Goal: Task Accomplishment & Management: Use online tool/utility

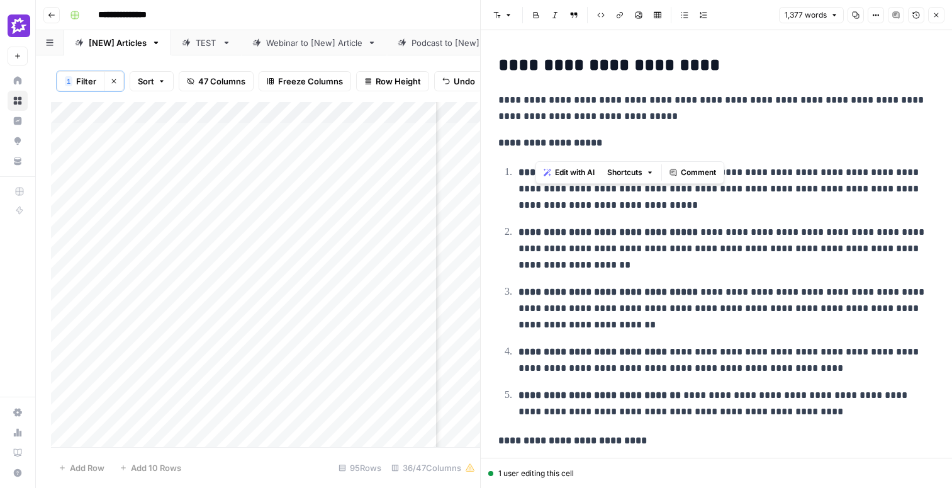
scroll to position [539, 0]
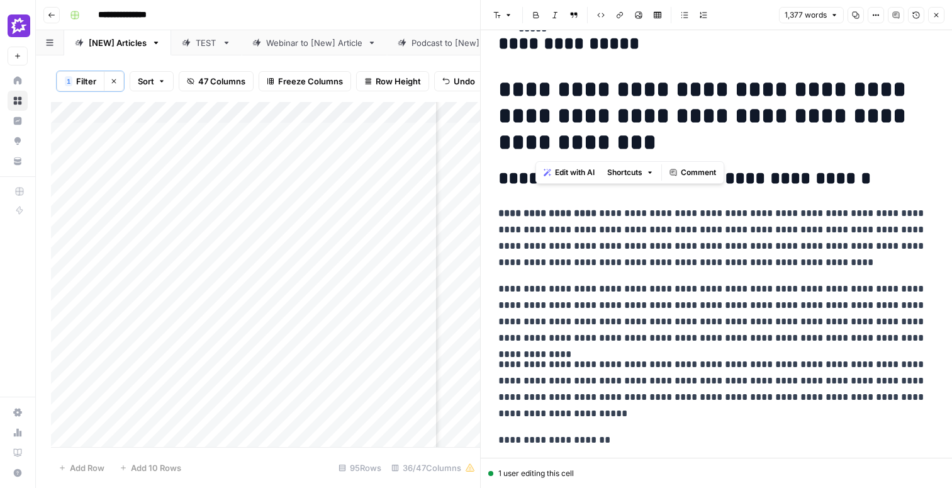
click at [939, 18] on icon "button" at bounding box center [936, 15] width 8 height 8
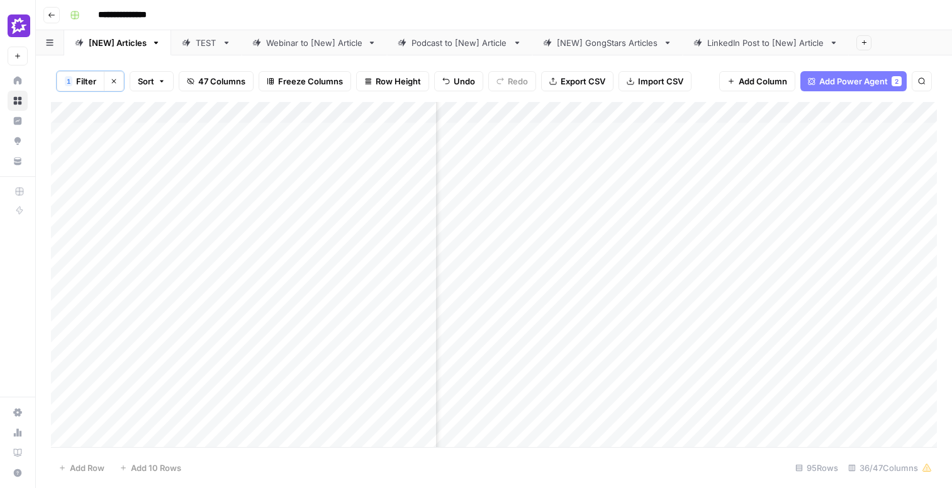
click at [276, 230] on div "Add Column" at bounding box center [494, 274] width 886 height 345
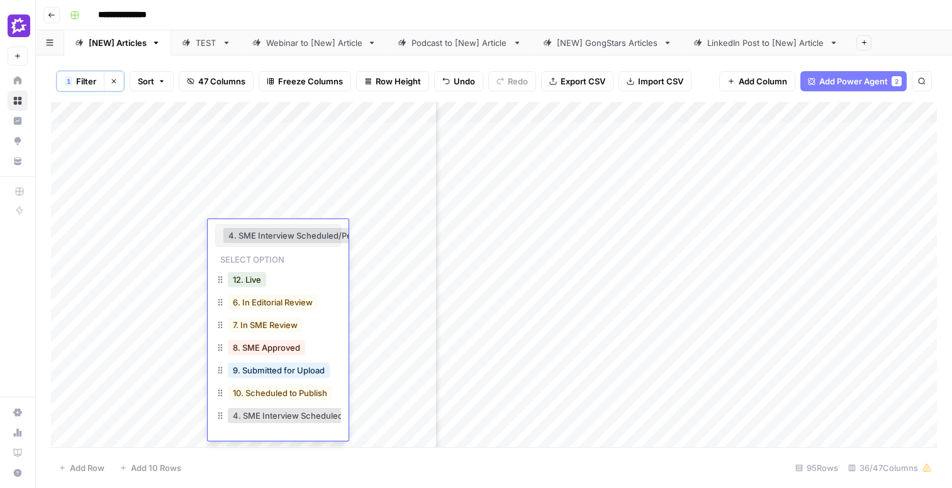
scroll to position [0, 31]
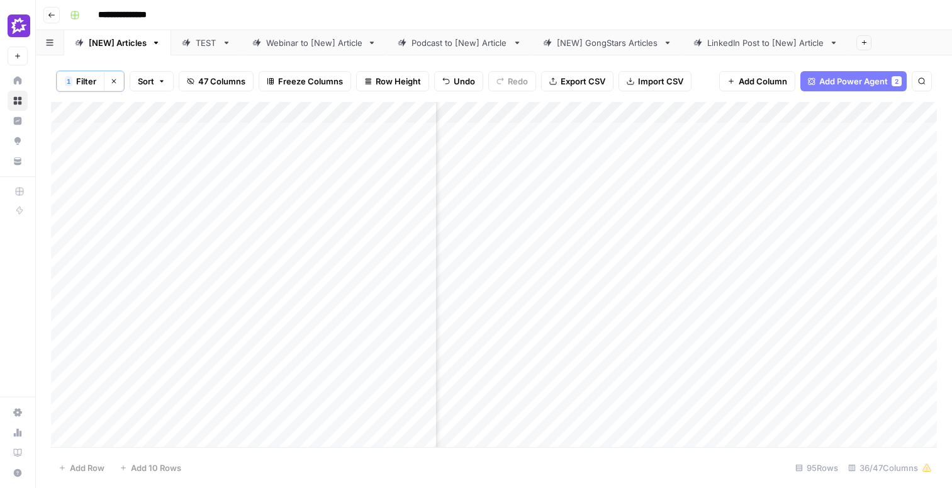
click at [687, 331] on div "Add Column" at bounding box center [494, 274] width 886 height 345
click at [551, 273] on div "Add Column" at bounding box center [494, 274] width 886 height 345
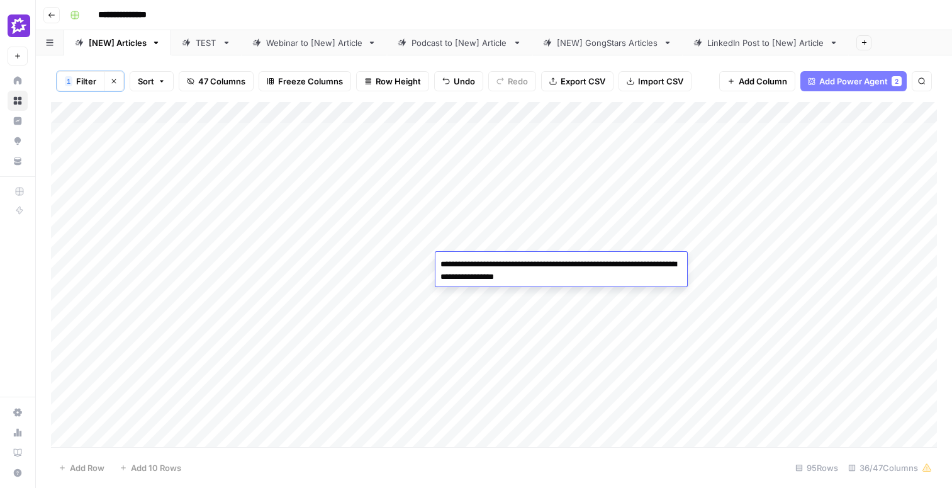
click at [128, 274] on div "Add Column" at bounding box center [494, 274] width 886 height 345
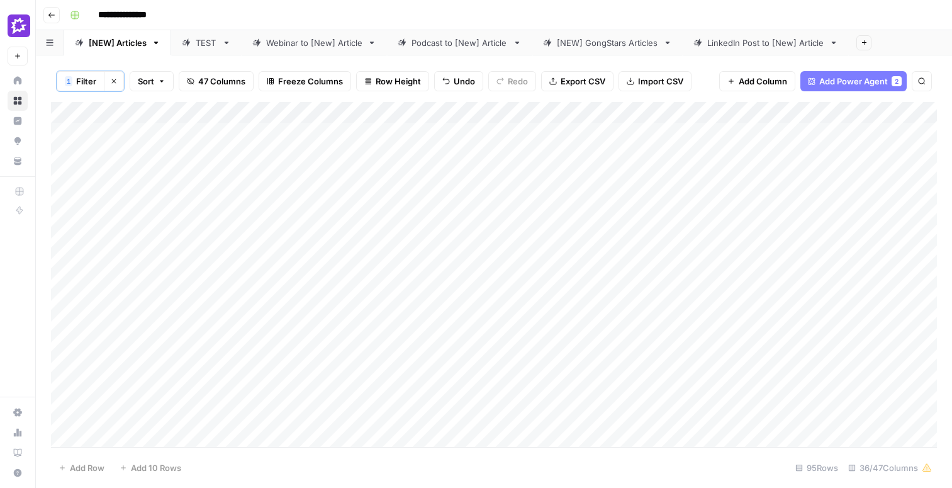
click at [128, 274] on div "Add Column" at bounding box center [494, 274] width 886 height 345
drag, startPoint x: 154, startPoint y: 262, endPoint x: 84, endPoint y: 262, distance: 70.5
click at [84, 262] on body "**********" at bounding box center [476, 244] width 952 height 488
click at [590, 243] on div "Add Column" at bounding box center [494, 274] width 886 height 345
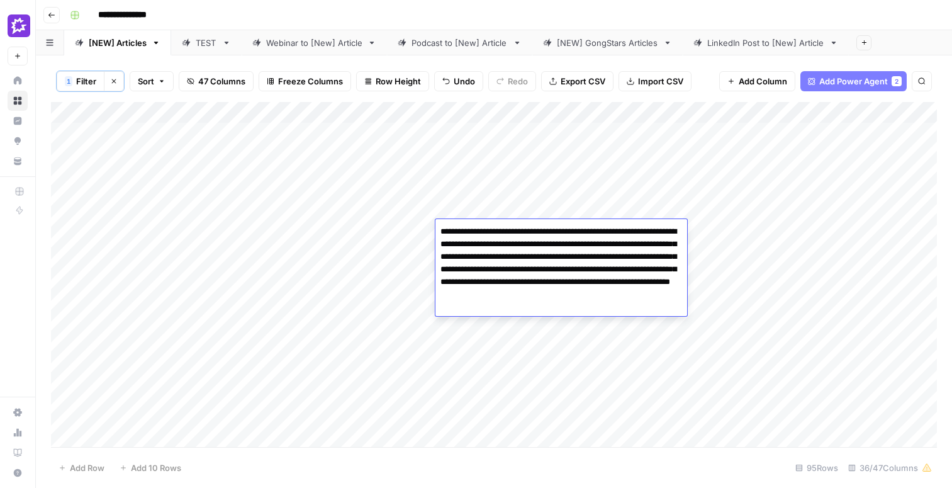
click at [569, 349] on div "Add Column" at bounding box center [494, 274] width 886 height 345
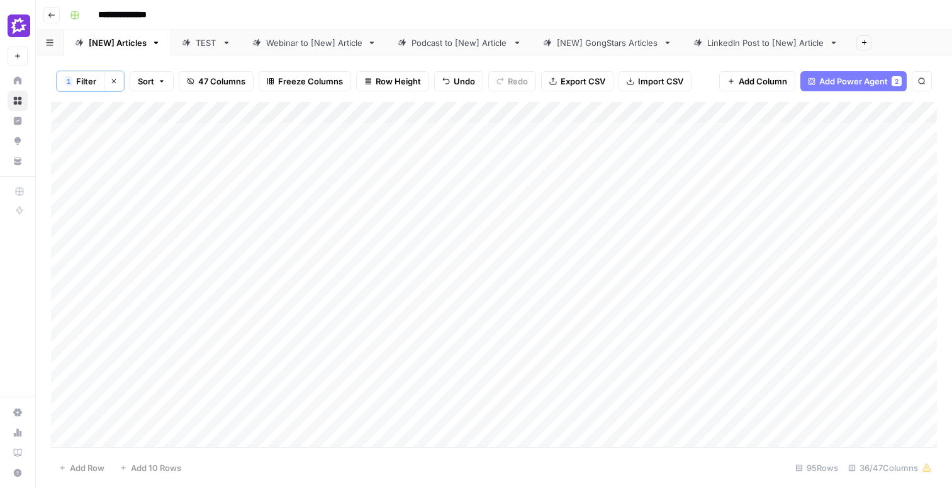
click at [583, 281] on div "Add Column" at bounding box center [494, 274] width 886 height 345
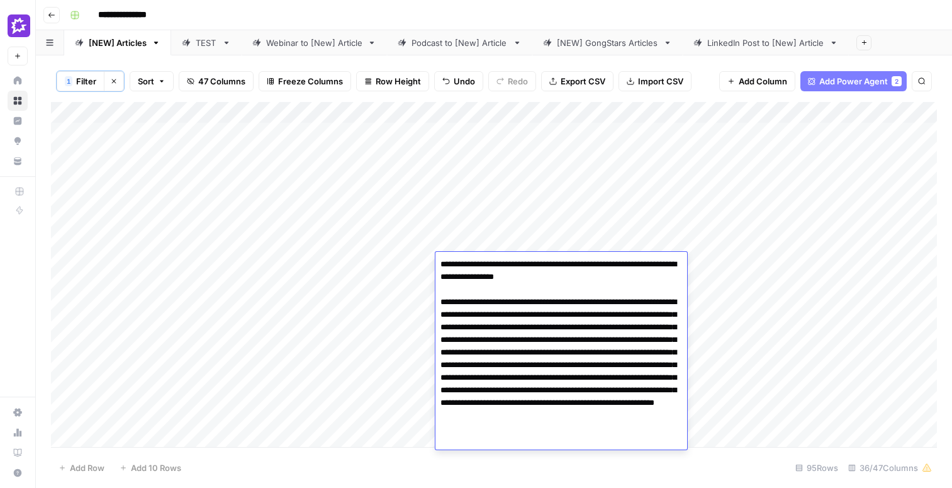
type textarea "**********"
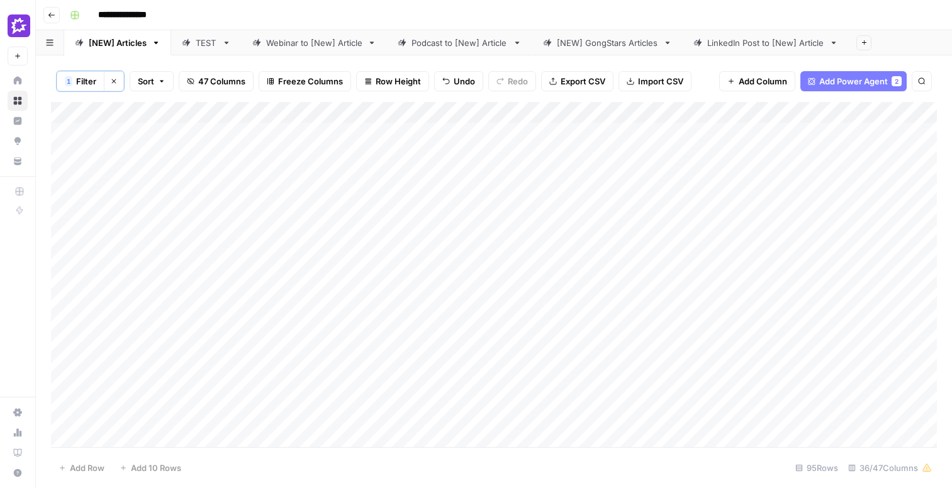
click at [496, 259] on div "Add Column" at bounding box center [494, 274] width 886 height 345
click at [489, 303] on div "Add Column" at bounding box center [494, 274] width 886 height 345
click at [485, 337] on div "Add Column" at bounding box center [494, 274] width 886 height 345
click at [485, 362] on div "Add Column" at bounding box center [494, 274] width 886 height 345
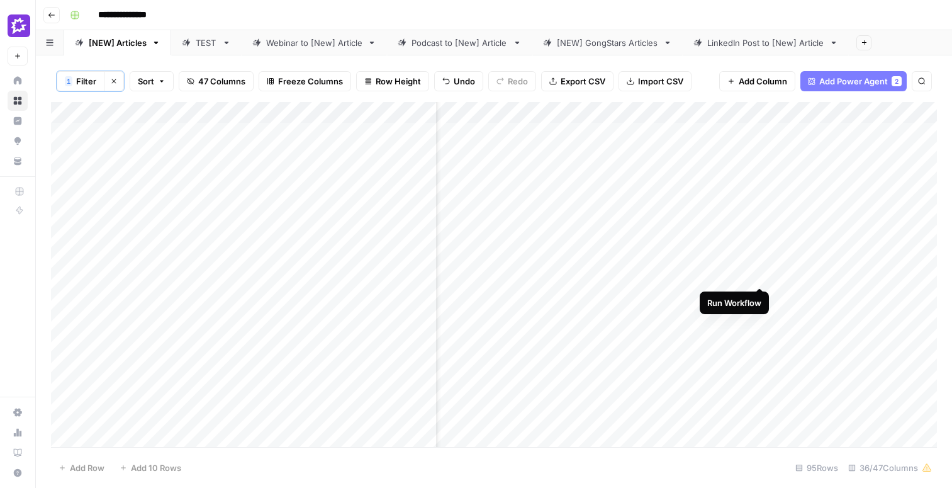
click at [757, 264] on div "Add Column" at bounding box center [494, 274] width 886 height 345
click at [669, 296] on div "Add Column" at bounding box center [494, 274] width 886 height 345
click at [760, 330] on div "Add Column" at bounding box center [494, 274] width 886 height 345
click at [759, 362] on div "Add Column" at bounding box center [494, 274] width 886 height 345
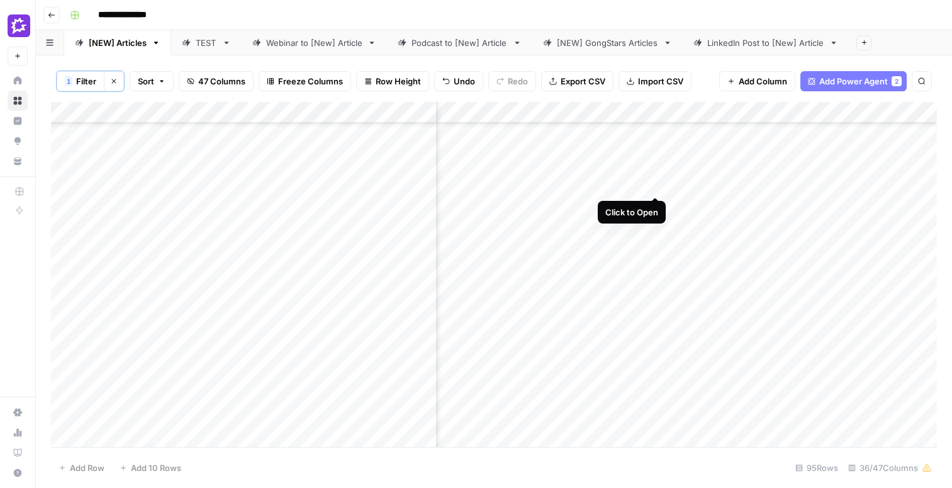
click at [654, 170] on div "Add Column" at bounding box center [494, 274] width 886 height 345
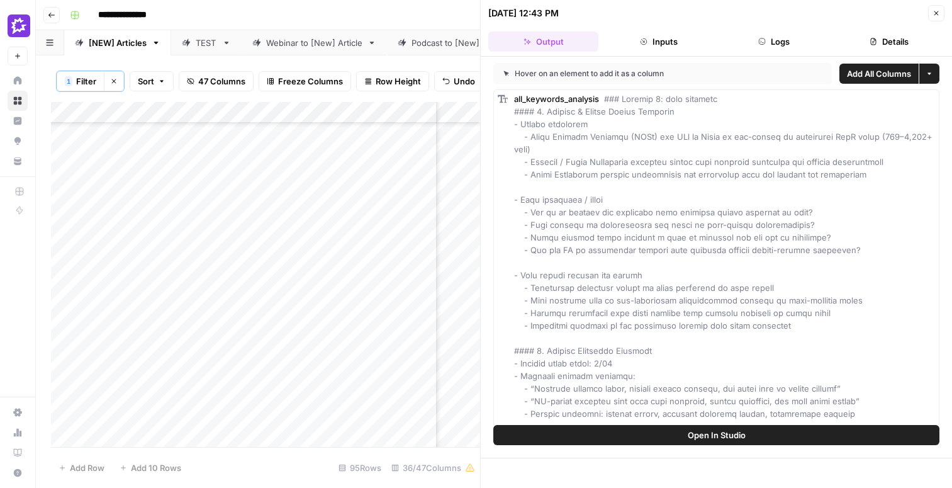
click at [770, 38] on button "Logs" at bounding box center [774, 41] width 110 height 20
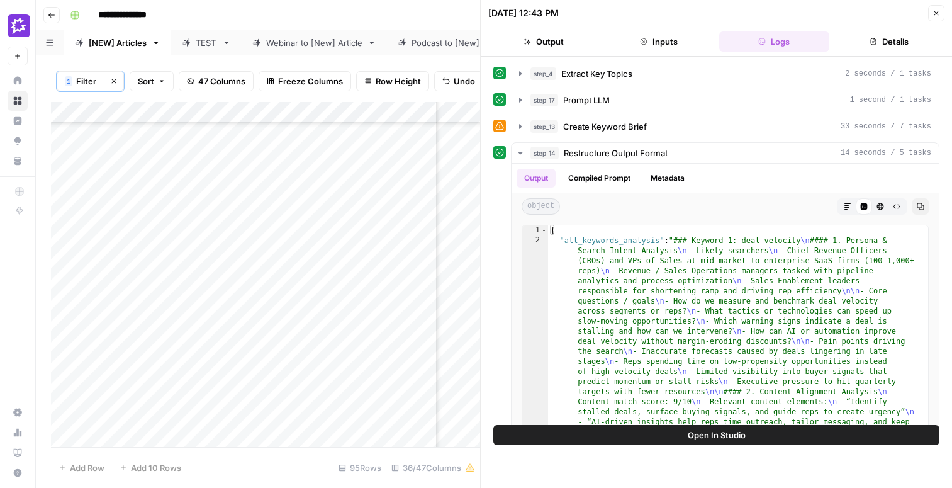
click at [938, 11] on icon "button" at bounding box center [936, 13] width 8 height 8
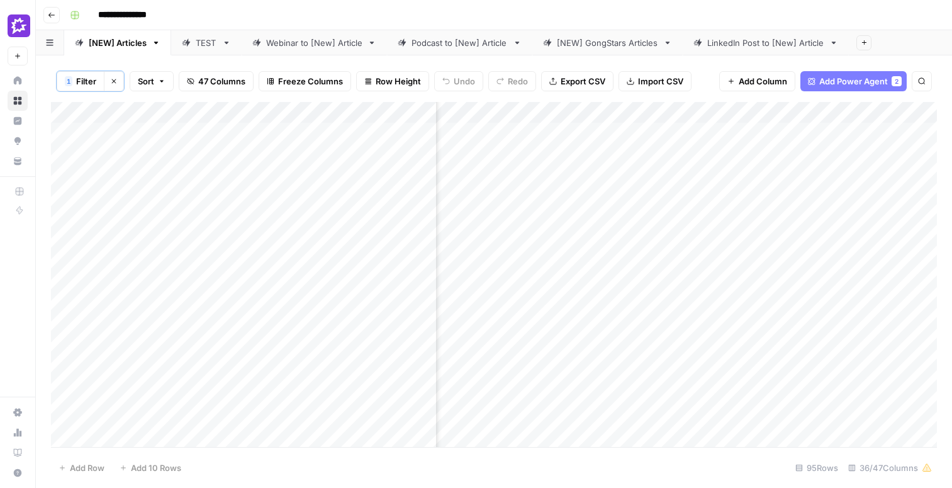
scroll to position [0, 681]
click at [584, 265] on div "Add Column" at bounding box center [494, 274] width 886 height 345
click at [537, 296] on div "Add Column" at bounding box center [494, 274] width 886 height 345
click at [578, 330] on div "Add Column" at bounding box center [494, 274] width 886 height 345
click at [583, 362] on div "Add Column" at bounding box center [494, 274] width 886 height 345
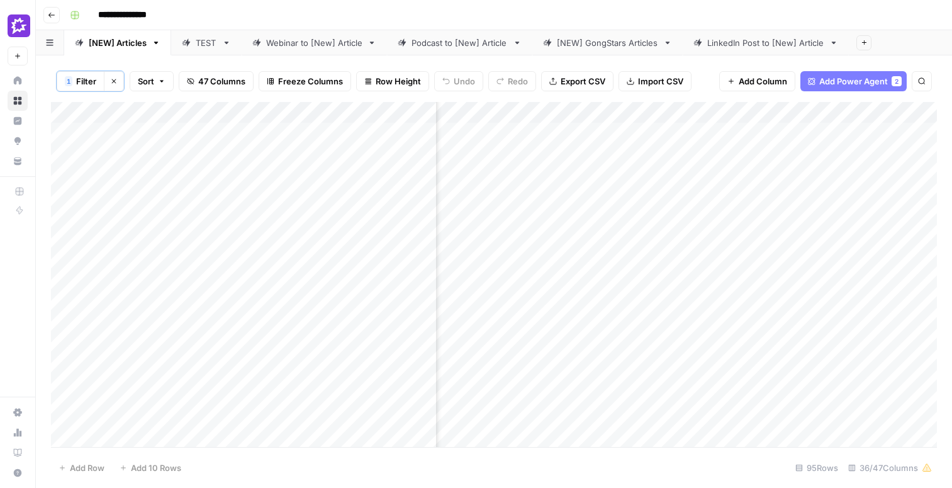
scroll to position [0, 1196]
click at [634, 264] on div "Add Column" at bounding box center [494, 274] width 886 height 345
click at [634, 295] on div "Add Column" at bounding box center [494, 274] width 886 height 345
click at [591, 330] on div "Add Column" at bounding box center [494, 274] width 886 height 345
click at [634, 362] on div "Add Column" at bounding box center [494, 274] width 886 height 345
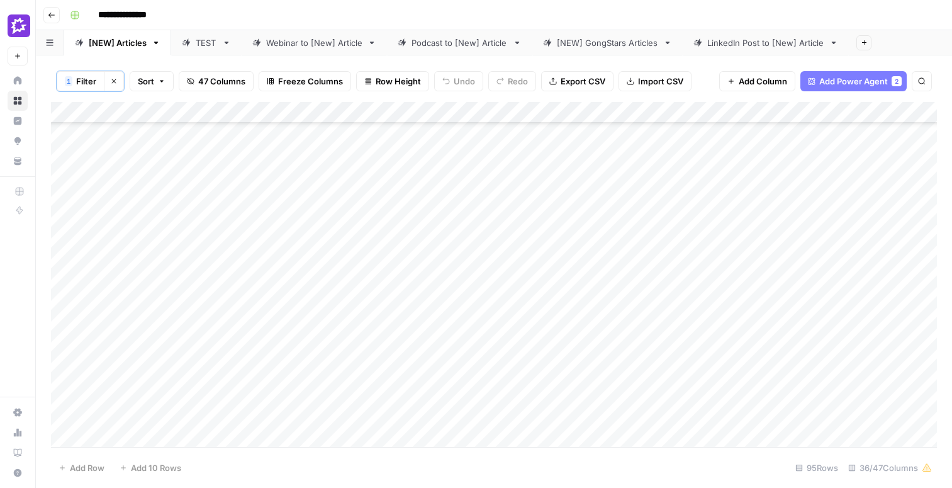
scroll to position [107, 0]
click at [145, 354] on div "Add Column" at bounding box center [494, 274] width 886 height 345
drag, startPoint x: 135, startPoint y: 362, endPoint x: 848, endPoint y: 366, distance: 712.9
click at [848, 366] on div "Add Column" at bounding box center [494, 274] width 886 height 345
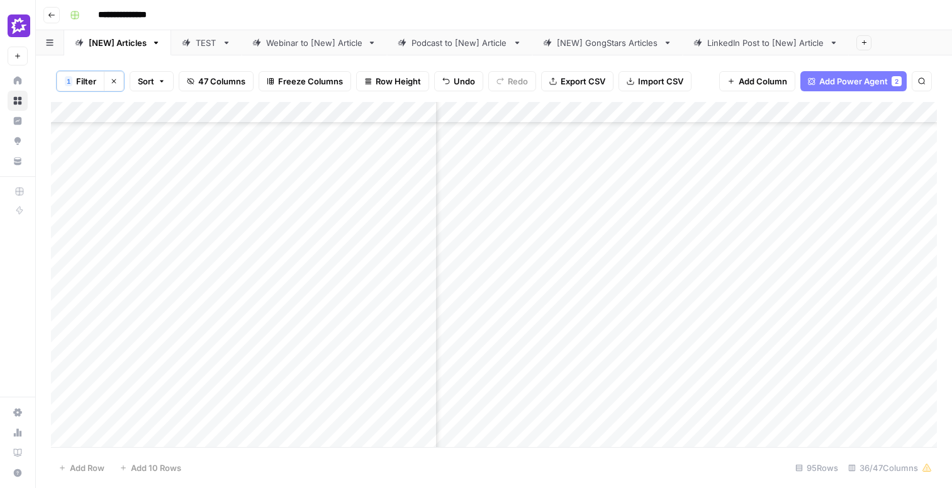
click at [634, 346] on div "Add Column" at bounding box center [494, 274] width 886 height 345
click at [617, 220] on div "Add Column" at bounding box center [494, 274] width 886 height 345
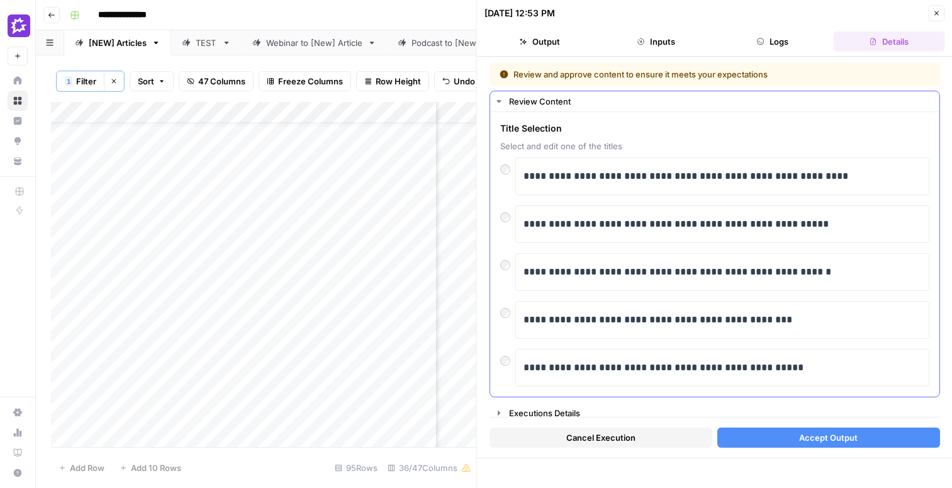
scroll to position [7, 0]
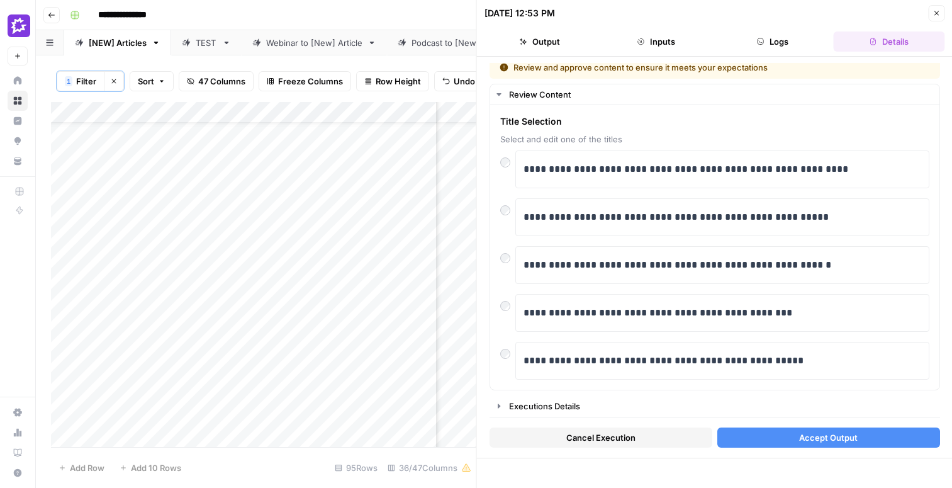
click at [815, 440] on span "Accept Output" at bounding box center [828, 437] width 59 height 13
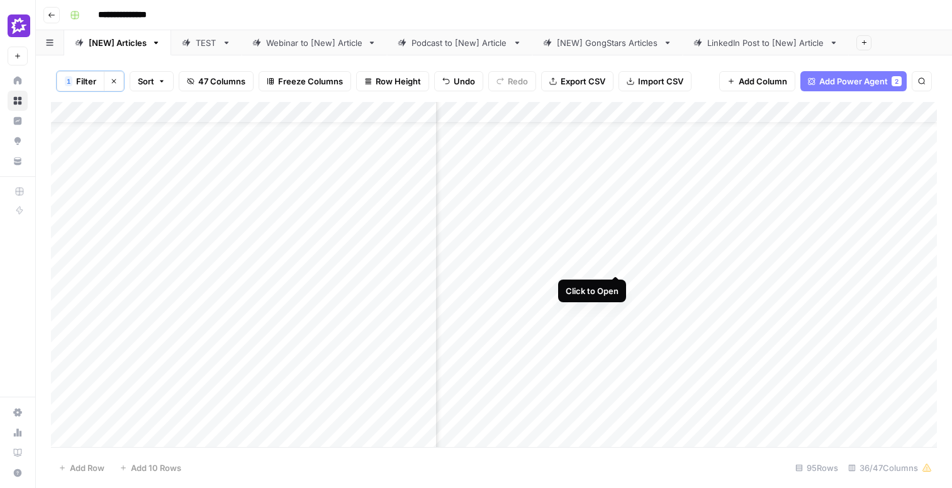
click at [615, 250] on div "Add Column" at bounding box center [494, 274] width 886 height 345
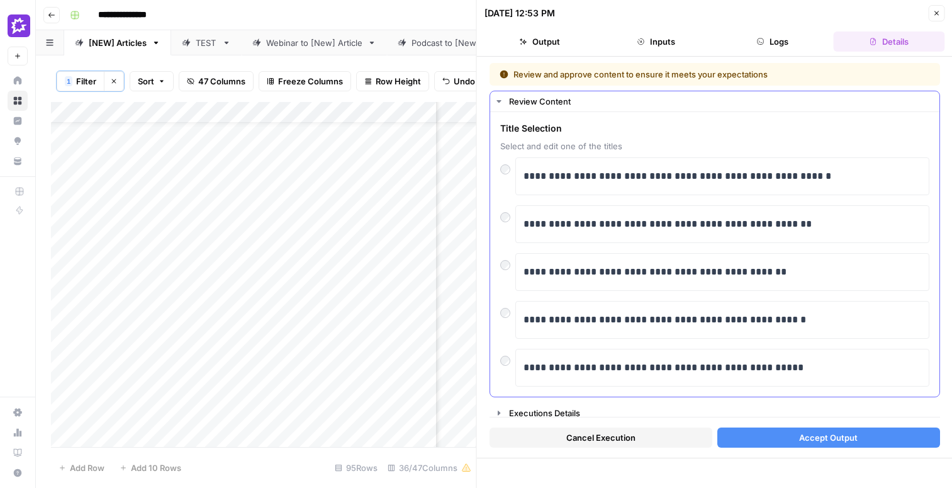
scroll to position [7, 0]
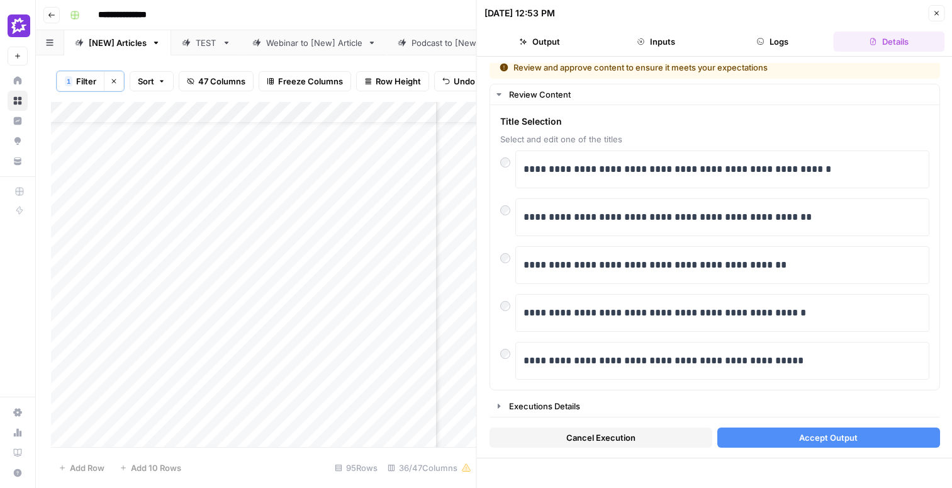
click at [790, 438] on button "Accept Output" at bounding box center [828, 437] width 223 height 20
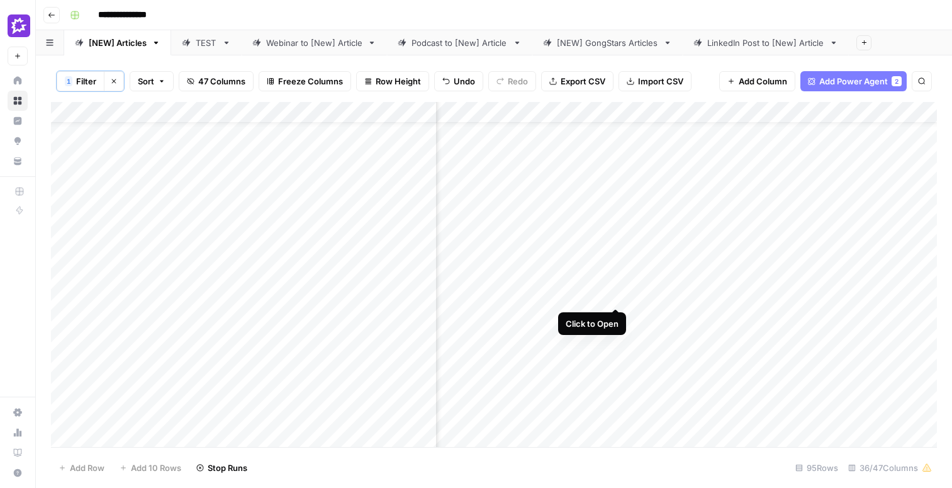
click at [614, 283] on div "Add Column" at bounding box center [494, 274] width 886 height 345
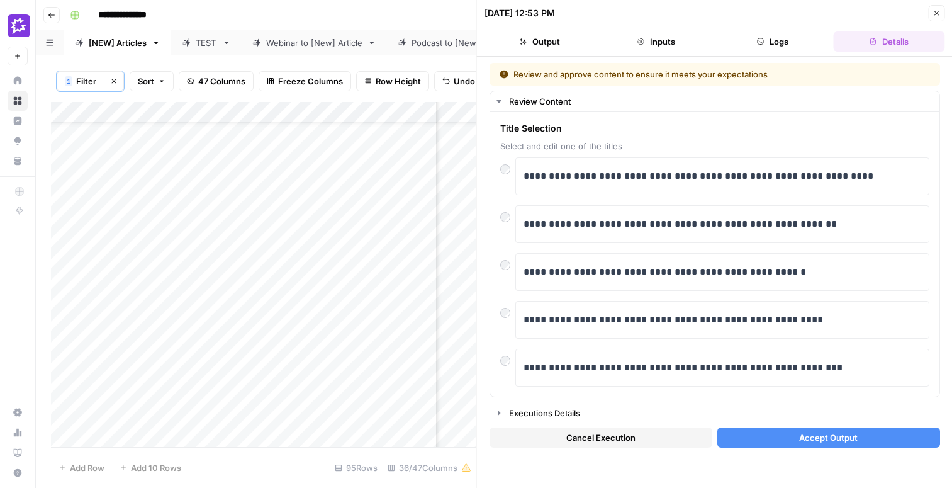
click at [933, 13] on icon "button" at bounding box center [936, 13] width 8 height 8
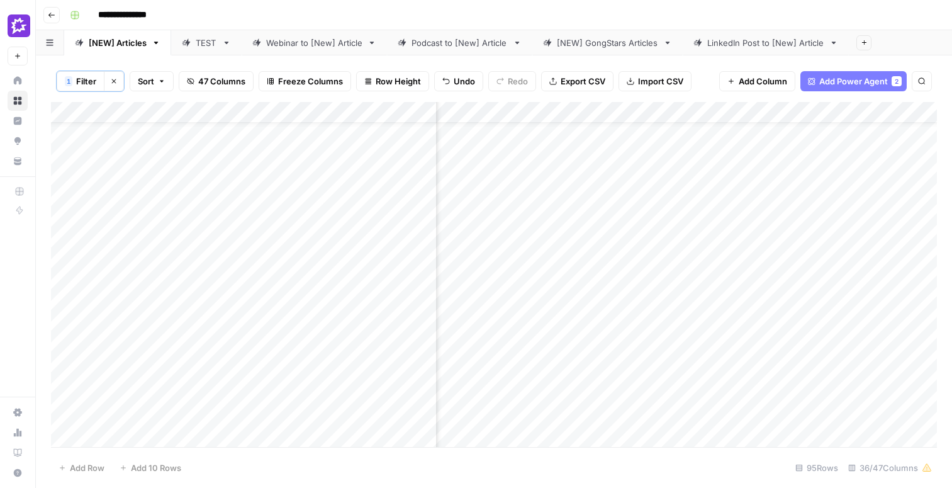
click at [65, 291] on div "Add Column" at bounding box center [494, 274] width 886 height 345
click at [100, 470] on span "Delete 1 Row" at bounding box center [84, 467] width 50 height 13
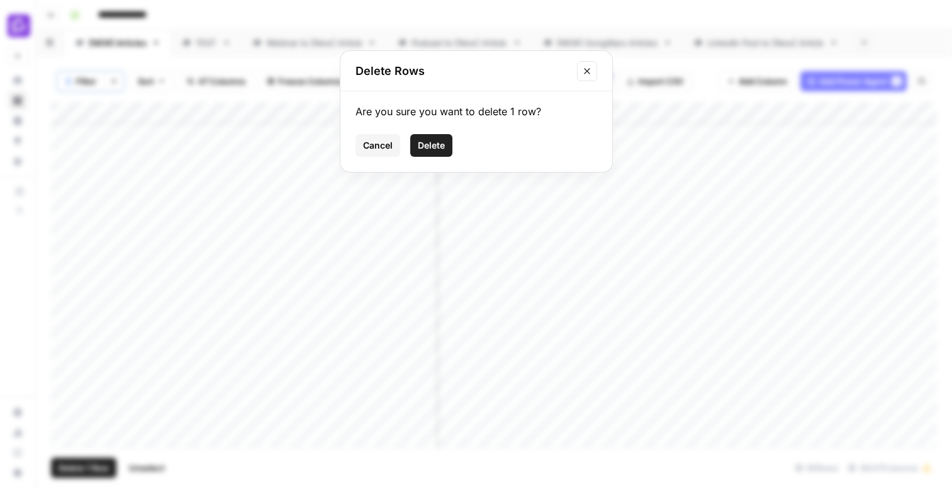
click at [430, 152] on button "Delete" at bounding box center [431, 145] width 42 height 23
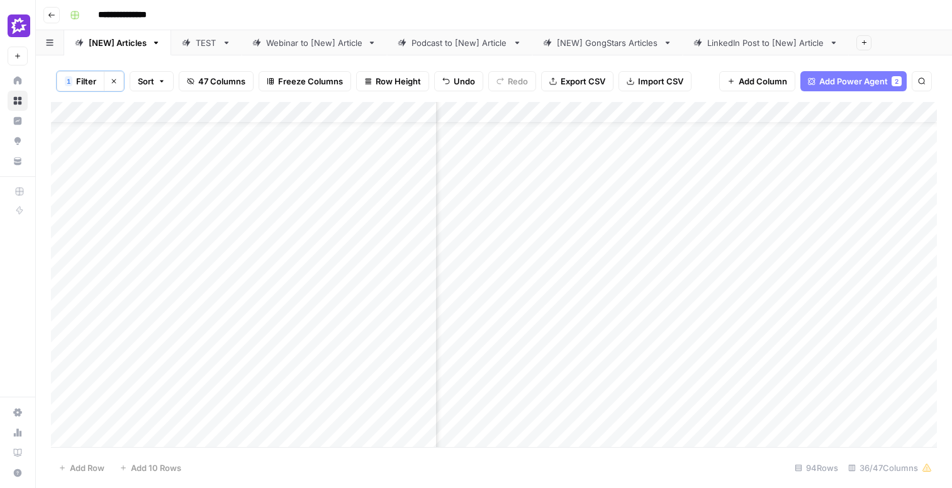
click at [617, 283] on div "Add Column" at bounding box center [494, 274] width 886 height 345
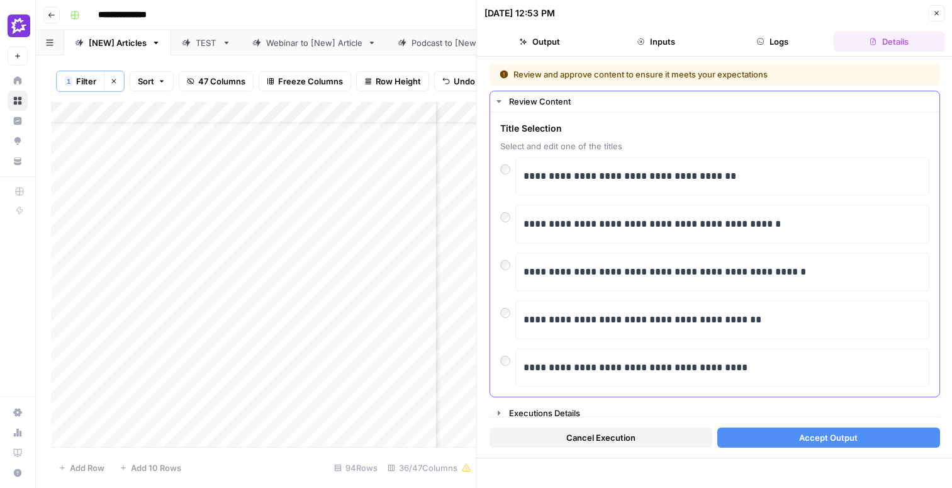
scroll to position [7, 0]
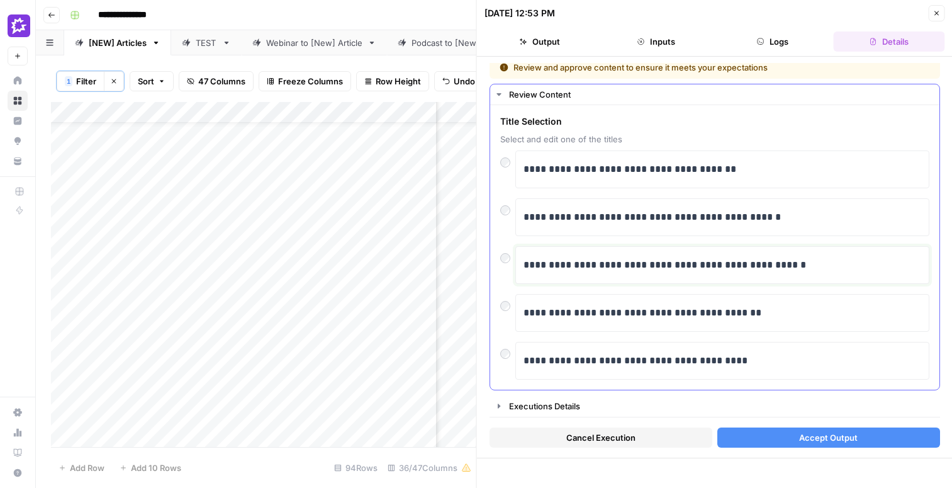
drag, startPoint x: 671, startPoint y: 266, endPoint x: 845, endPoint y: 276, distance: 174.0
click at [845, 276] on div "**********" at bounding box center [722, 265] width 398 height 26
click at [485, 404] on div "**********" at bounding box center [715, 257] width 476 height 401
click at [613, 271] on p "**********" at bounding box center [722, 265] width 398 height 16
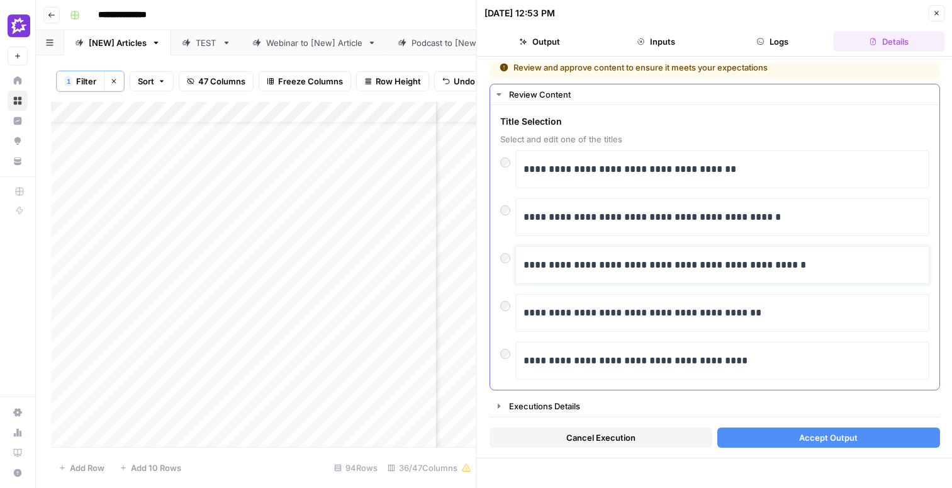
click at [670, 265] on p "**********" at bounding box center [722, 265] width 398 height 16
click at [818, 435] on span "Accept Output" at bounding box center [828, 437] width 59 height 13
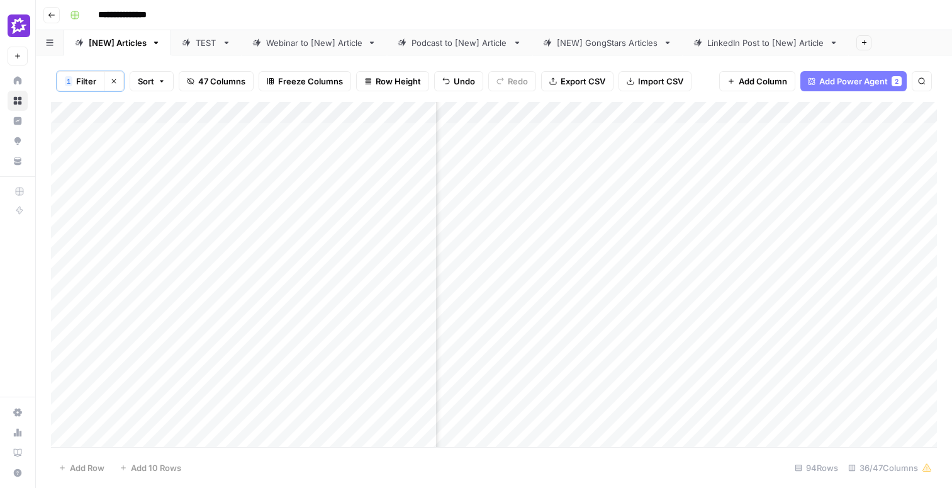
scroll to position [0, 1206]
click at [607, 296] on div "Add Column" at bounding box center [494, 274] width 886 height 345
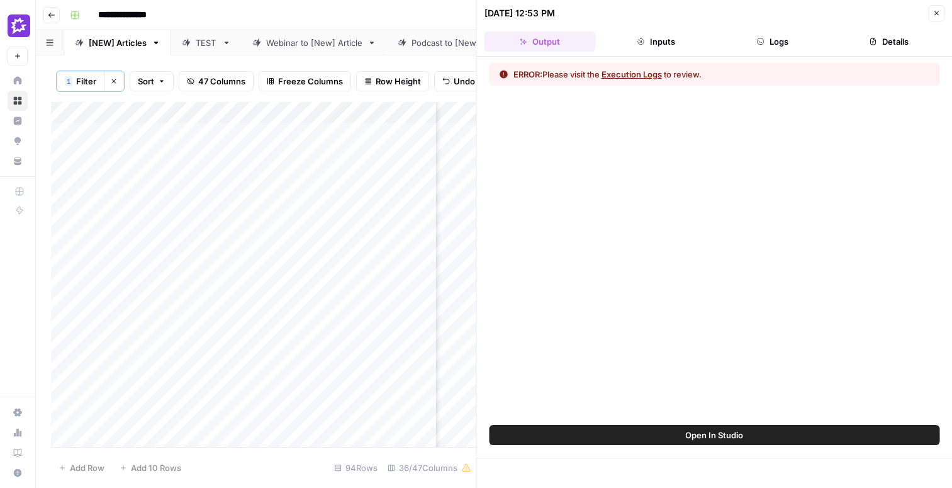
click at [641, 73] on button "Execution Logs" at bounding box center [632, 74] width 60 height 13
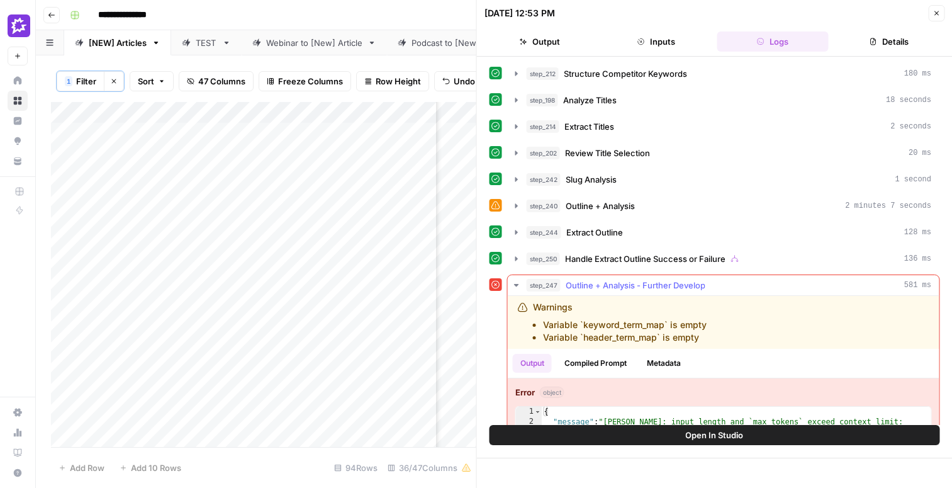
scroll to position [46, 0]
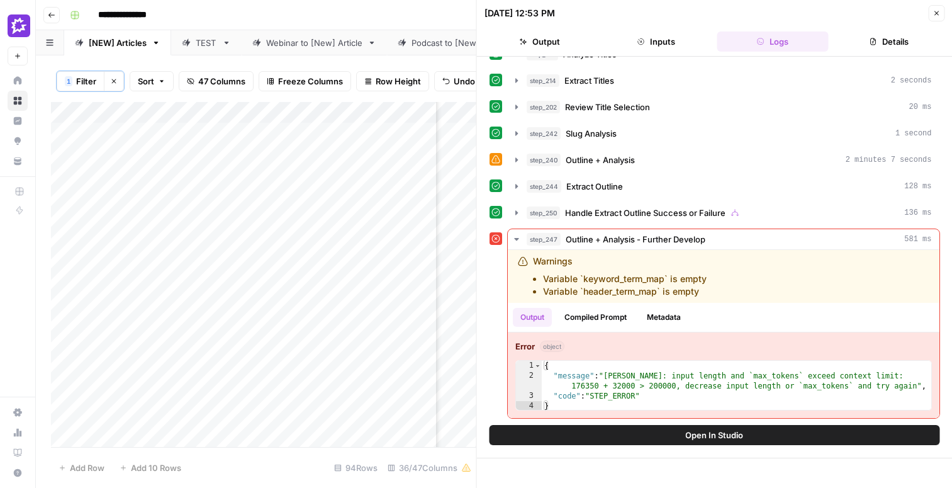
click at [934, 14] on icon "button" at bounding box center [936, 13] width 4 height 4
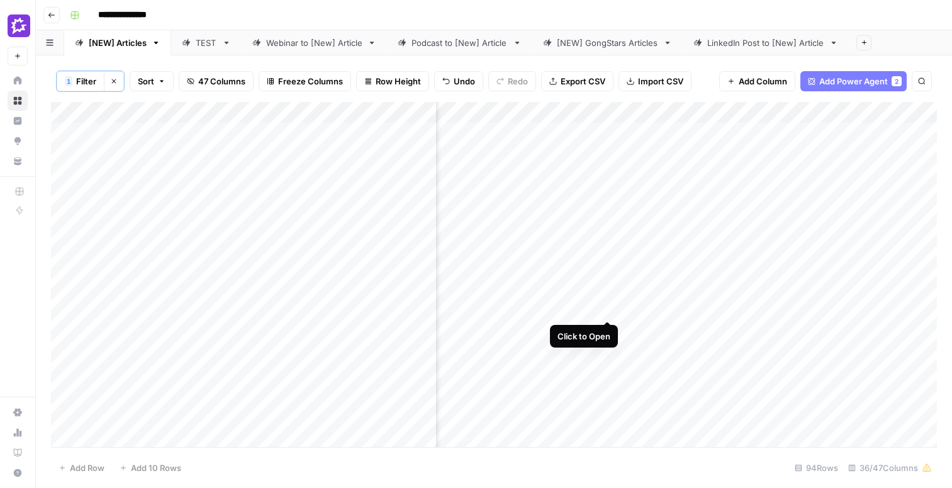
click at [608, 297] on div "Add Column" at bounding box center [494, 274] width 886 height 345
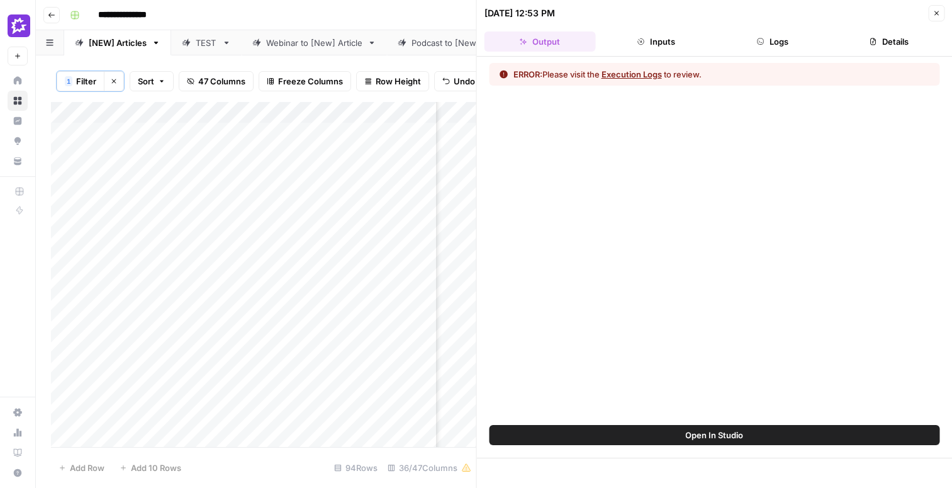
click at [62, 301] on div "Add Column" at bounding box center [263, 274] width 425 height 345
click at [643, 74] on button "Execution Logs" at bounding box center [632, 74] width 60 height 13
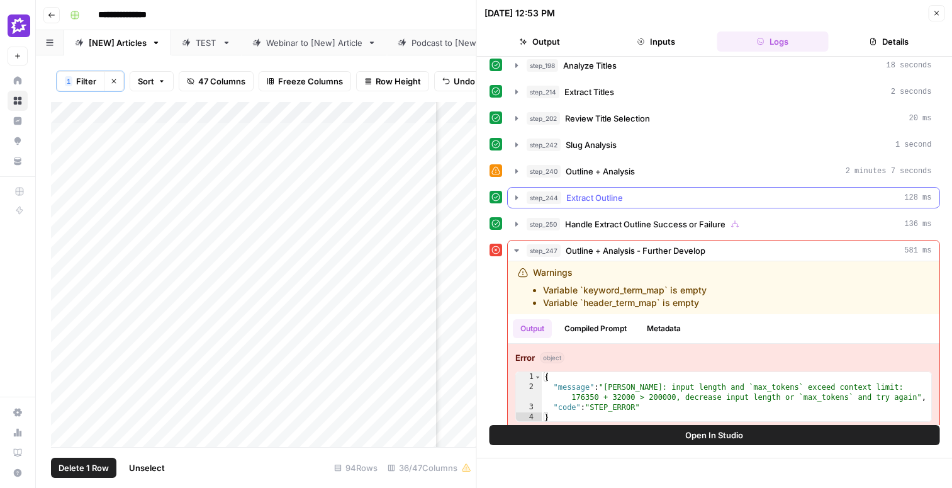
scroll to position [46, 0]
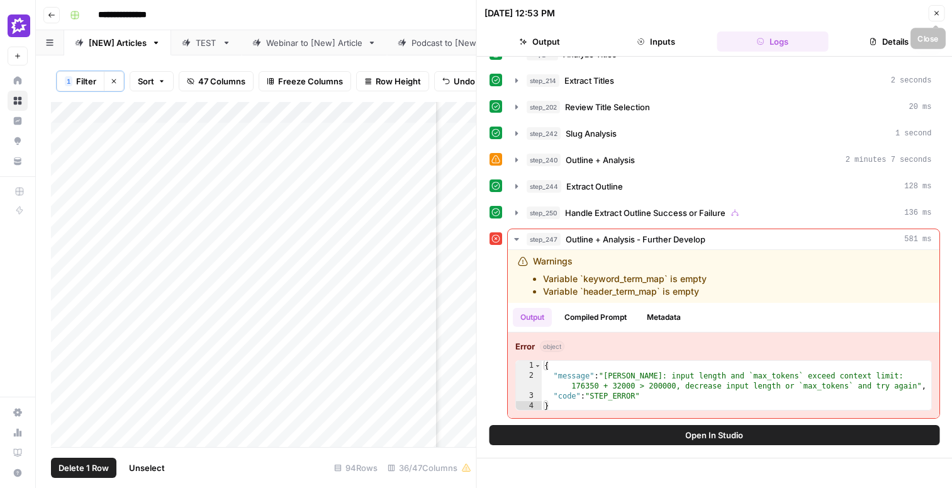
click at [938, 18] on button "Close" at bounding box center [936, 13] width 16 height 16
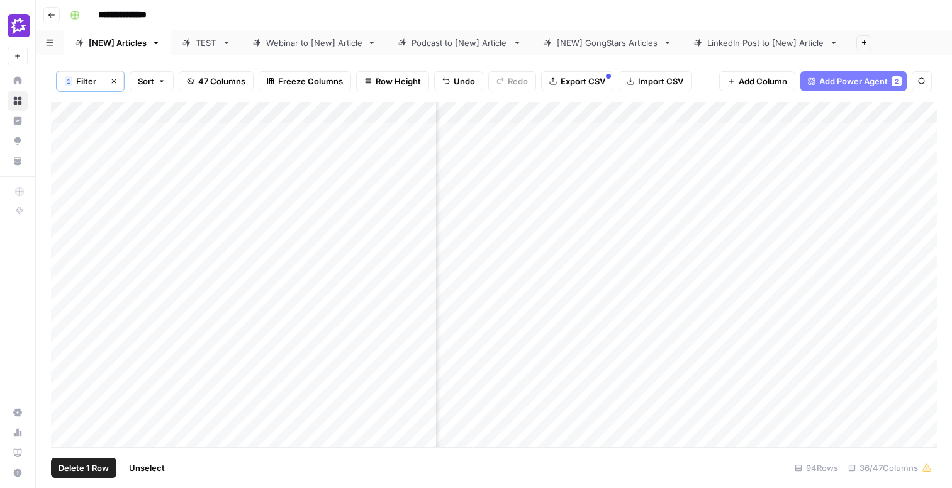
scroll to position [0, 1313]
click at [669, 260] on div "Add Column" at bounding box center [494, 274] width 886 height 345
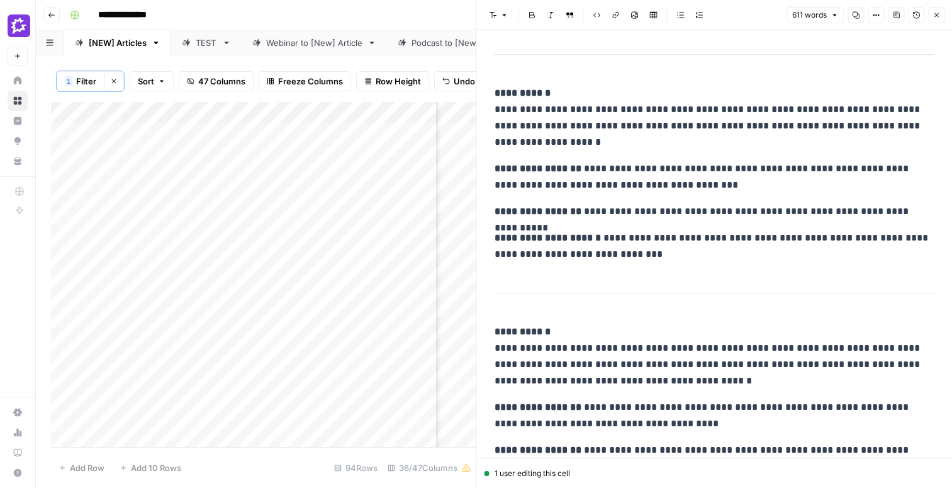
scroll to position [1235, 0]
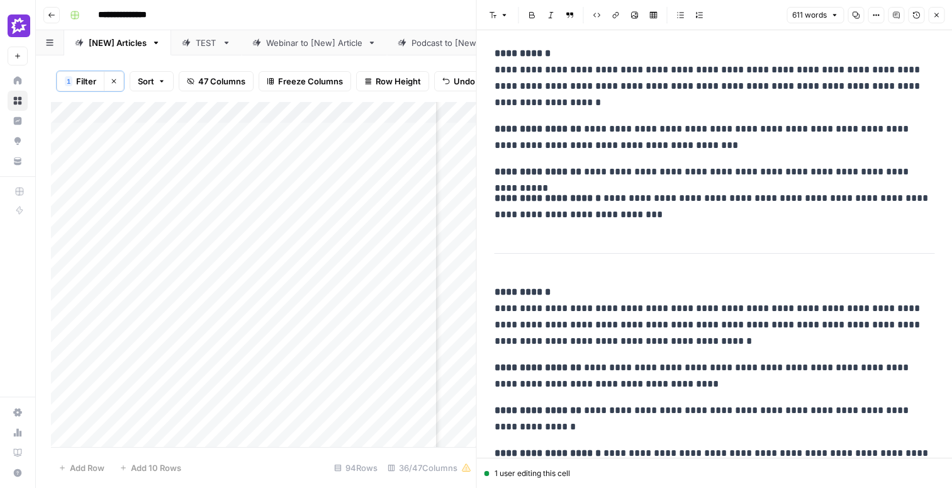
click at [622, 67] on p "**********" at bounding box center [715, 77] width 440 height 65
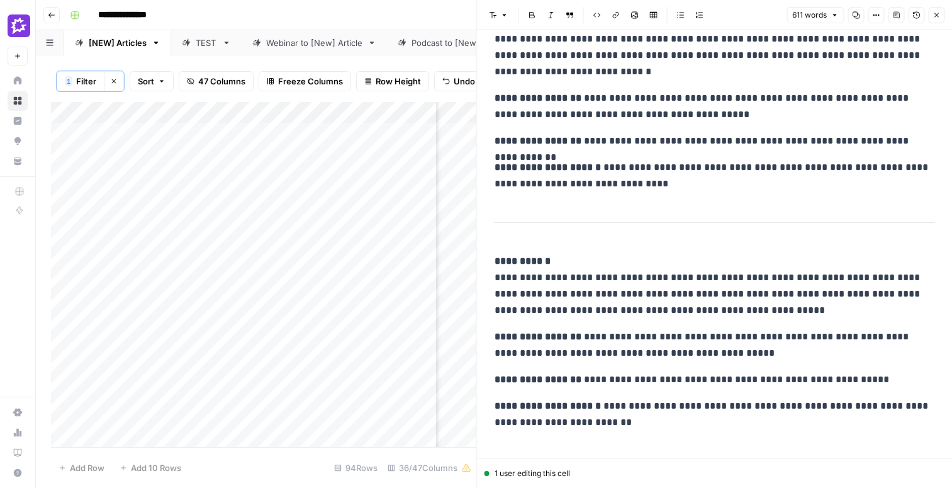
scroll to position [0, 0]
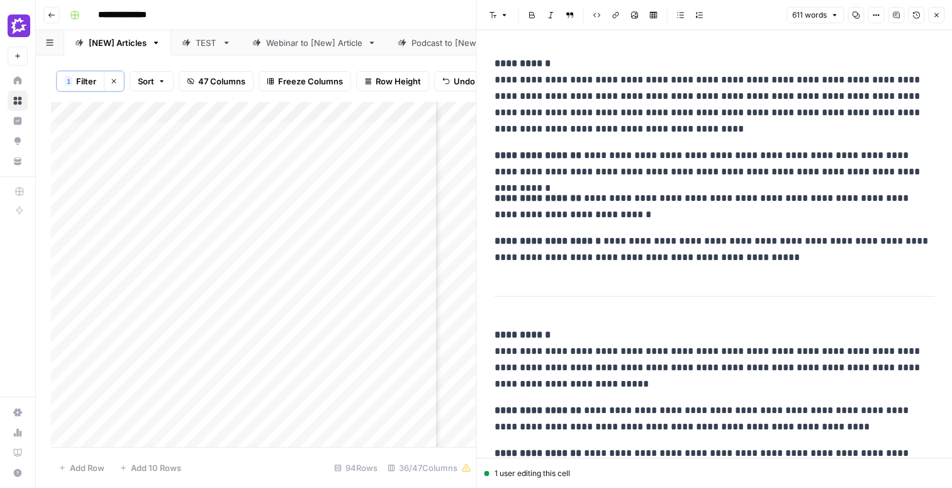
click at [934, 12] on icon "button" at bounding box center [936, 15] width 8 height 8
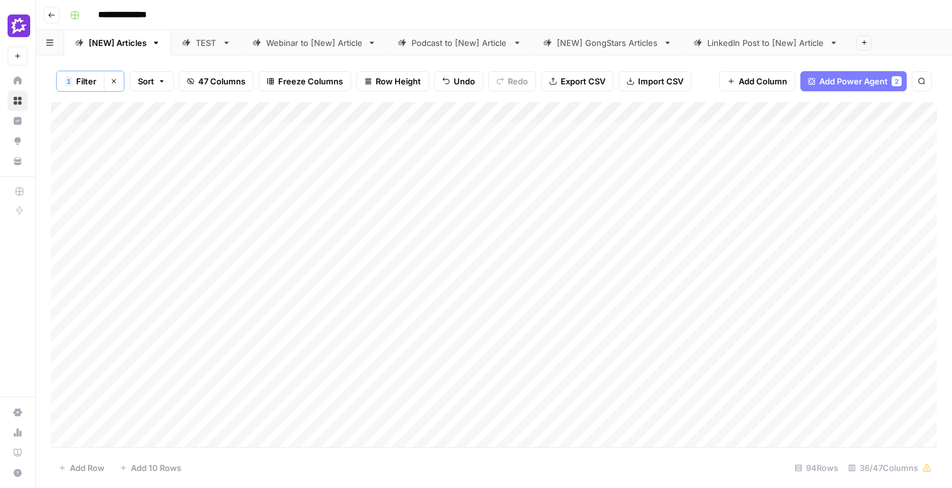
click at [517, 234] on div "Add Column" at bounding box center [494, 274] width 886 height 345
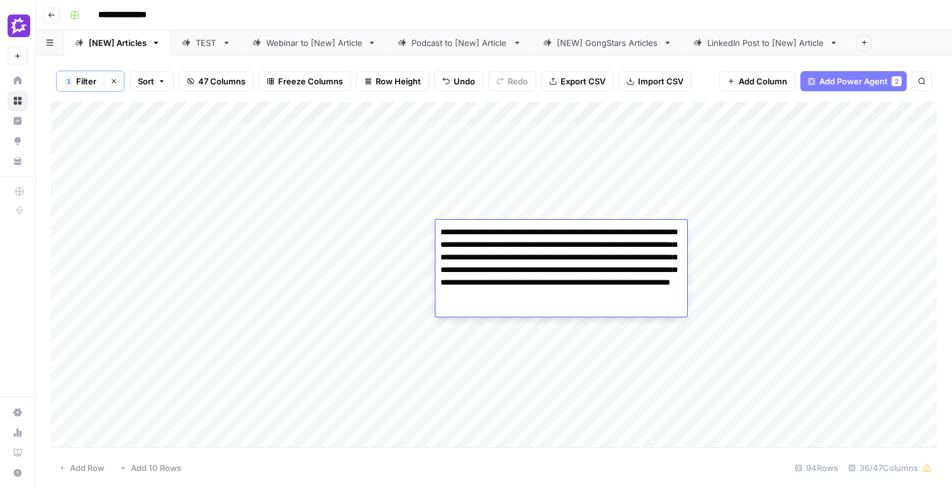
click at [471, 164] on div "Add Column" at bounding box center [494, 274] width 886 height 345
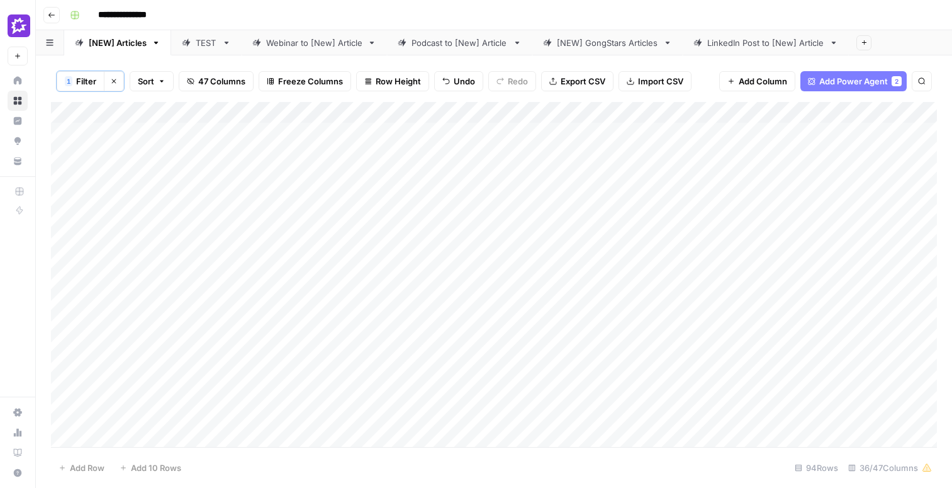
click at [475, 274] on div "Add Column" at bounding box center [494, 274] width 886 height 345
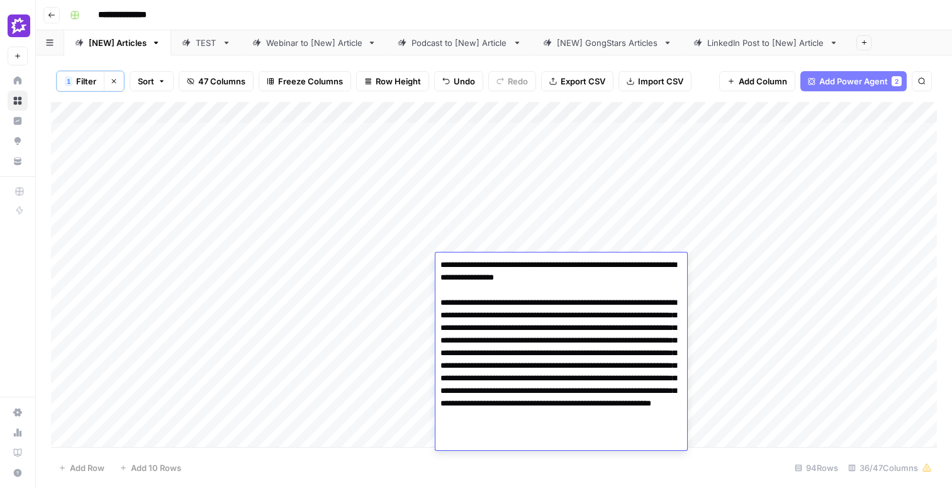
drag, startPoint x: 568, startPoint y: 356, endPoint x: 588, endPoint y: 440, distance: 86.8
click at [588, 440] on textarea "**********" at bounding box center [561, 353] width 252 height 194
type textarea "**********"
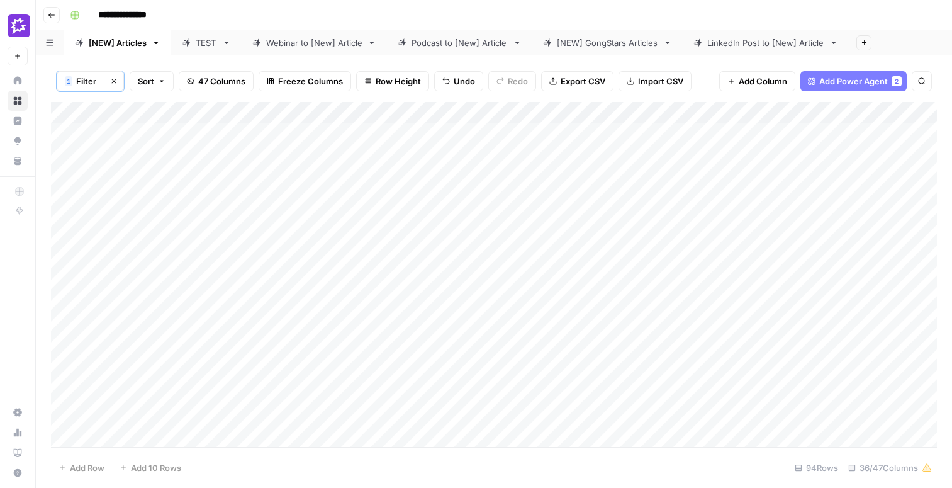
click at [541, 273] on div "Add Column" at bounding box center [494, 274] width 886 height 345
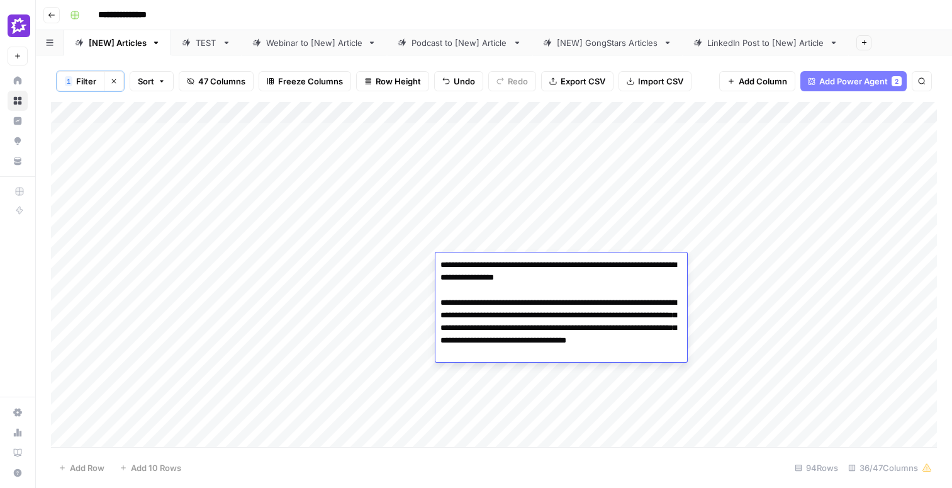
click at [478, 224] on div "Add Column" at bounding box center [494, 274] width 886 height 345
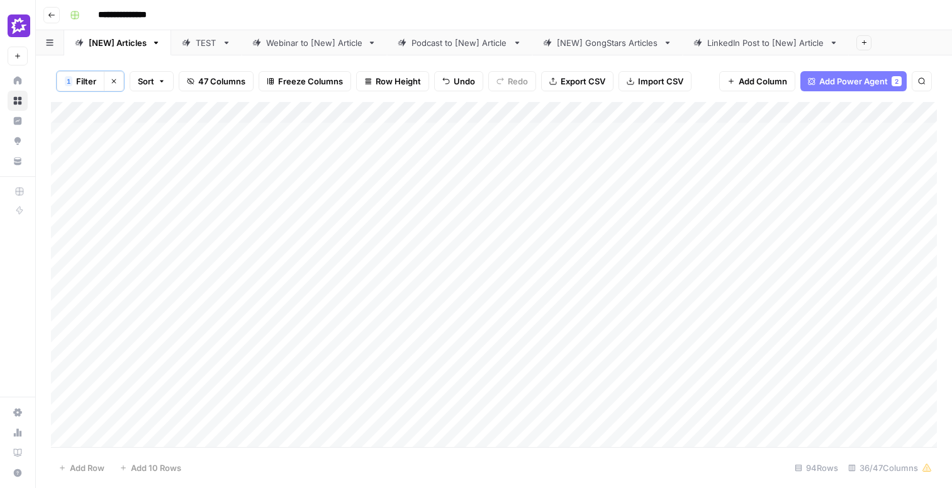
click at [481, 276] on div "Add Column" at bounding box center [494, 274] width 886 height 345
click at [481, 300] on div "Add Column" at bounding box center [494, 274] width 886 height 345
click at [477, 336] on div "Add Column" at bounding box center [494, 274] width 886 height 345
click at [707, 262] on div "Add Column" at bounding box center [494, 274] width 886 height 345
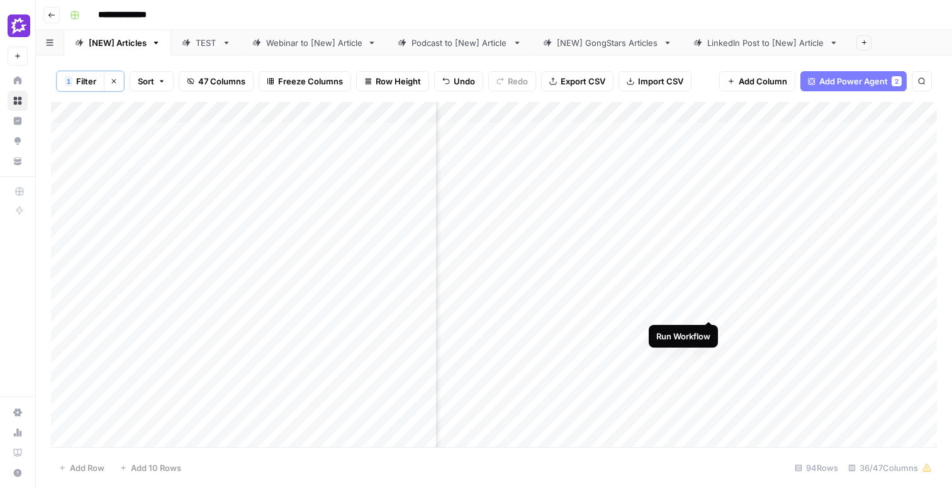
click at [710, 299] on div "Add Column" at bounding box center [494, 274] width 886 height 345
click at [710, 329] on div "Add Column" at bounding box center [494, 274] width 886 height 345
click at [572, 262] on div "Add Column" at bounding box center [494, 274] width 886 height 345
click at [572, 294] on div "Add Column" at bounding box center [494, 274] width 886 height 345
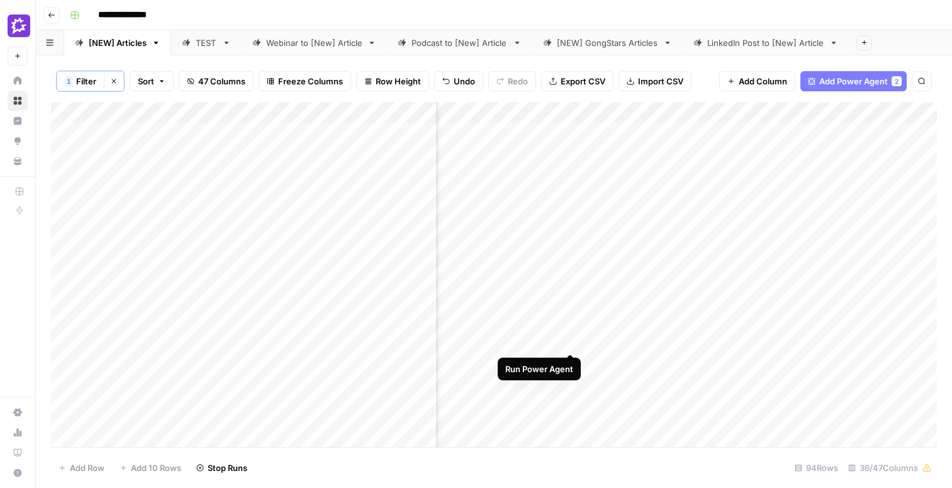
click at [568, 328] on div "Add Column" at bounding box center [494, 274] width 886 height 345
drag, startPoint x: 641, startPoint y: 369, endPoint x: 863, endPoint y: 373, distance: 222.2
click at [863, 373] on div "Add Column" at bounding box center [494, 274] width 886 height 345
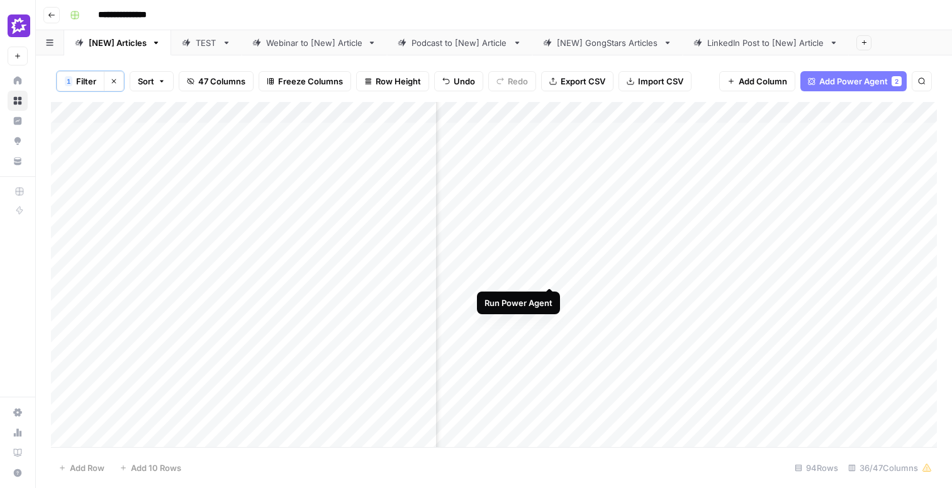
click at [550, 265] on div "Add Column" at bounding box center [494, 274] width 886 height 345
click at [546, 293] on div "Add Column" at bounding box center [494, 274] width 886 height 345
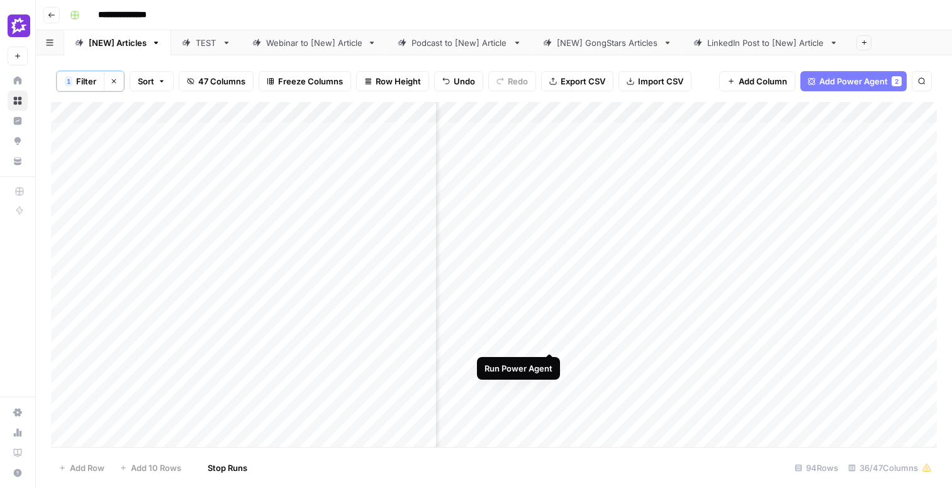
click at [551, 328] on div "Add Column" at bounding box center [494, 274] width 886 height 345
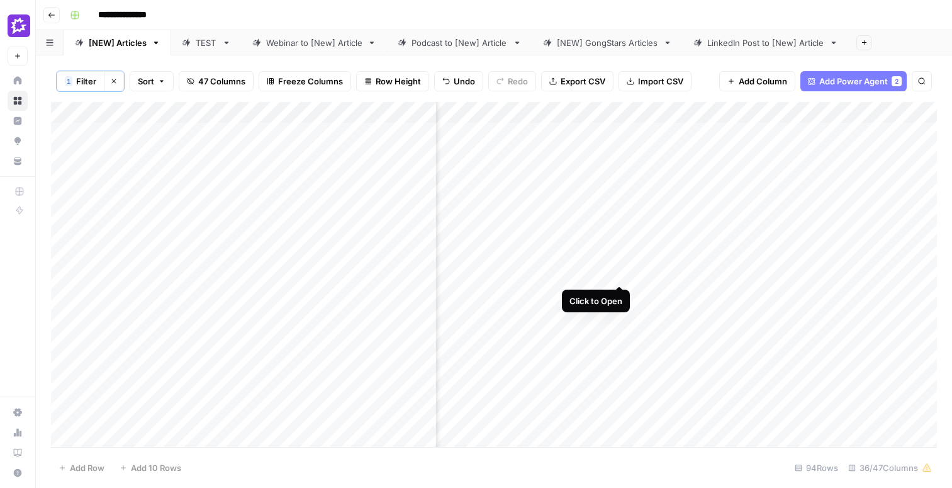
click at [621, 260] on div "Add Column" at bounding box center [494, 274] width 886 height 345
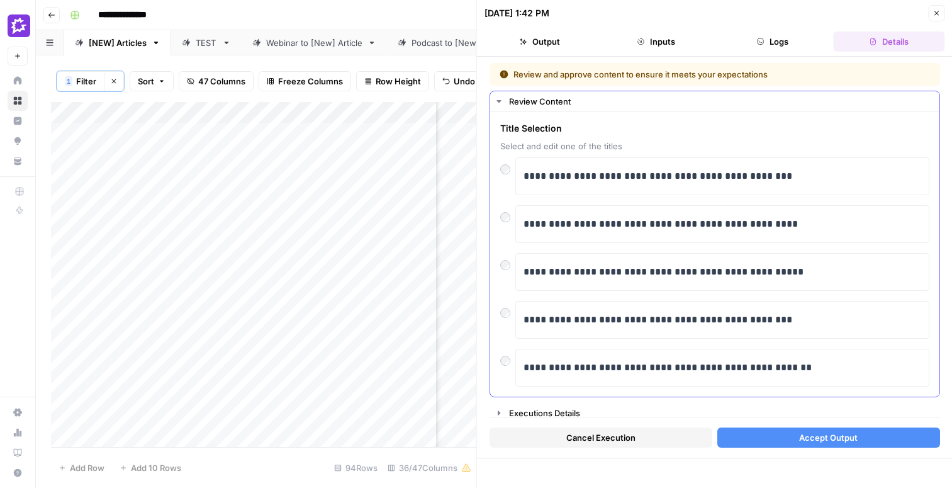
scroll to position [7, 0]
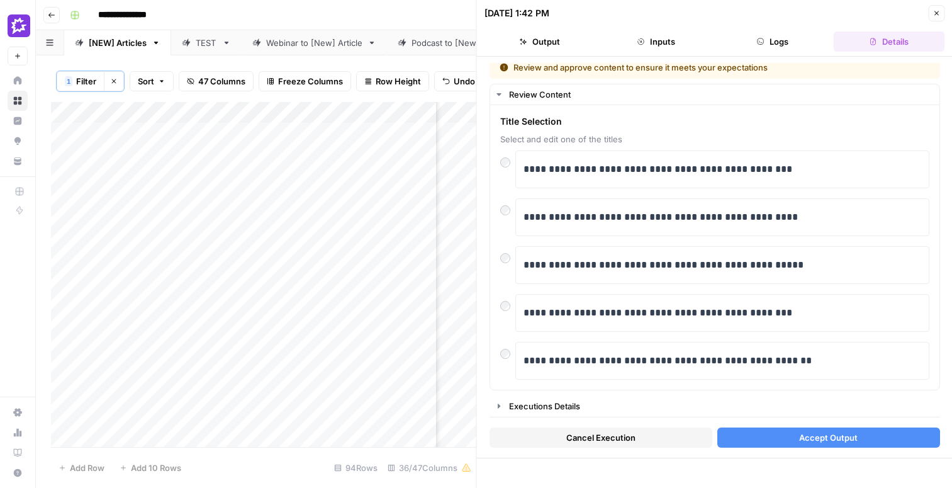
click at [938, 16] on icon "button" at bounding box center [936, 13] width 8 height 8
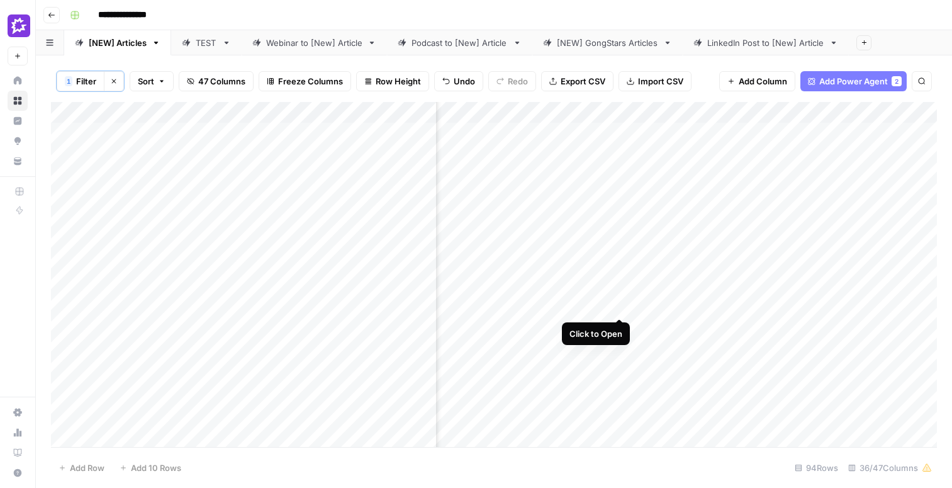
click at [620, 294] on div "Add Column" at bounding box center [494, 274] width 886 height 345
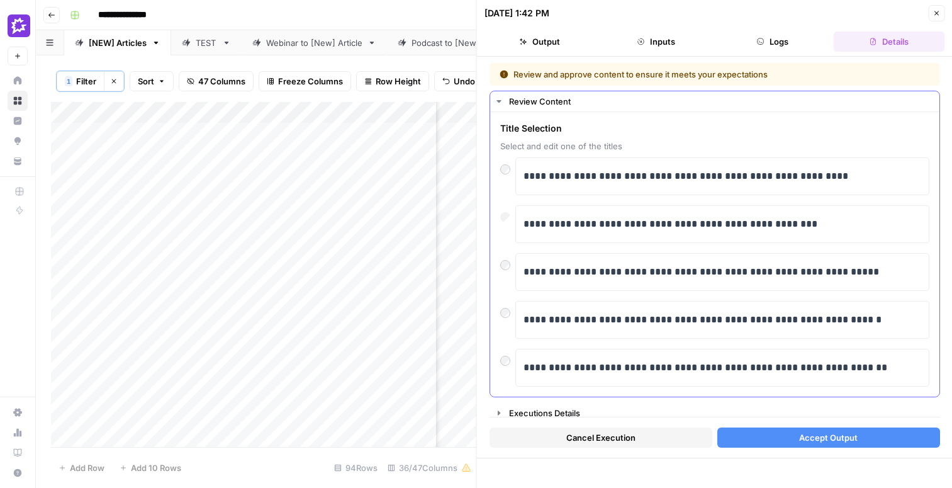
scroll to position [7, 0]
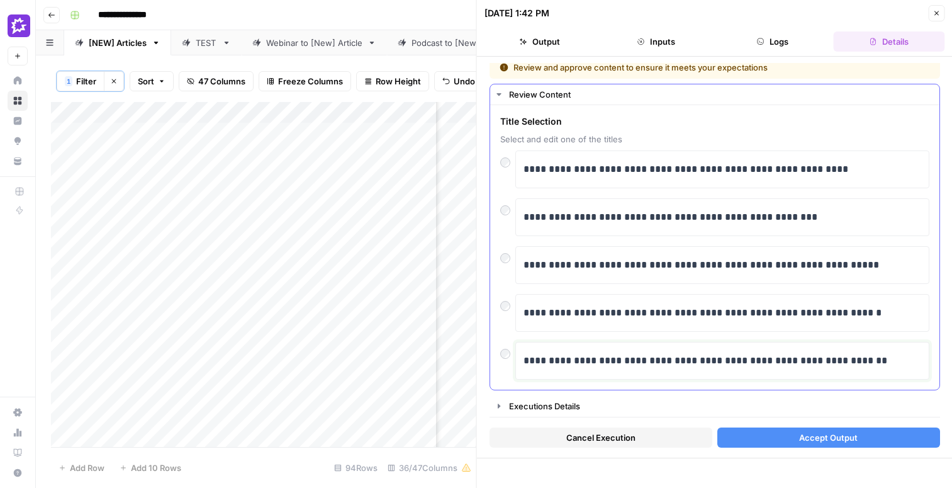
drag, startPoint x: 557, startPoint y: 359, endPoint x: 507, endPoint y: 359, distance: 49.7
click at [507, 359] on div "**********" at bounding box center [714, 361] width 429 height 38
click at [771, 361] on p "**********" at bounding box center [722, 360] width 398 height 16
drag, startPoint x: 553, startPoint y: 361, endPoint x: 521, endPoint y: 360, distance: 32.1
click at [520, 360] on div "**********" at bounding box center [722, 361] width 414 height 38
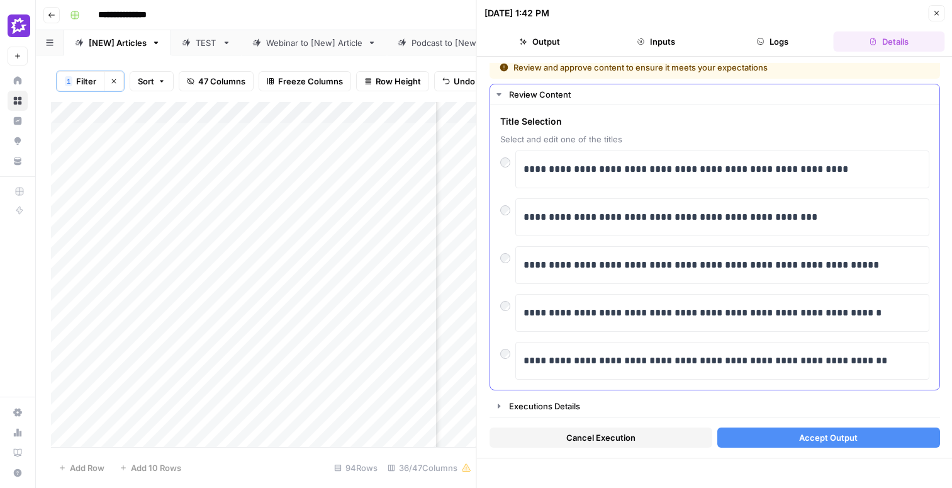
click at [668, 121] on span "Title Selection" at bounding box center [714, 121] width 429 height 13
click at [648, 263] on p "**********" at bounding box center [722, 265] width 398 height 16
drag, startPoint x: 673, startPoint y: 266, endPoint x: 659, endPoint y: 267, distance: 13.3
click at [659, 267] on p "**********" at bounding box center [722, 265] width 398 height 16
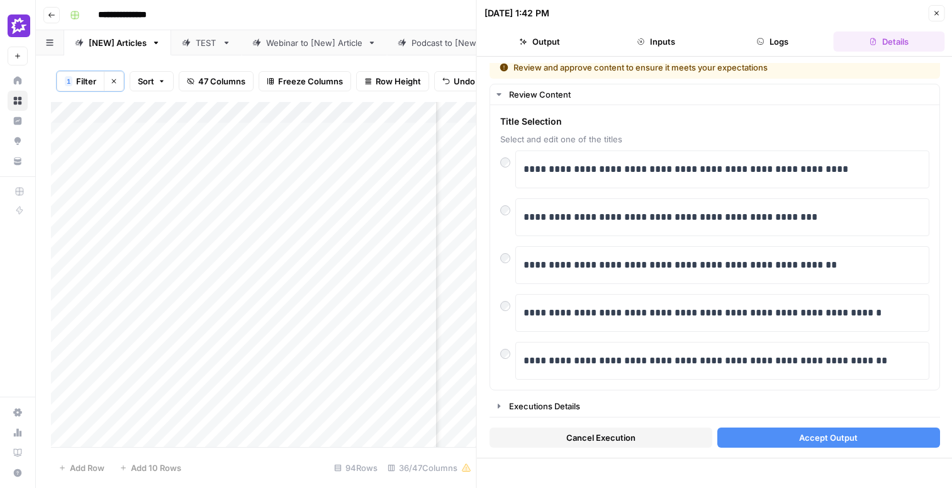
click at [849, 440] on span "Accept Output" at bounding box center [828, 437] width 59 height 13
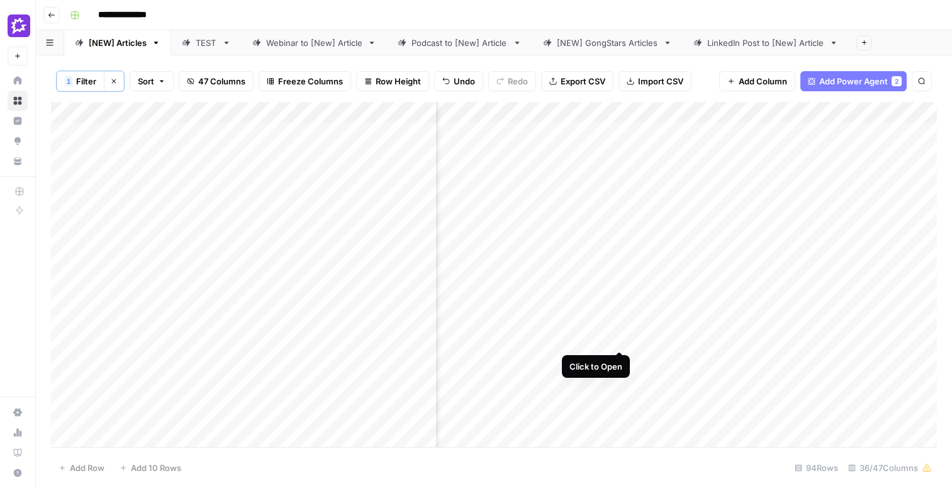
click at [621, 325] on div "Add Column" at bounding box center [494, 274] width 886 height 345
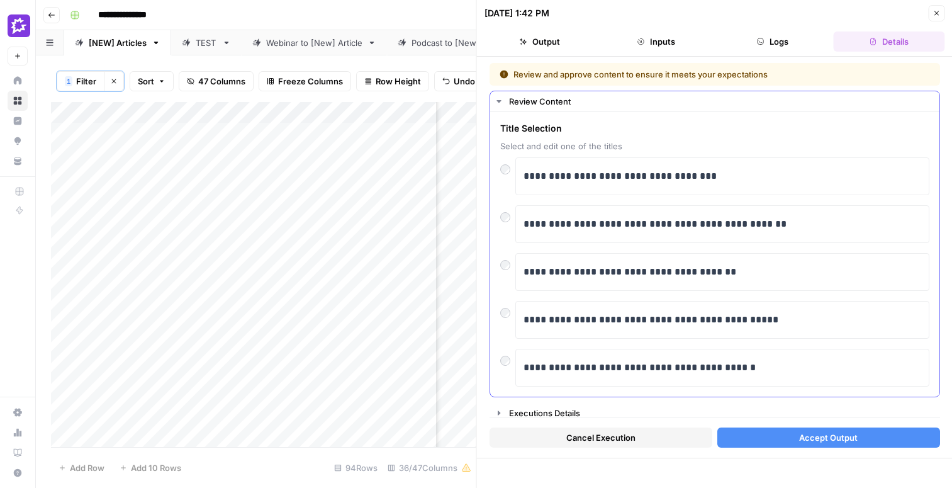
scroll to position [7, 0]
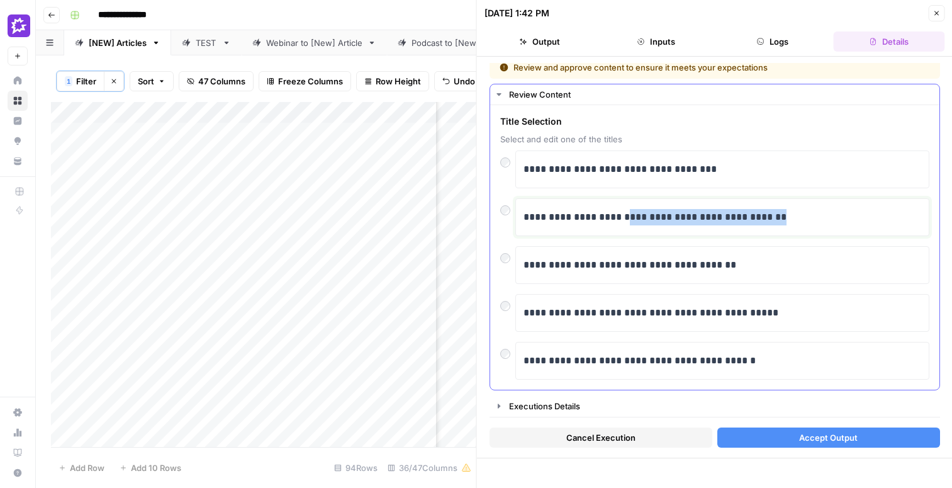
drag, startPoint x: 627, startPoint y: 218, endPoint x: 794, endPoint y: 221, distance: 166.8
click at [794, 221] on p "**********" at bounding box center [722, 217] width 398 height 16
click at [846, 440] on span "Accept Output" at bounding box center [828, 437] width 59 height 13
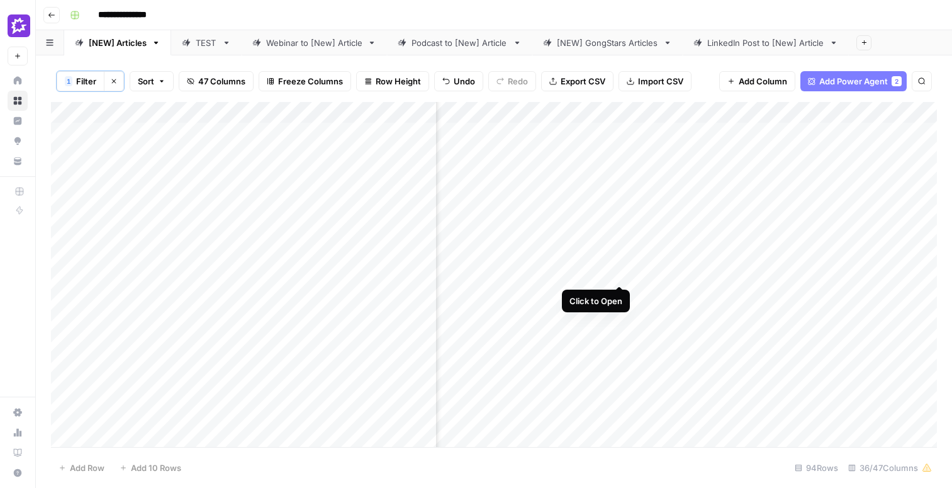
click at [620, 263] on div "Add Column" at bounding box center [494, 274] width 886 height 345
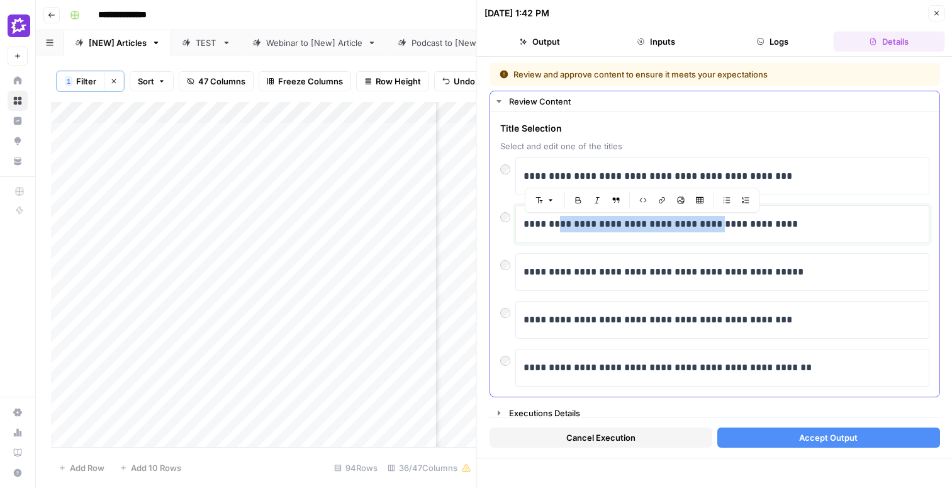
drag, startPoint x: 725, startPoint y: 225, endPoint x: 560, endPoint y: 230, distance: 164.9
click at [560, 230] on p "**********" at bounding box center [722, 224] width 398 height 16
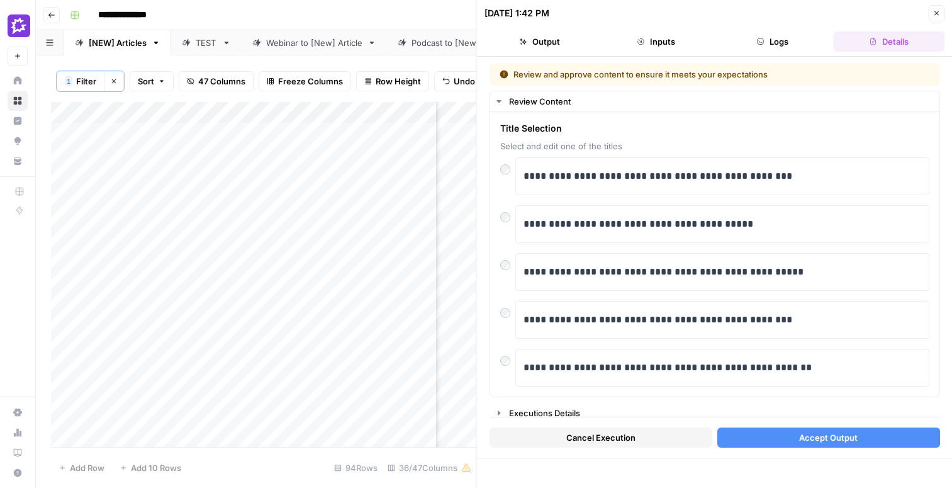
click at [790, 433] on button "Accept Output" at bounding box center [828, 437] width 223 height 20
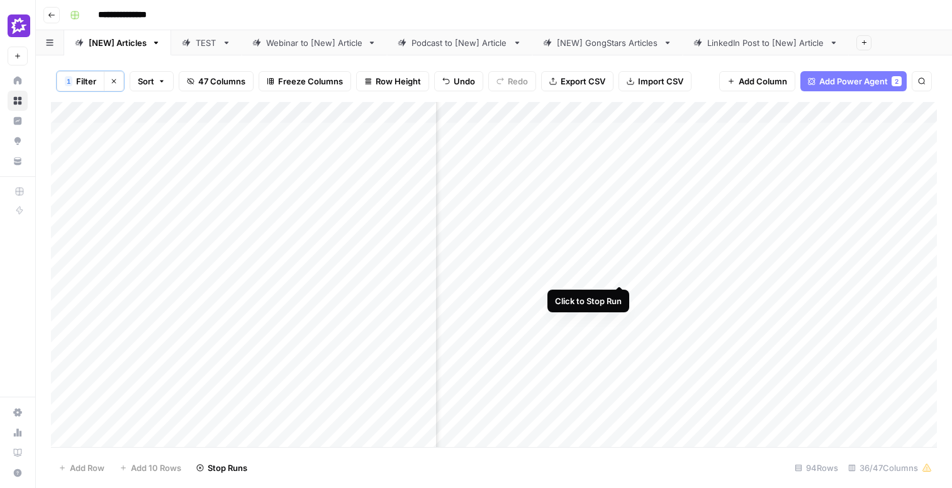
click at [620, 260] on div "Add Column" at bounding box center [494, 274] width 886 height 345
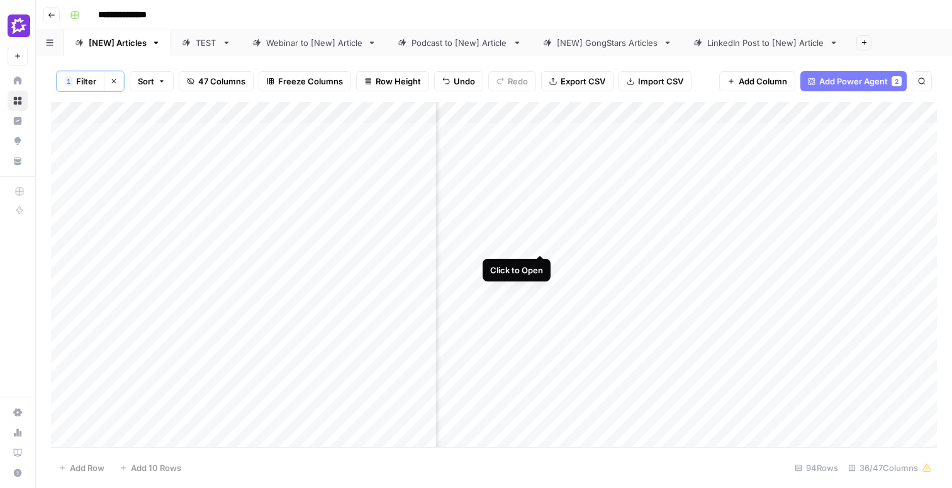
click at [541, 228] on div "Add Column" at bounding box center [494, 274] width 886 height 345
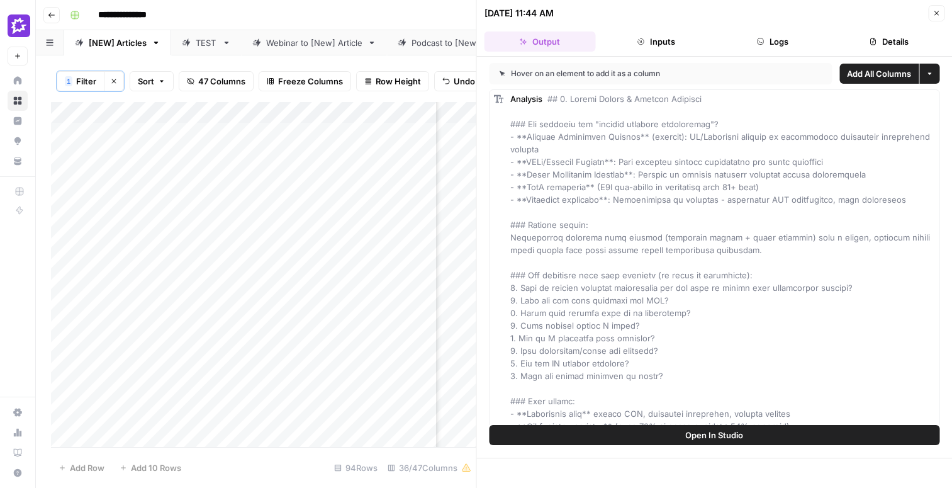
click at [888, 49] on button "Details" at bounding box center [888, 41] width 111 height 20
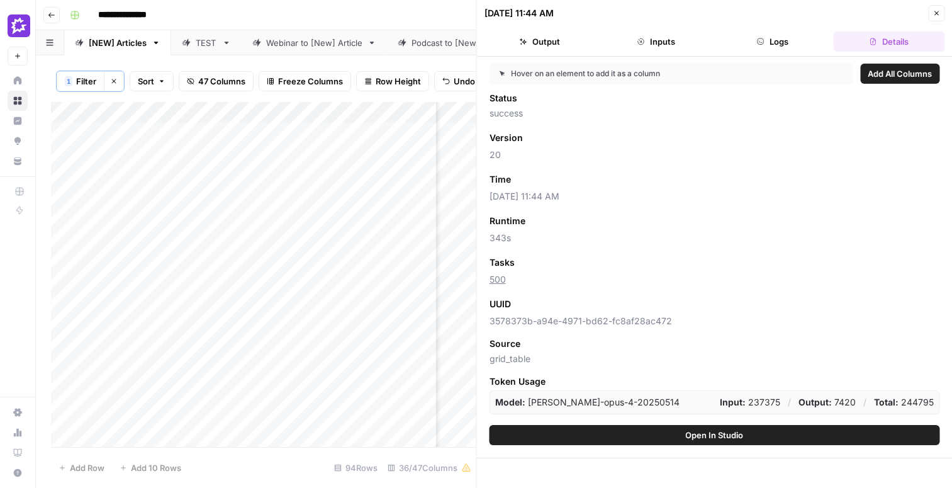
click at [934, 15] on icon "button" at bounding box center [936, 13] width 8 height 8
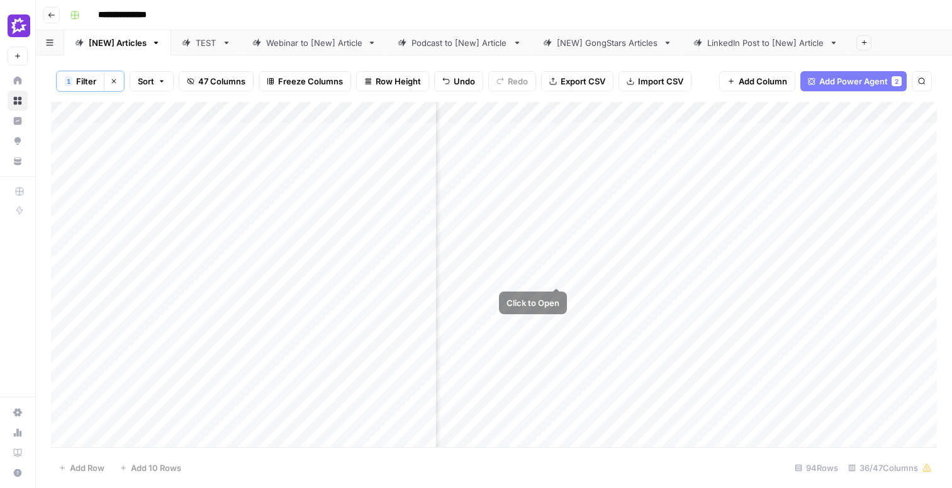
click at [556, 265] on div "Add Column" at bounding box center [494, 274] width 886 height 345
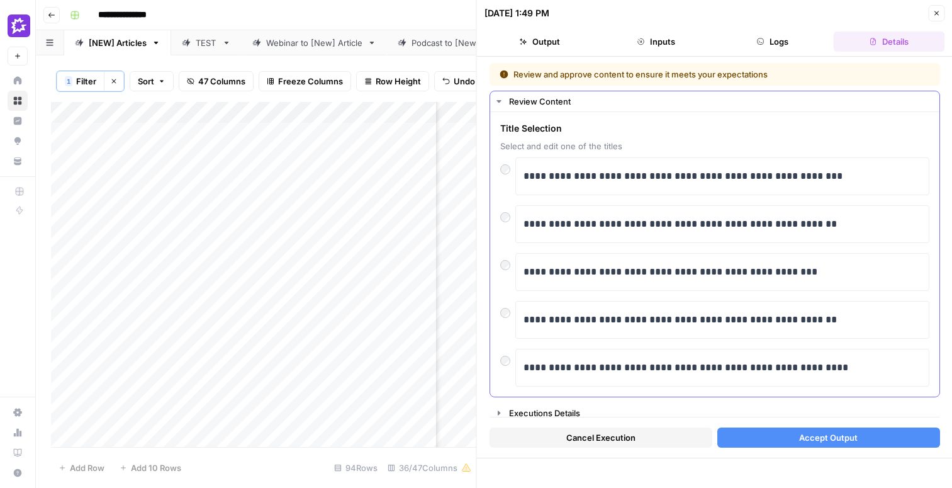
click at [520, 271] on div "**********" at bounding box center [722, 272] width 414 height 38
click at [527, 272] on p "**********" at bounding box center [722, 272] width 398 height 16
drag, startPoint x: 612, startPoint y: 177, endPoint x: 520, endPoint y: 178, distance: 91.9
click at [520, 178] on div "**********" at bounding box center [722, 176] width 414 height 38
click at [736, 176] on p "**********" at bounding box center [722, 176] width 398 height 16
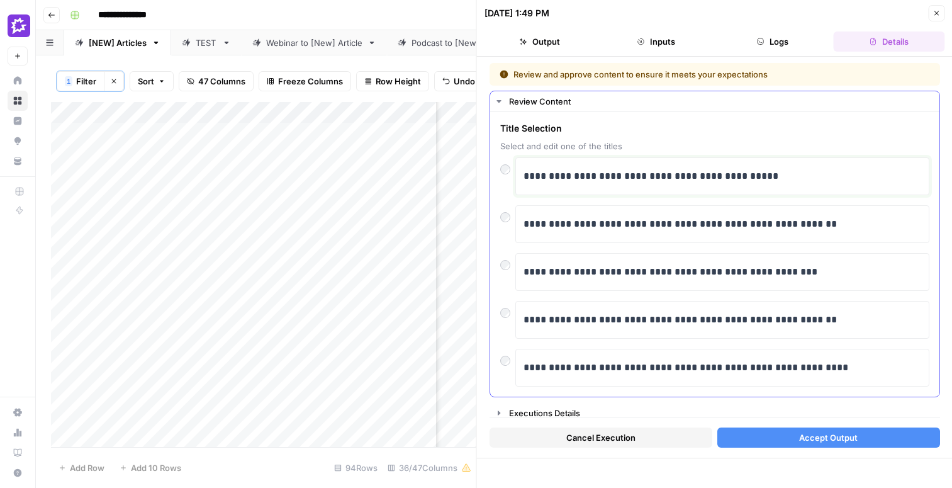
click at [728, 181] on p "**********" at bounding box center [722, 176] width 398 height 16
click at [787, 179] on p "**********" at bounding box center [722, 176] width 398 height 16
click at [793, 435] on button "Accept Output" at bounding box center [828, 437] width 223 height 20
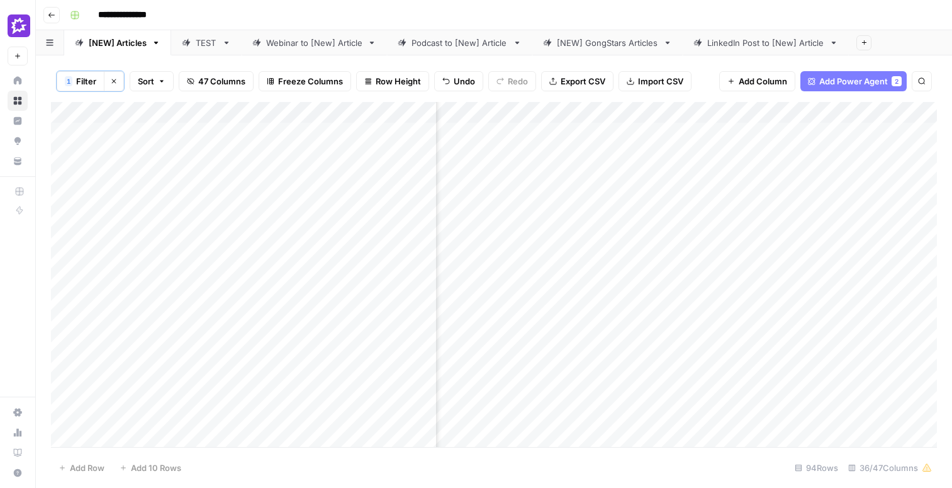
click at [641, 298] on div "Add Column" at bounding box center [494, 274] width 886 height 345
click at [725, 296] on div "Add Column" at bounding box center [494, 274] width 886 height 345
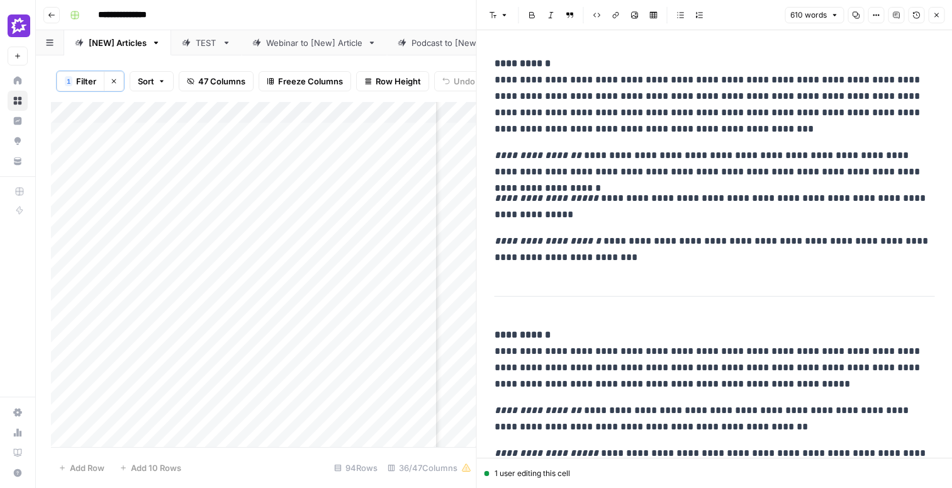
click at [629, 108] on p "**********" at bounding box center [715, 96] width 440 height 82
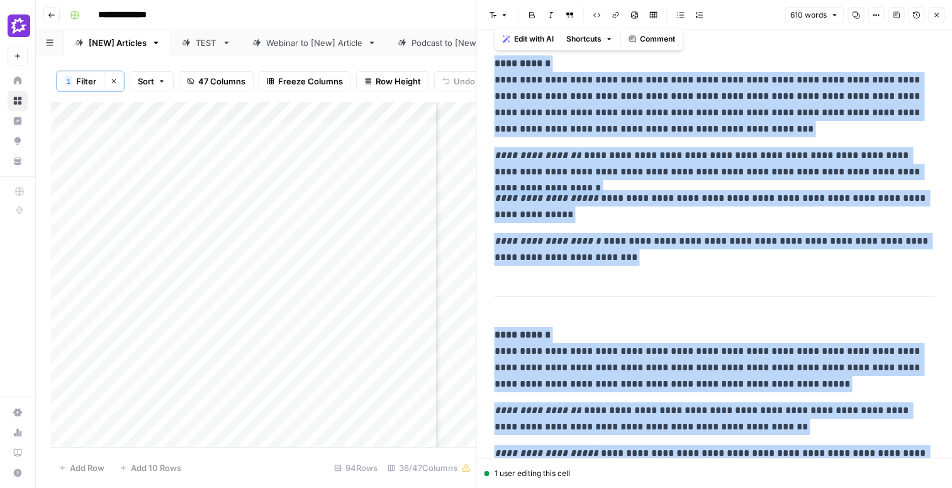
copy div "**********"
click at [936, 13] on icon "button" at bounding box center [936, 15] width 8 height 8
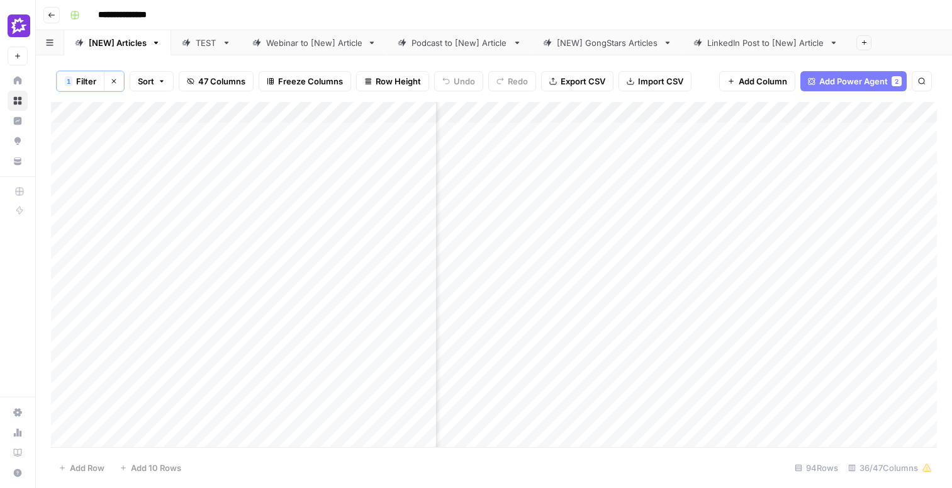
scroll to position [0, 1153]
click at [903, 297] on div "Add Column" at bounding box center [494, 274] width 886 height 345
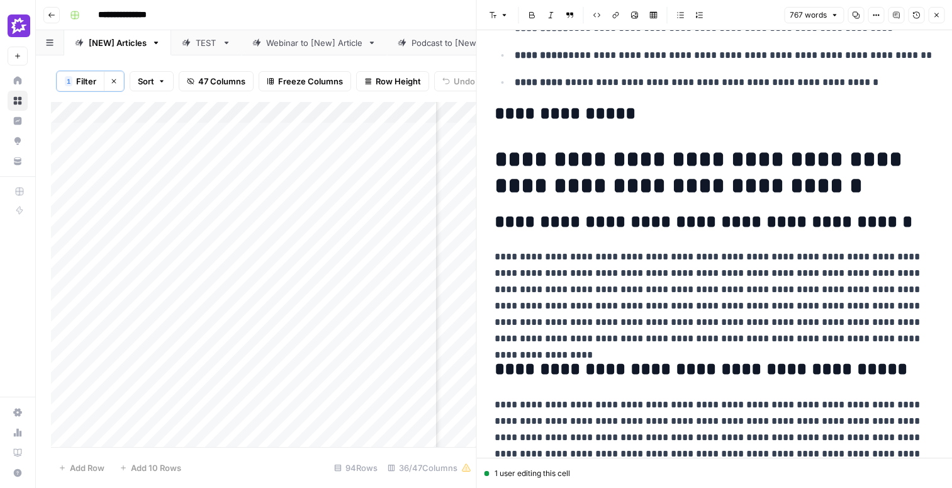
scroll to position [480, 0]
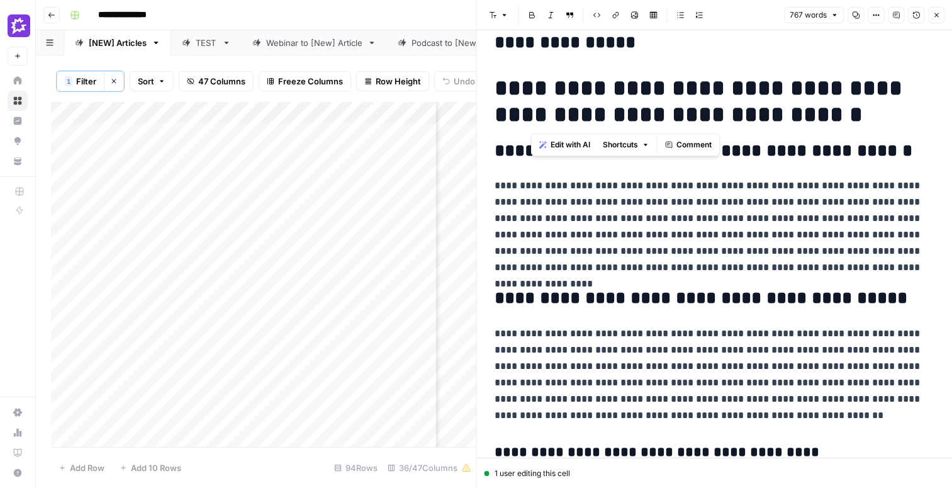
drag, startPoint x: 734, startPoint y: 115, endPoint x: 534, endPoint y: 89, distance: 202.4
click at [534, 89] on h1 "**********" at bounding box center [715, 101] width 440 height 53
copy h1 "**********"
click at [940, 17] on button "Close" at bounding box center [936, 15] width 16 height 16
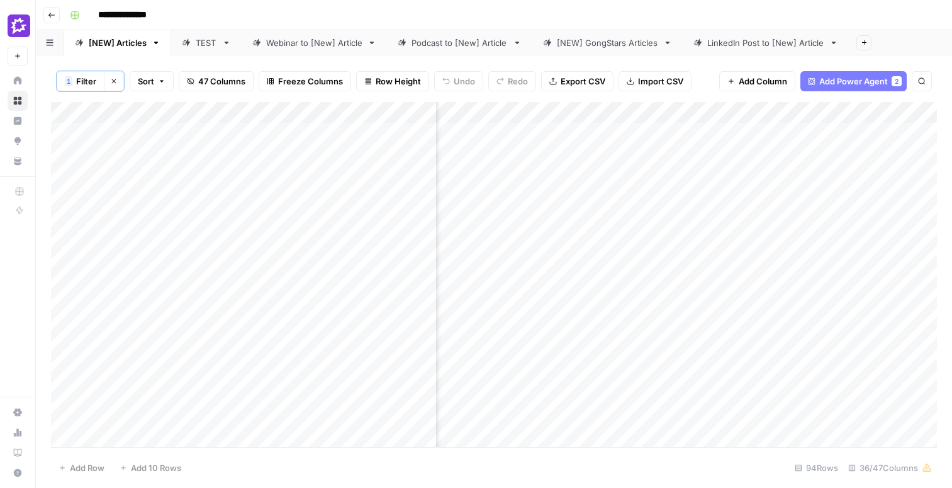
scroll to position [0, 1589]
click at [695, 295] on div "Add Column" at bounding box center [494, 274] width 886 height 345
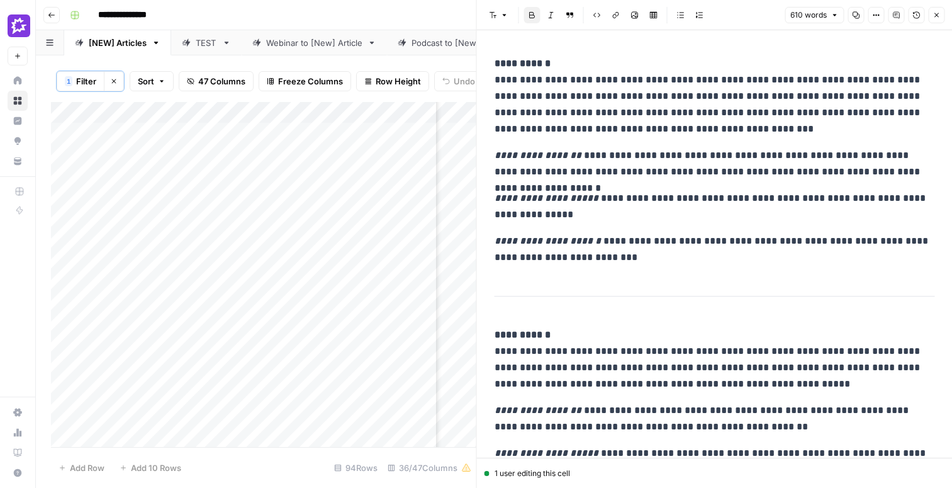
click at [577, 96] on p "**********" at bounding box center [715, 96] width 440 height 82
copy div "**********"
click at [934, 10] on button "Close" at bounding box center [936, 15] width 16 height 16
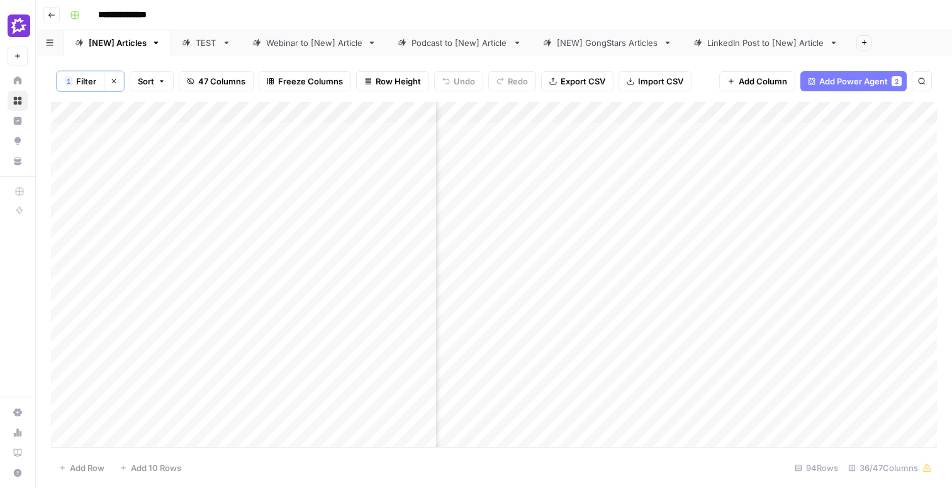
scroll to position [0, 1447]
click at [608, 264] on div "Add Column" at bounding box center [494, 274] width 886 height 345
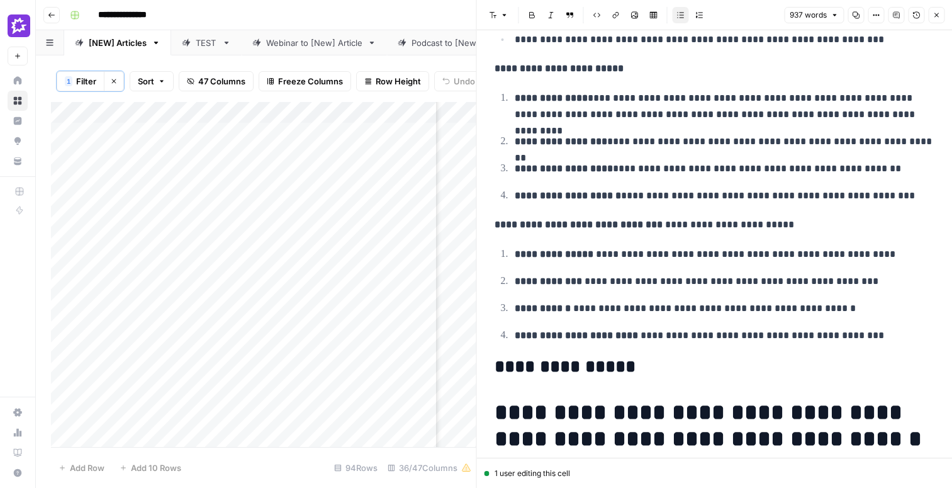
scroll to position [407, 0]
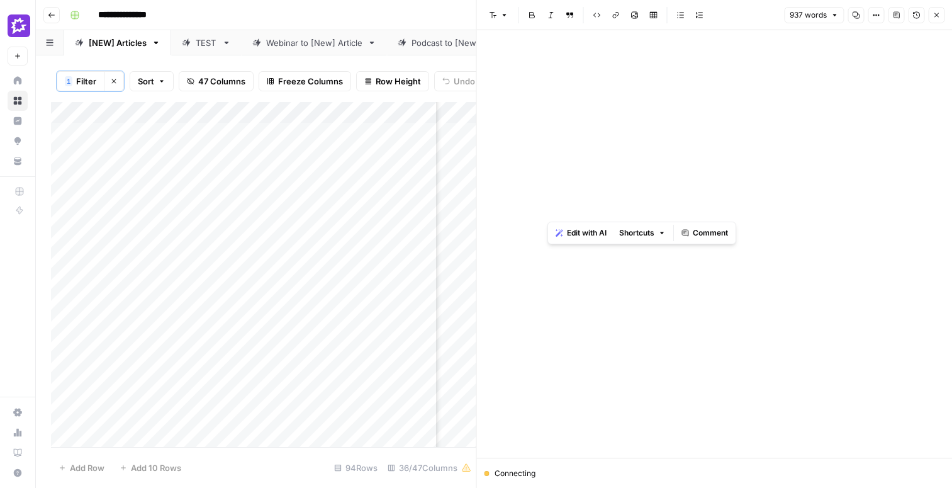
drag, startPoint x: 865, startPoint y: 215, endPoint x: 547, endPoint y: 186, distance: 318.4
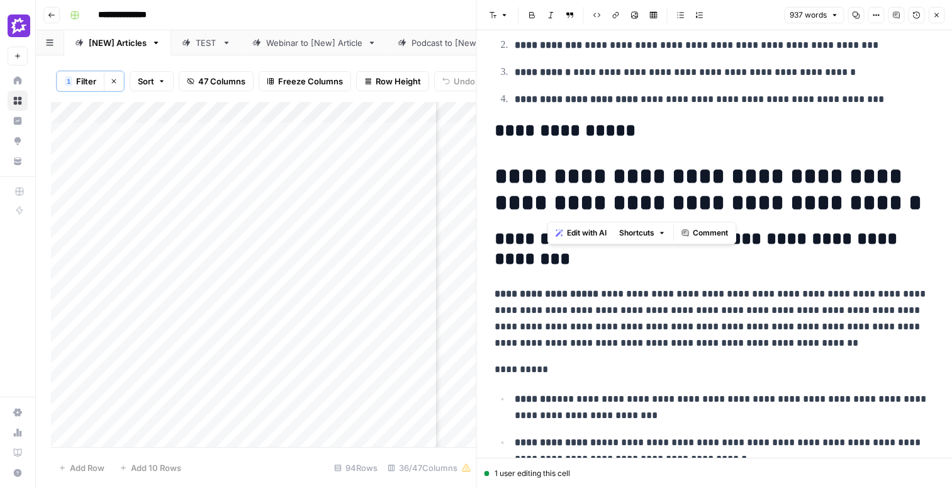
click at [832, 188] on h1 "**********" at bounding box center [715, 189] width 440 height 53
drag, startPoint x: 831, startPoint y: 198, endPoint x: 534, endPoint y: 167, distance: 299.3
click at [534, 167] on h1 "**********" at bounding box center [715, 189] width 440 height 53
copy h1 "**********"
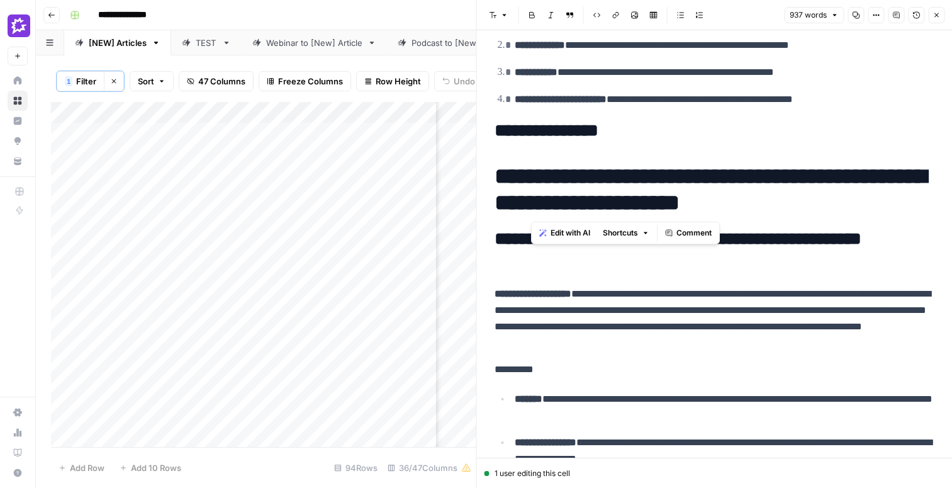
click at [936, 13] on icon "button" at bounding box center [936, 15] width 8 height 8
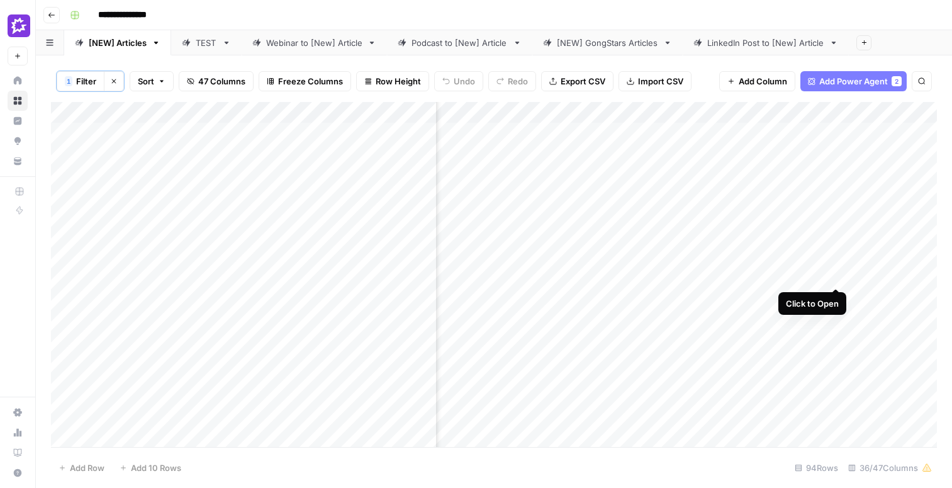
click at [836, 264] on div "Add Column" at bounding box center [494, 274] width 886 height 345
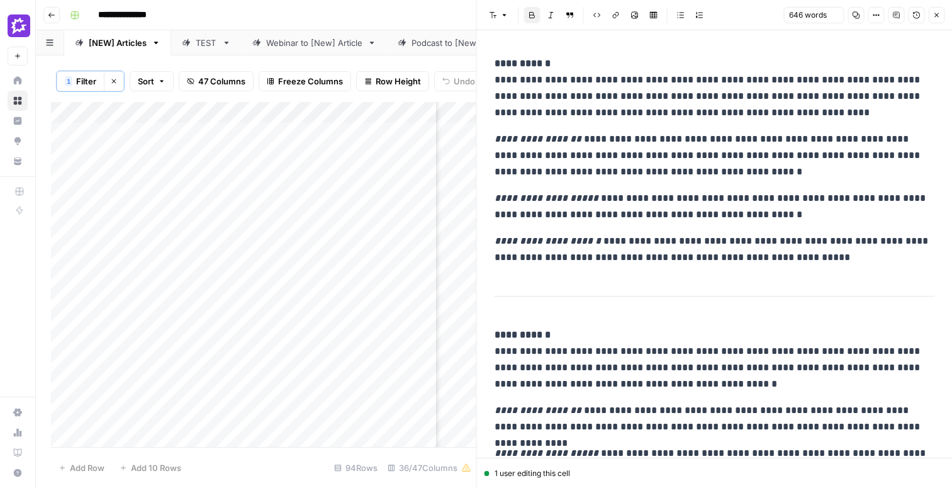
click at [620, 177] on p "**********" at bounding box center [715, 155] width 440 height 49
copy div "**********"
click at [942, 16] on button "Close" at bounding box center [936, 15] width 16 height 16
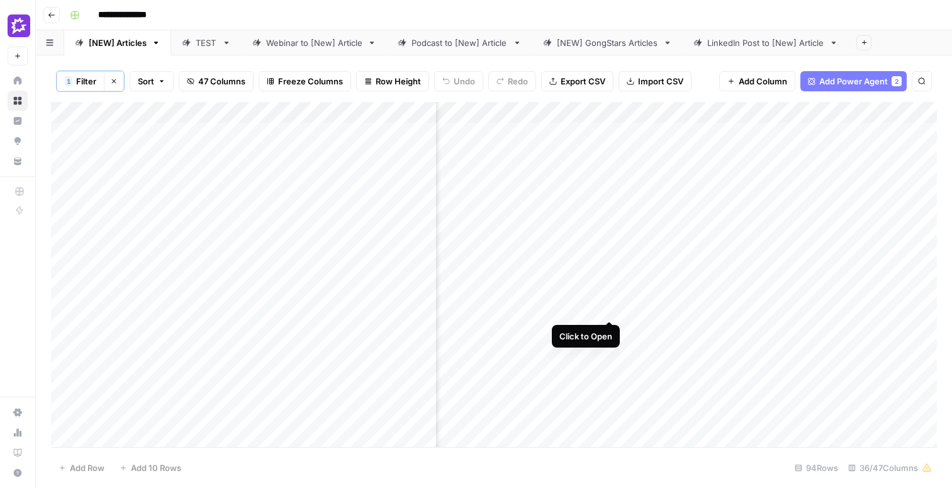
click at [607, 296] on div "Add Column" at bounding box center [494, 274] width 886 height 345
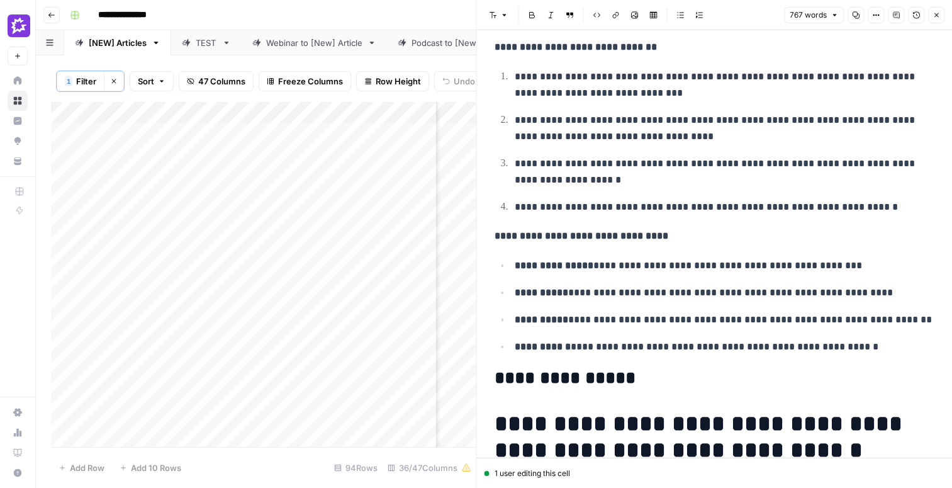
scroll to position [298, 0]
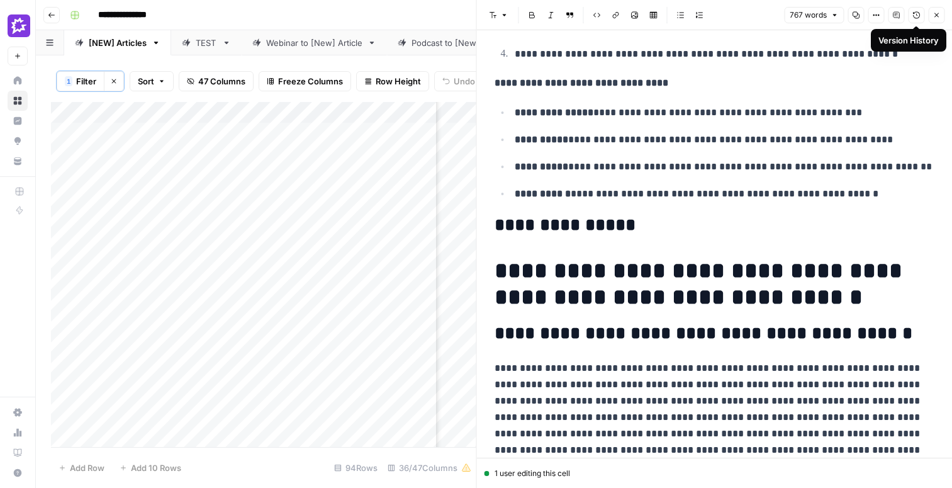
click at [934, 17] on icon "button" at bounding box center [936, 15] width 8 height 8
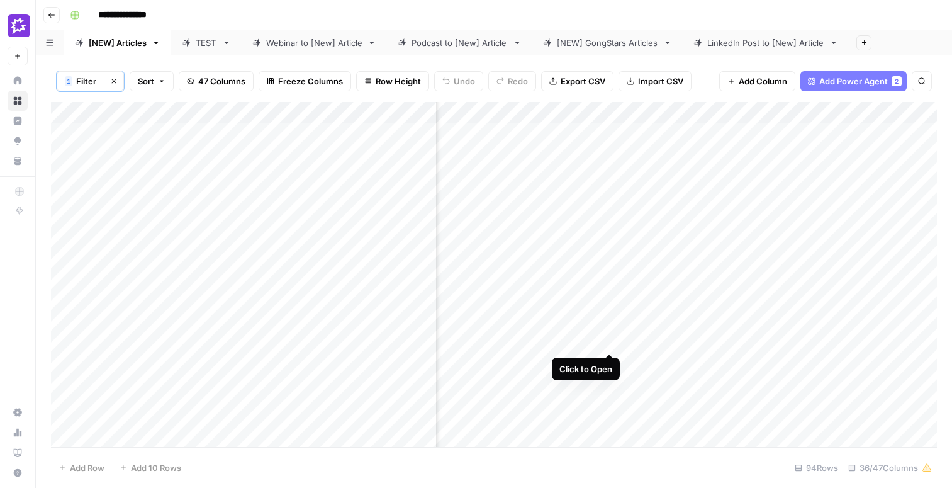
click at [610, 330] on div "Add Column" at bounding box center [494, 274] width 886 height 345
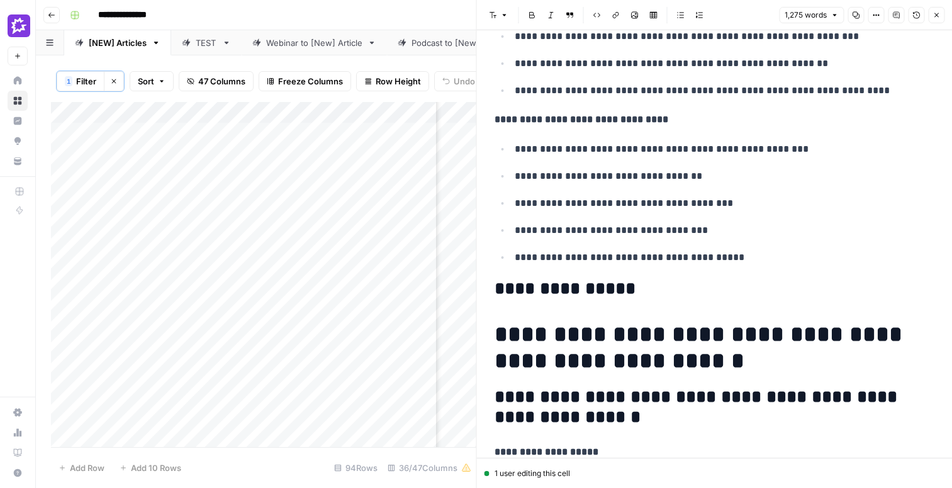
scroll to position [440, 0]
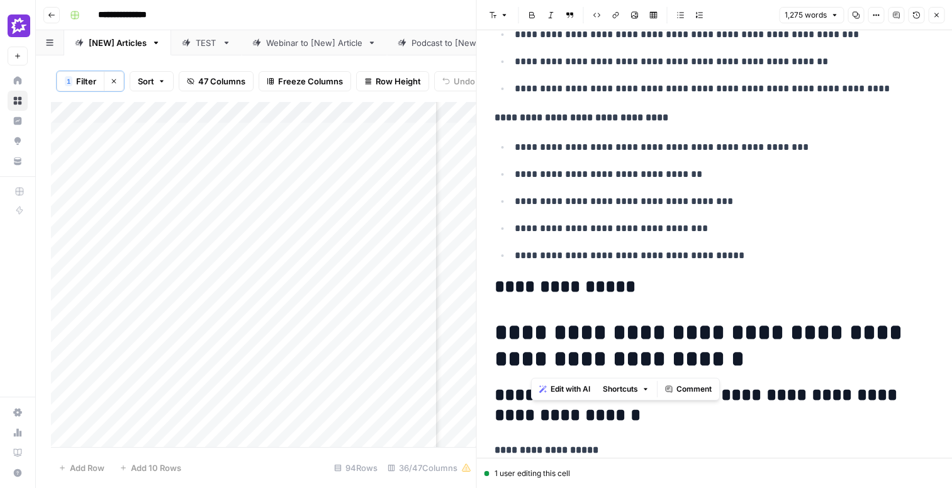
drag, startPoint x: 659, startPoint y: 356, endPoint x: 534, endPoint y: 341, distance: 126.1
click at [534, 341] on h1 "**********" at bounding box center [715, 345] width 440 height 53
copy h1 "**********"
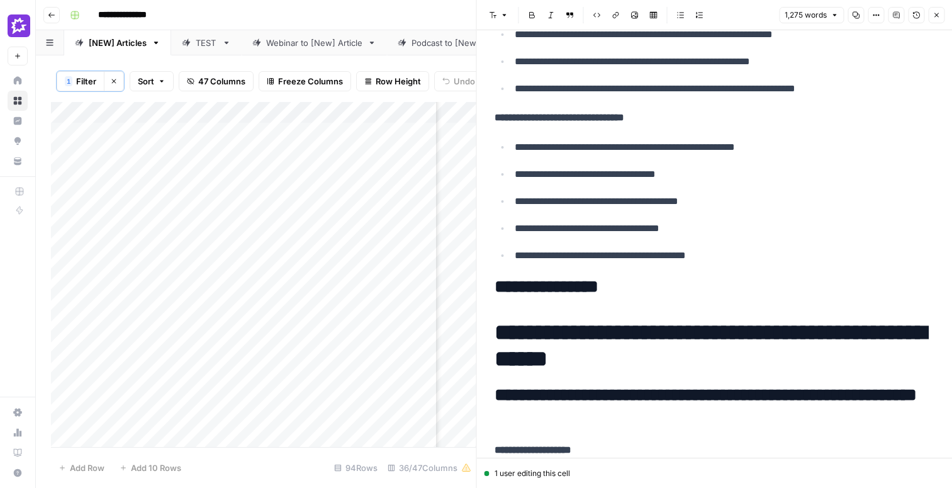
click at [939, 18] on icon "button" at bounding box center [936, 15] width 8 height 8
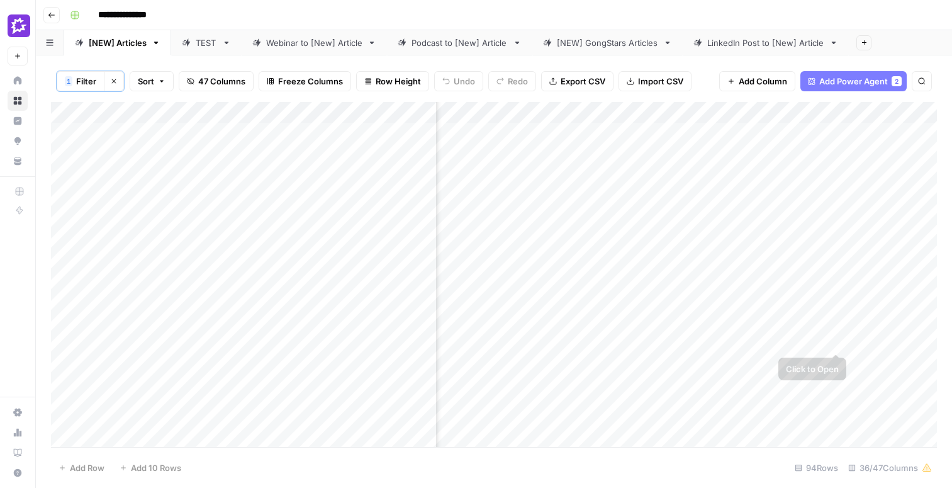
click at [837, 327] on div "Add Column" at bounding box center [494, 274] width 886 height 345
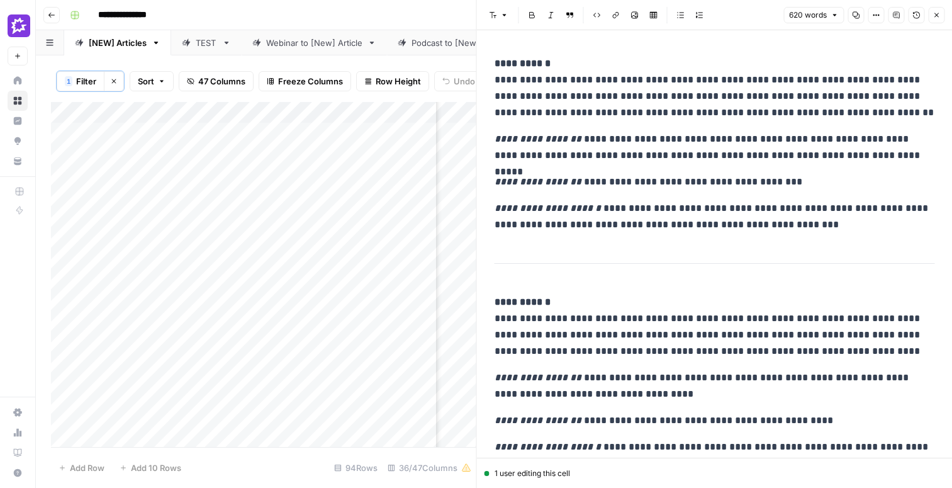
click at [701, 131] on p "**********" at bounding box center [715, 147] width 440 height 33
copy div "**********"
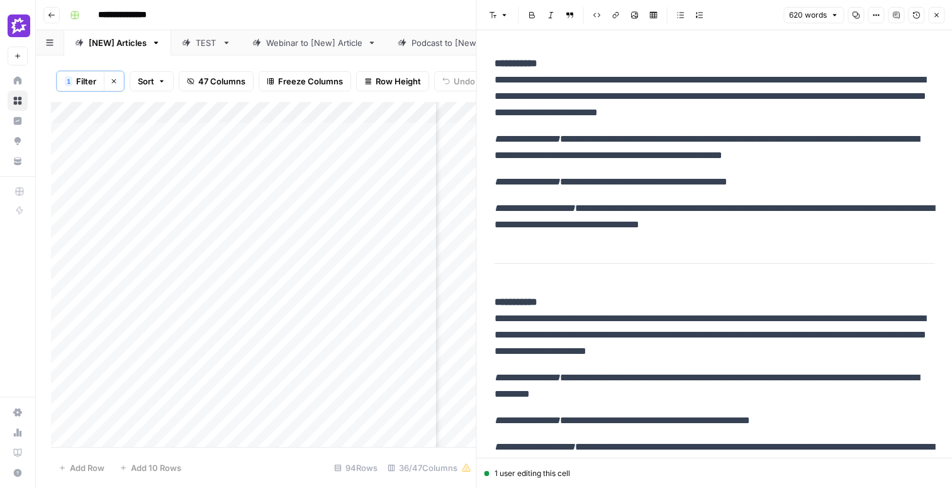
click at [935, 15] on icon "button" at bounding box center [936, 15] width 8 height 8
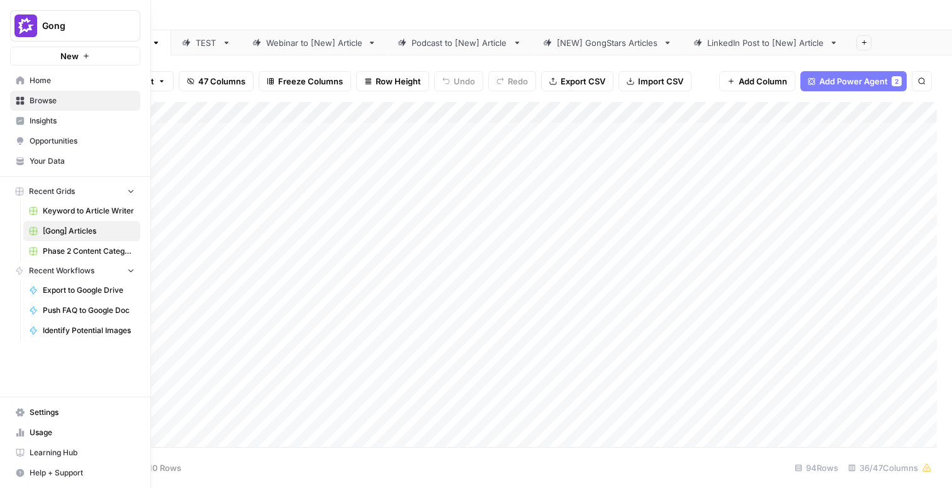
click at [52, 85] on span "Home" at bounding box center [82, 80] width 105 height 11
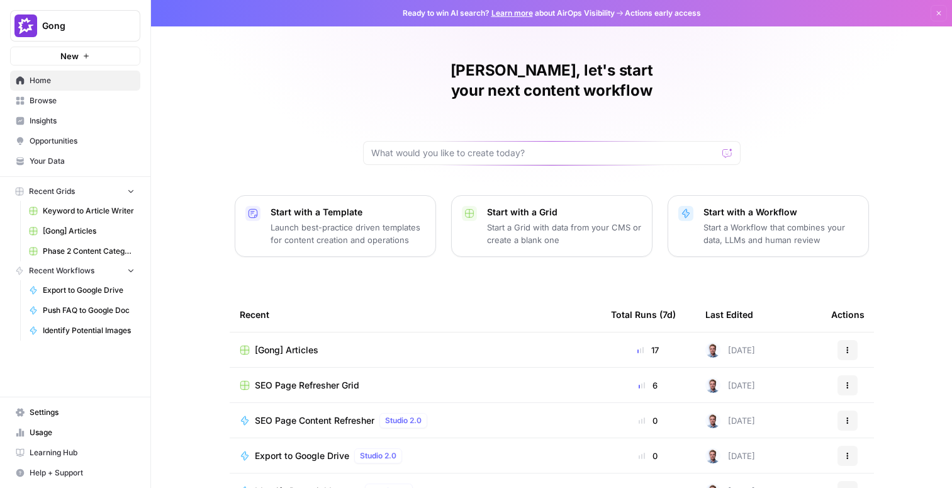
click at [38, 102] on span "Browse" at bounding box center [82, 100] width 105 height 11
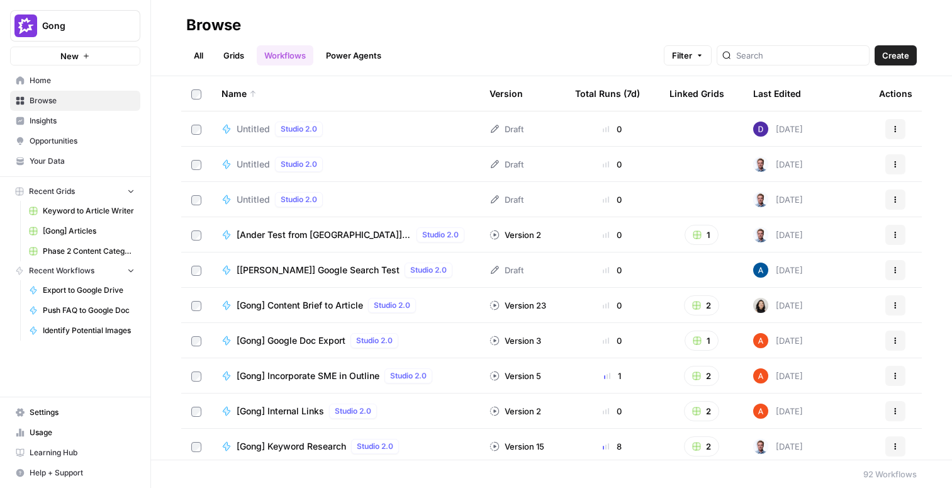
click at [236, 59] on link "Grids" at bounding box center [234, 55] width 36 height 20
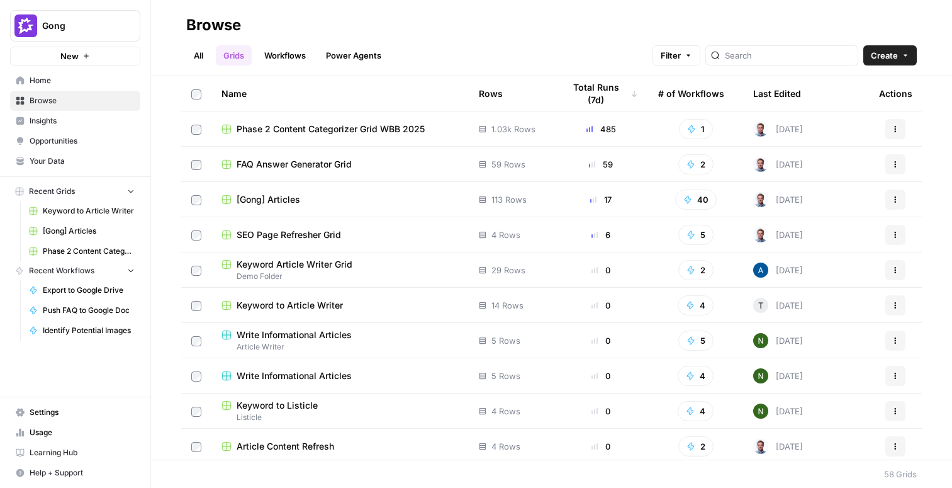
click at [310, 170] on td "FAQ Answer Generator Grid" at bounding box center [339, 164] width 257 height 35
click at [307, 165] on span "FAQ Answer Generator Grid" at bounding box center [294, 164] width 115 height 13
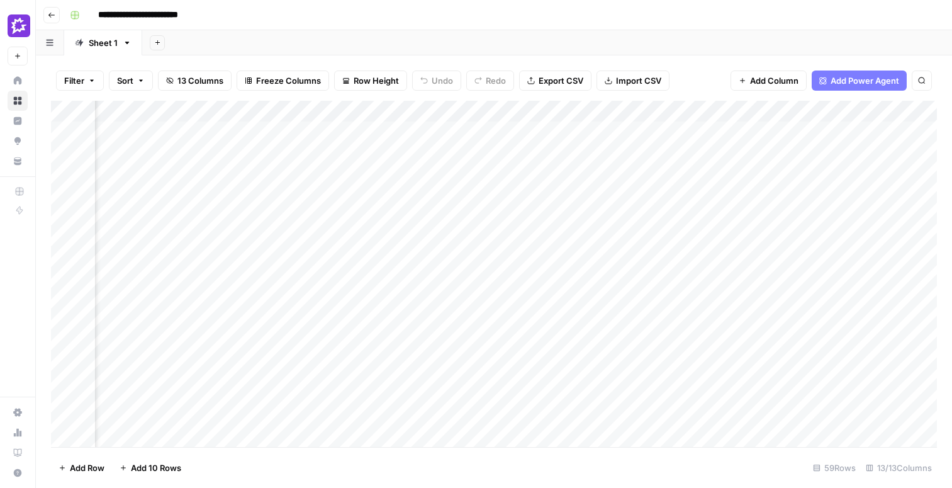
scroll to position [1, 661]
click at [423, 111] on div "Add Column" at bounding box center [494, 274] width 886 height 346
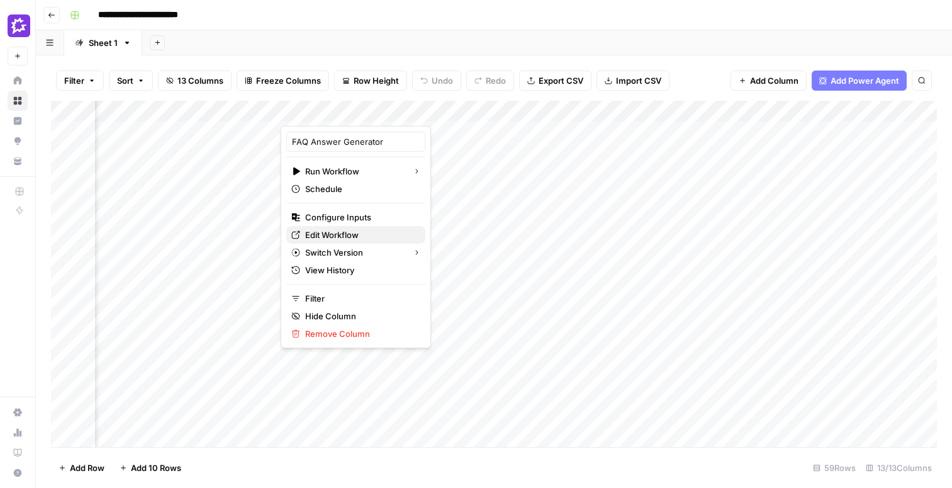
click at [345, 228] on link "Edit Workflow" at bounding box center [355, 235] width 139 height 18
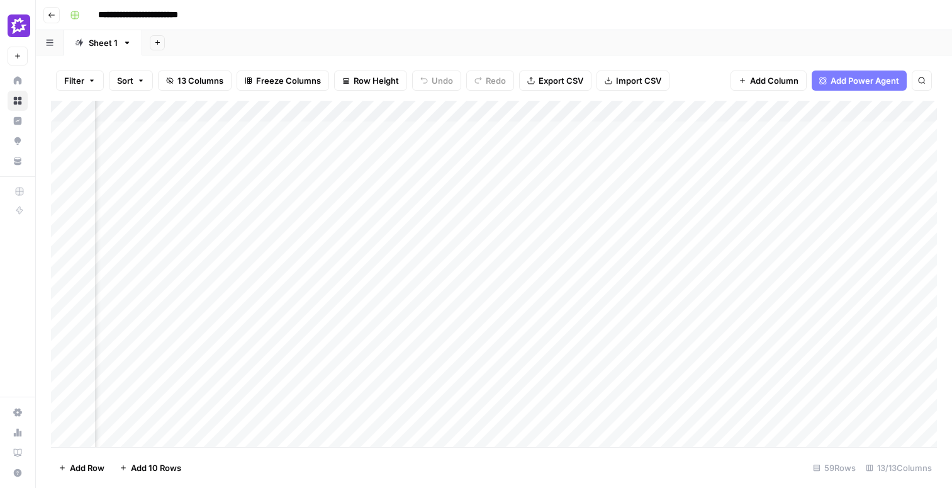
scroll to position [1, 629]
click at [453, 110] on div "Add Column" at bounding box center [494, 274] width 886 height 346
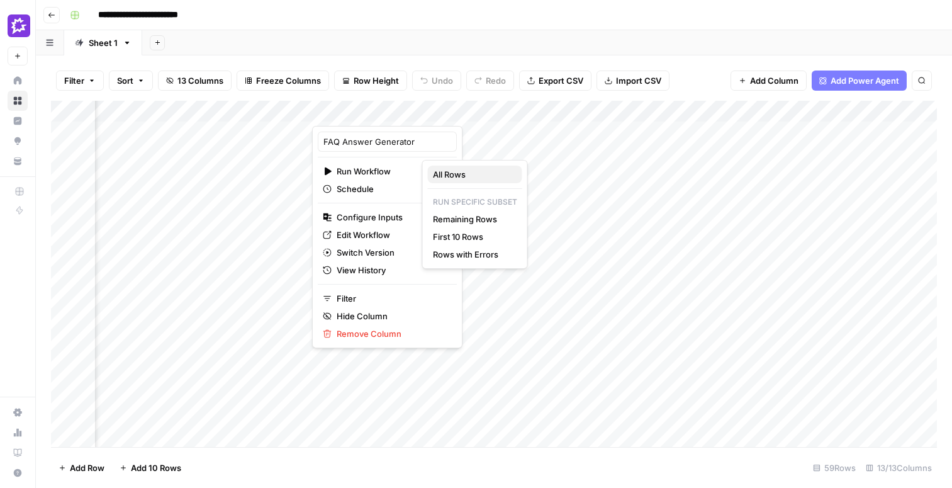
click at [466, 178] on span "All Rows" at bounding box center [472, 174] width 79 height 13
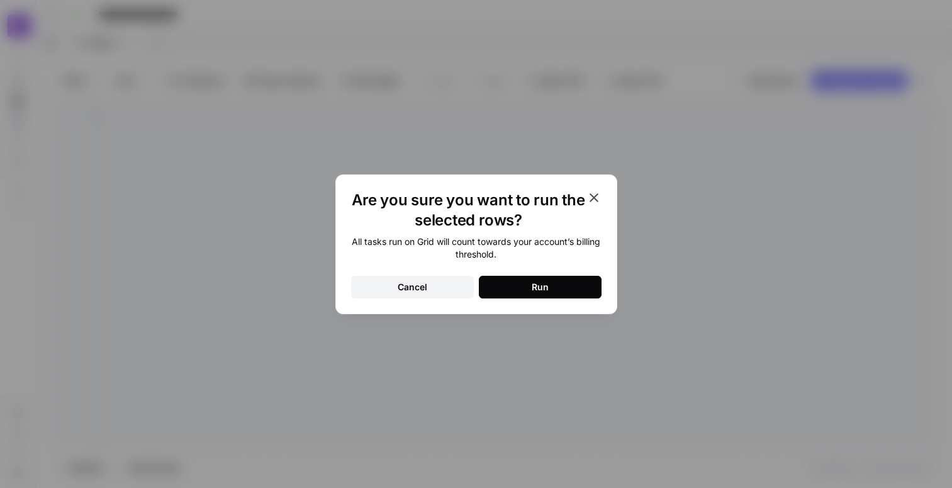
click at [546, 281] on div "Run" at bounding box center [540, 287] width 17 height 13
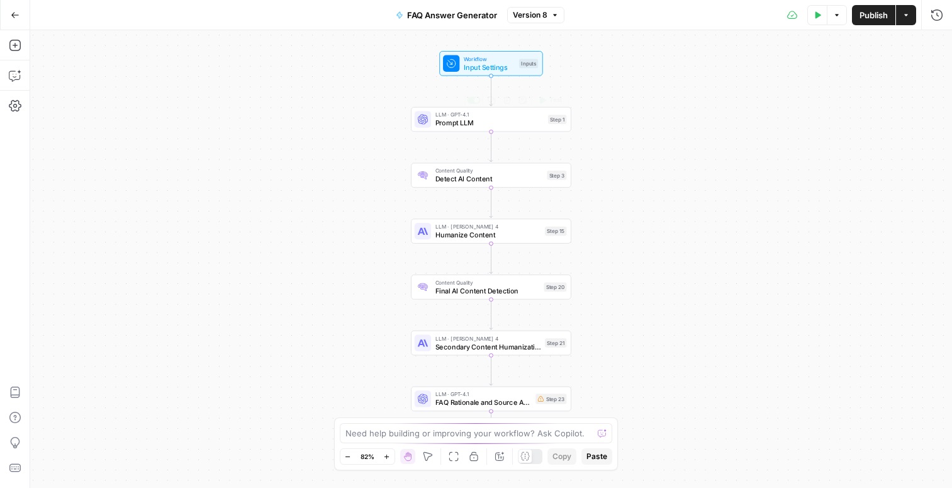
click at [458, 127] on span "Prompt LLM" at bounding box center [489, 123] width 109 height 10
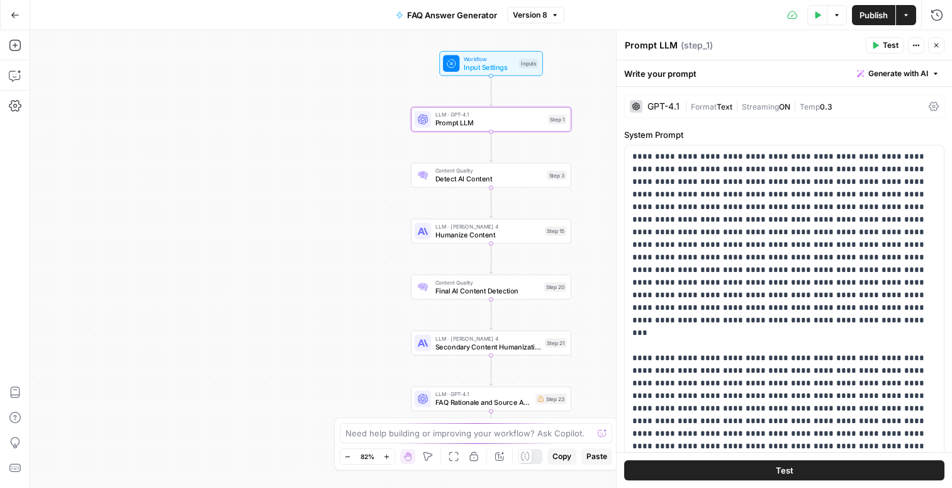
click at [937, 45] on icon "button" at bounding box center [936, 46] width 8 height 8
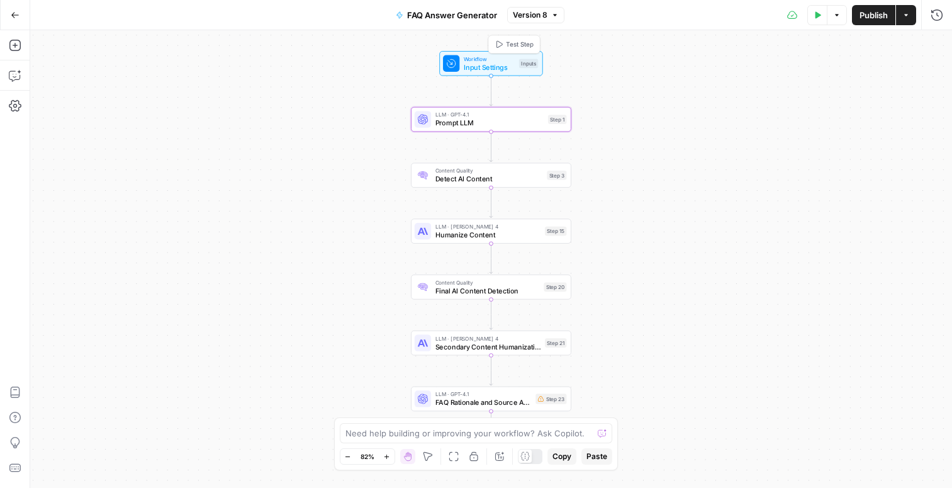
click at [478, 68] on span "Input Settings" at bounding box center [489, 67] width 51 height 10
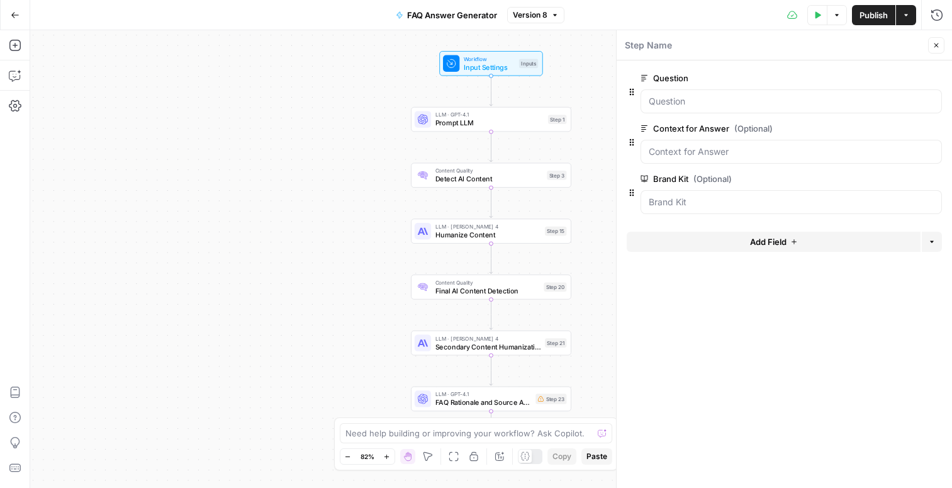
click at [11, 18] on icon "button" at bounding box center [15, 15] width 9 height 9
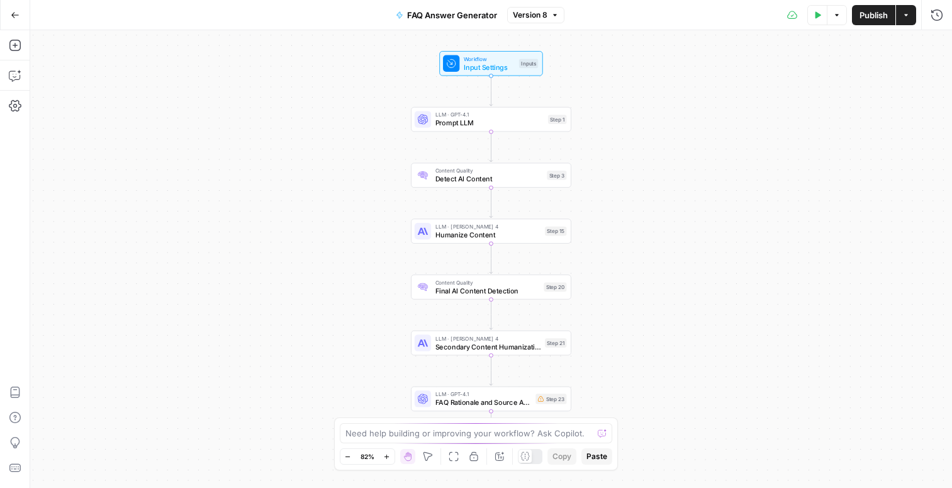
click at [12, 17] on icon "button" at bounding box center [15, 15] width 9 height 9
click at [9, 11] on button "Go Back" at bounding box center [15, 15] width 23 height 23
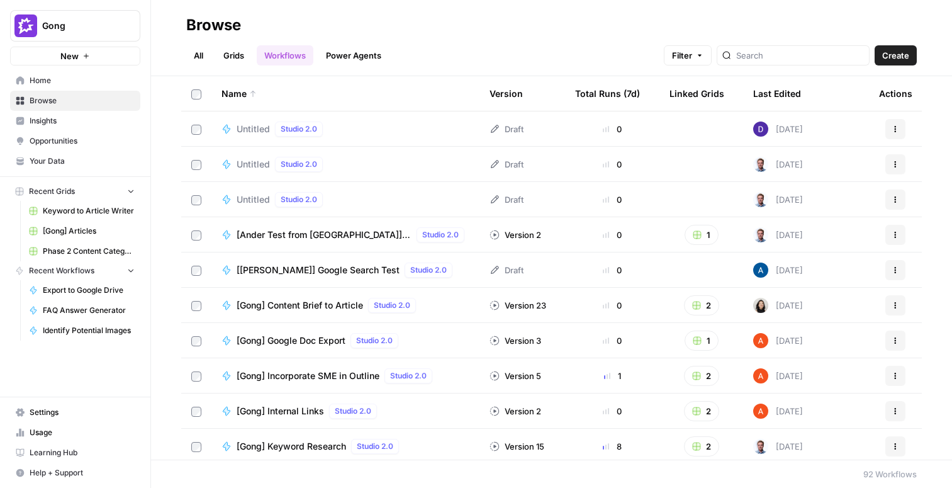
click at [233, 57] on link "Grids" at bounding box center [234, 55] width 36 height 20
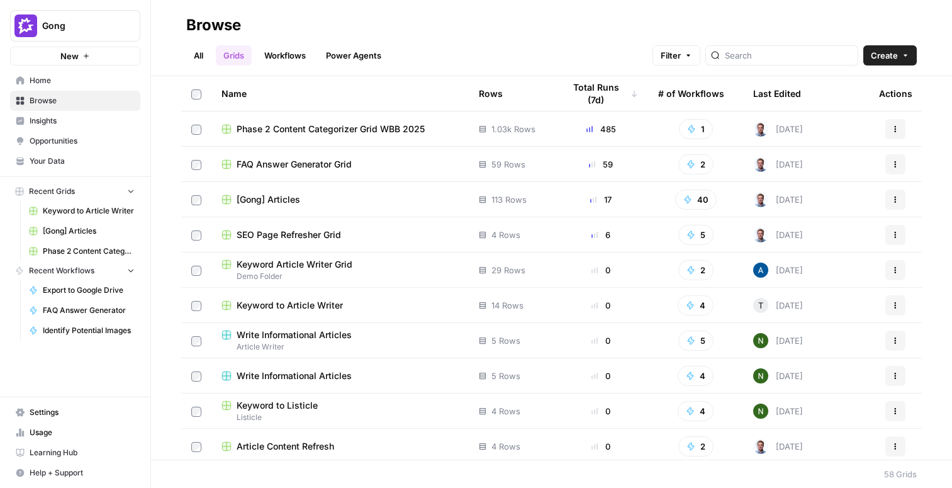
click at [308, 161] on span "FAQ Answer Generator Grid" at bounding box center [294, 164] width 115 height 13
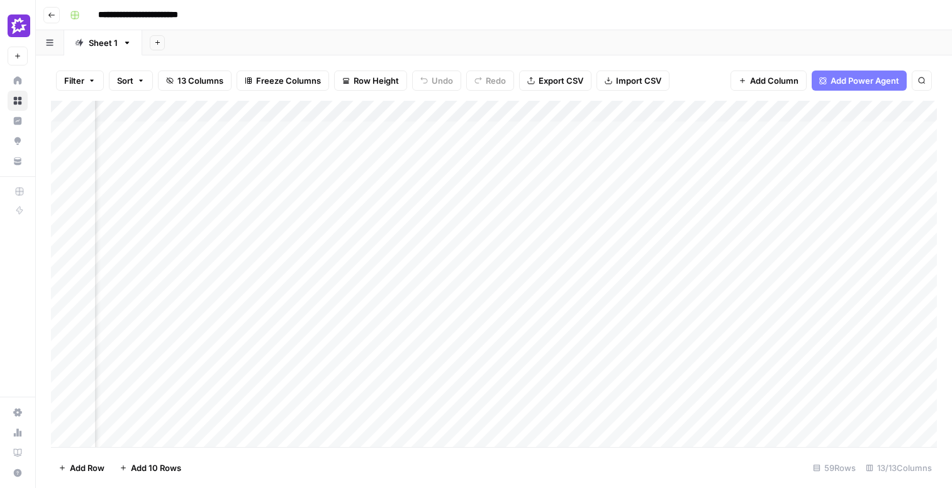
scroll to position [0, 212]
click at [662, 143] on div "Add Column" at bounding box center [494, 274] width 886 height 346
click at [586, 129] on div "Add Column" at bounding box center [494, 274] width 886 height 346
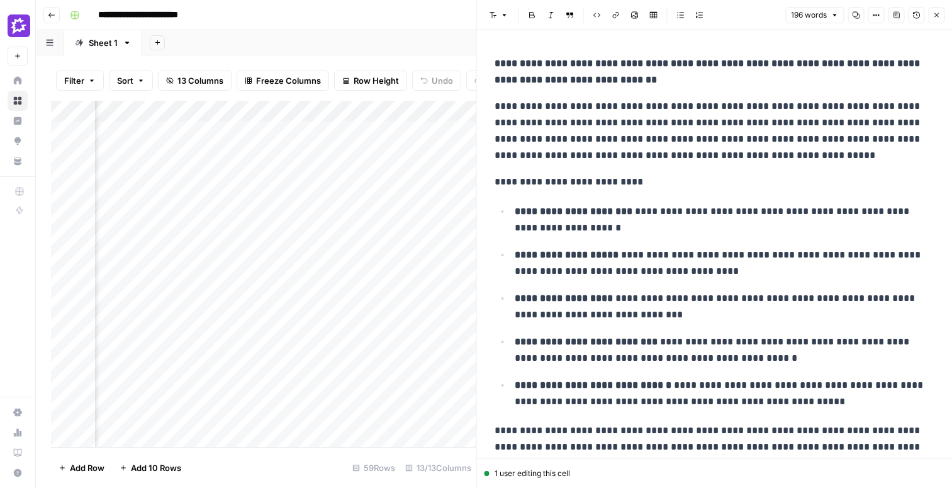
click at [937, 18] on icon "button" at bounding box center [936, 15] width 8 height 8
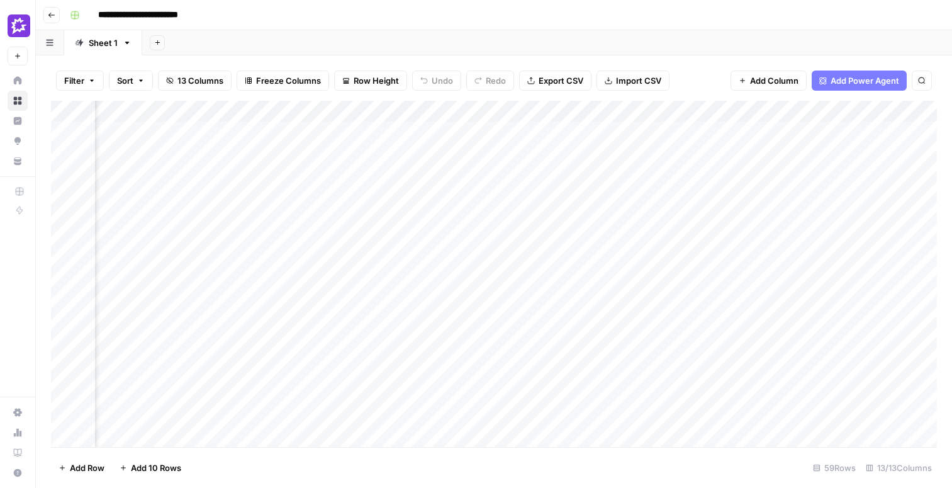
scroll to position [0, 701]
click at [384, 109] on div "Add Column" at bounding box center [494, 274] width 886 height 346
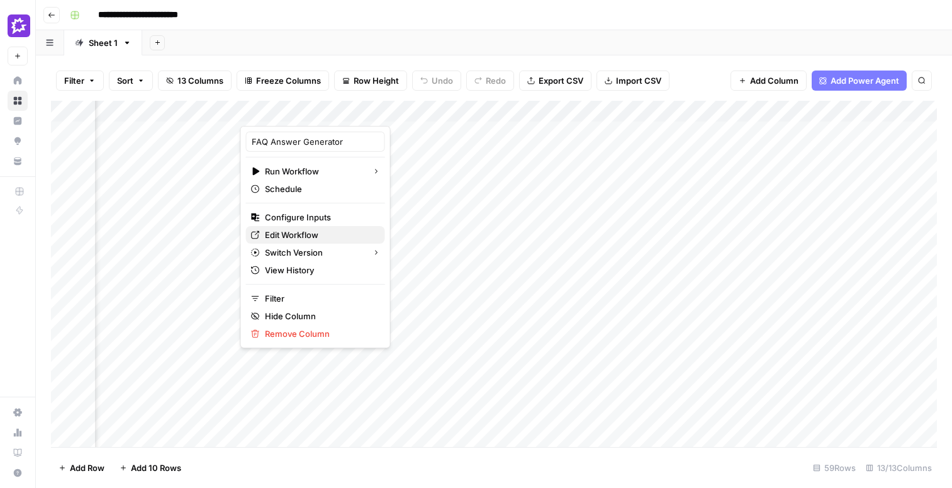
click at [293, 232] on span "Edit Workflow" at bounding box center [320, 234] width 110 height 13
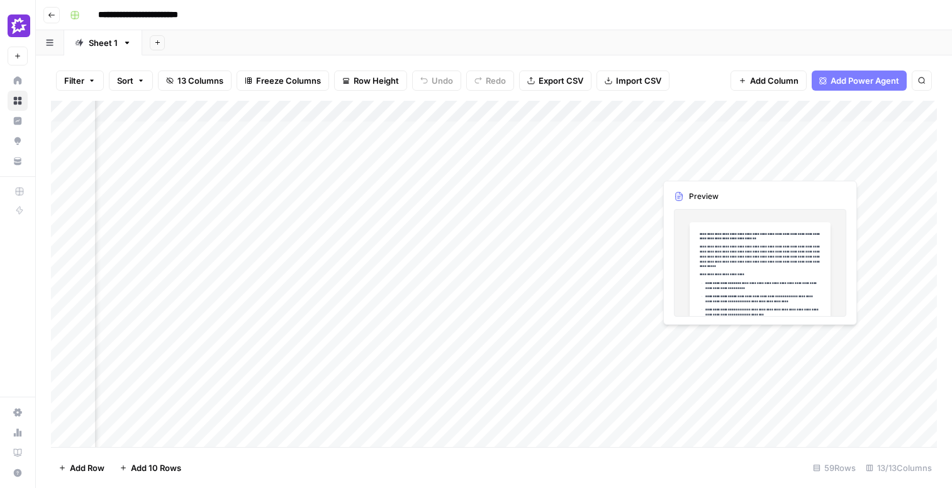
click at [810, 157] on div "Add Column" at bounding box center [494, 274] width 886 height 346
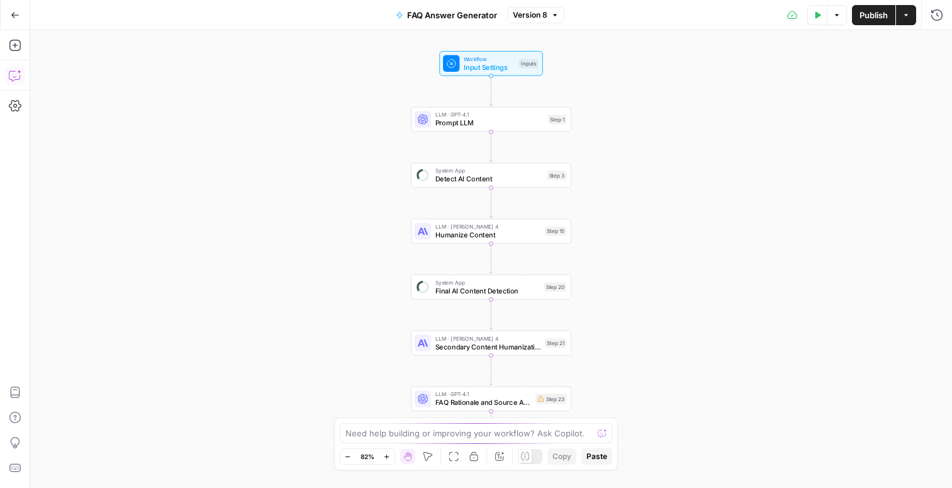
click at [15, 77] on icon "button" at bounding box center [15, 75] width 13 height 13
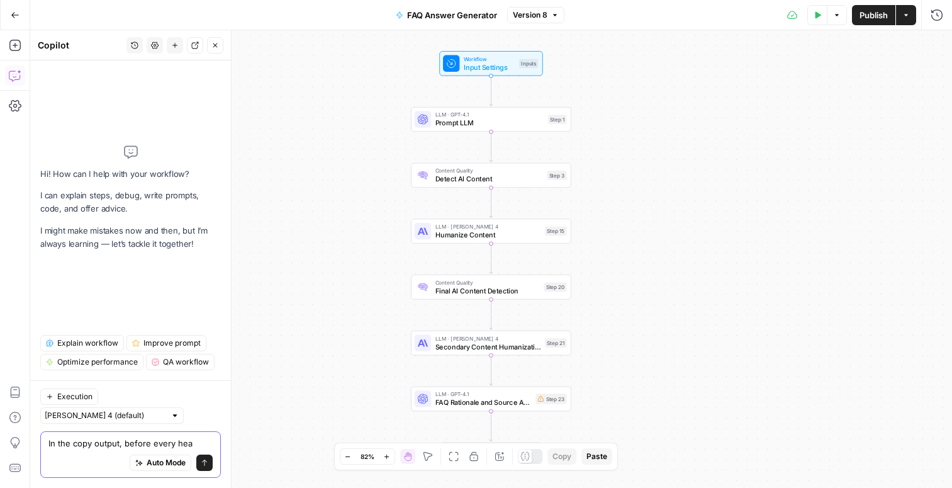
drag, startPoint x: 193, startPoint y: 443, endPoint x: 126, endPoint y: 444, distance: 66.7
click at [125, 445] on textarea "In the copy output, before every hea" at bounding box center [130, 443] width 164 height 13
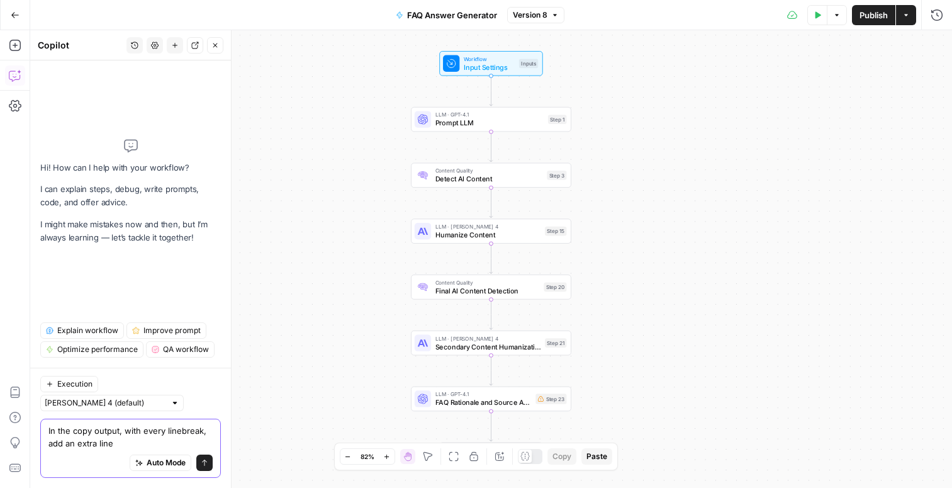
click at [181, 430] on textarea "In the copy output, with every linebreak, add an extra line" at bounding box center [130, 436] width 164 height 25
type textarea "In the copy output, with every line break, add an extra line"
click at [210, 466] on button "Send" at bounding box center [204, 462] width 16 height 16
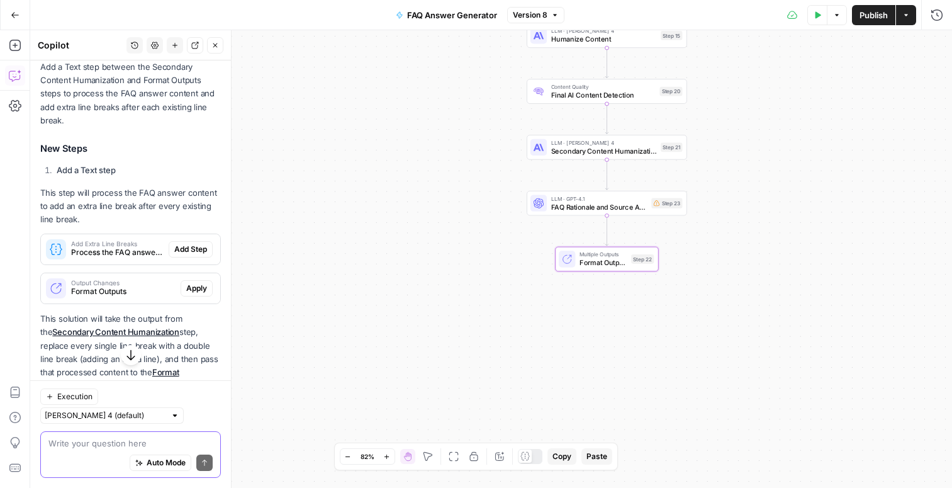
scroll to position [299, 0]
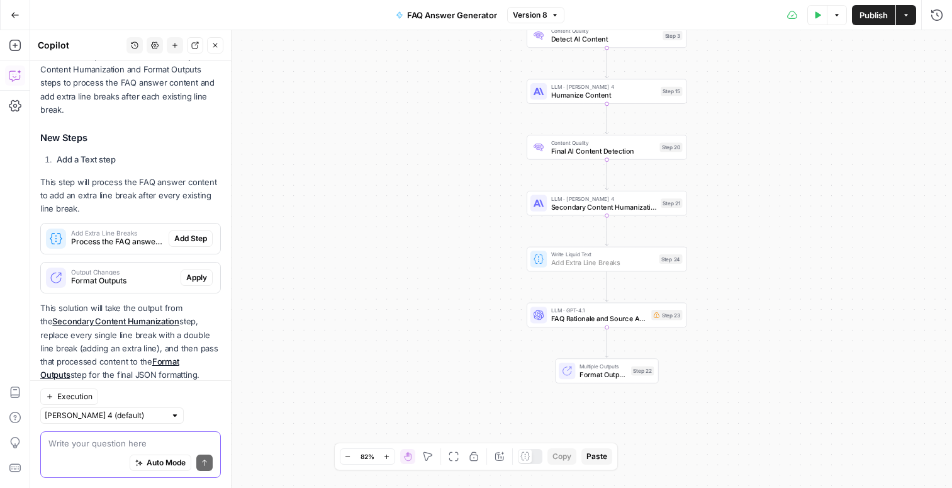
click at [197, 233] on span "Add Step" at bounding box center [190, 238] width 33 height 11
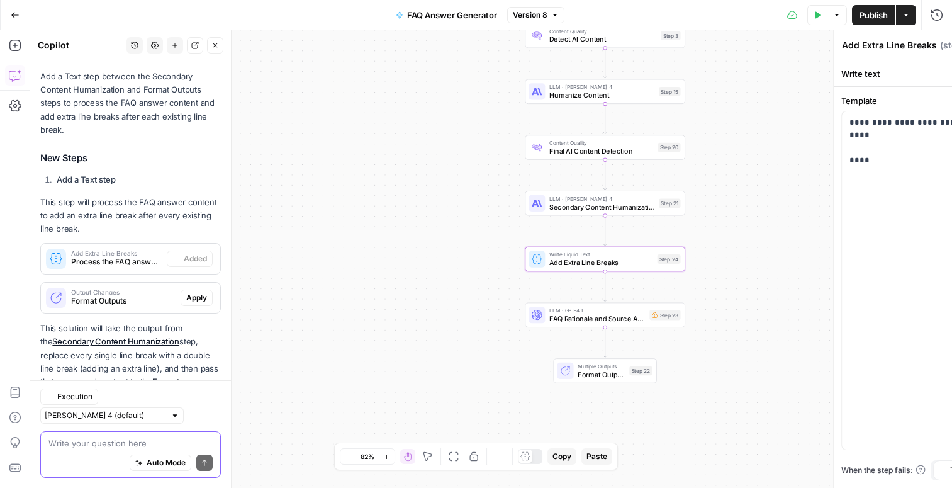
scroll to position [319, 0]
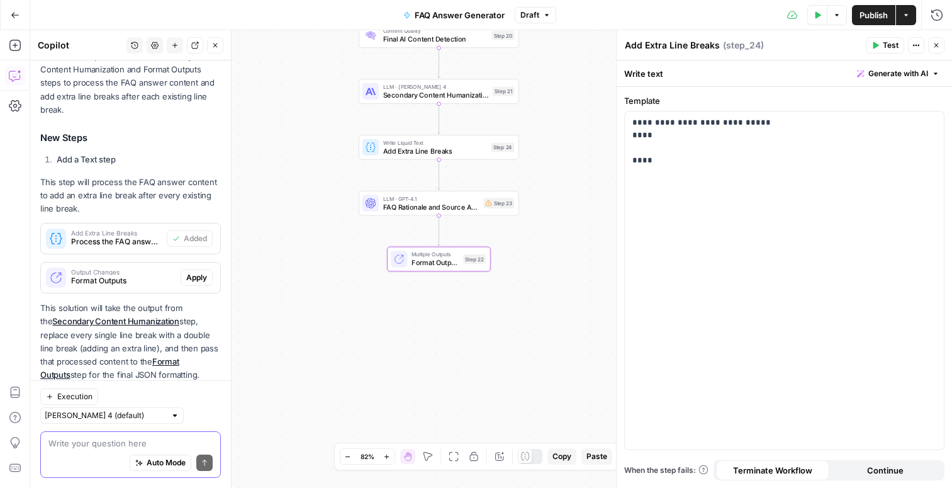
click at [199, 272] on span "Apply" at bounding box center [196, 277] width 21 height 11
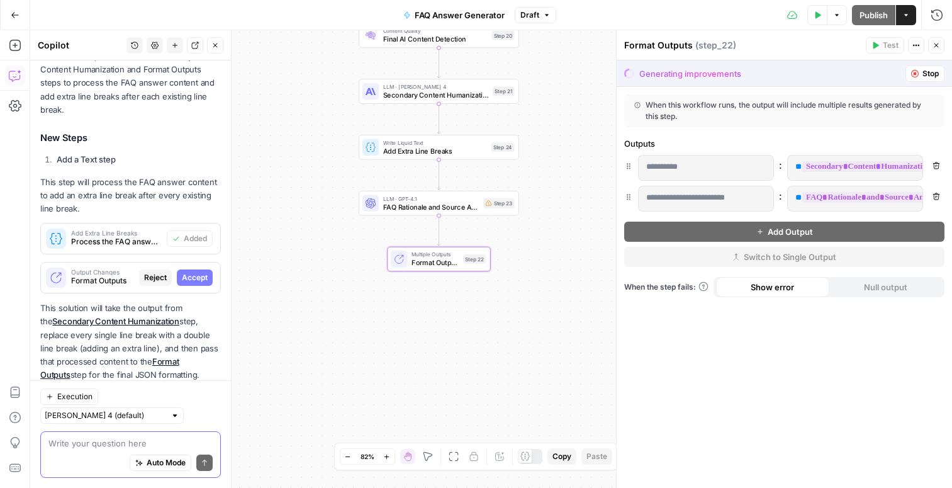
click at [199, 272] on span "Accept" at bounding box center [195, 277] width 26 height 11
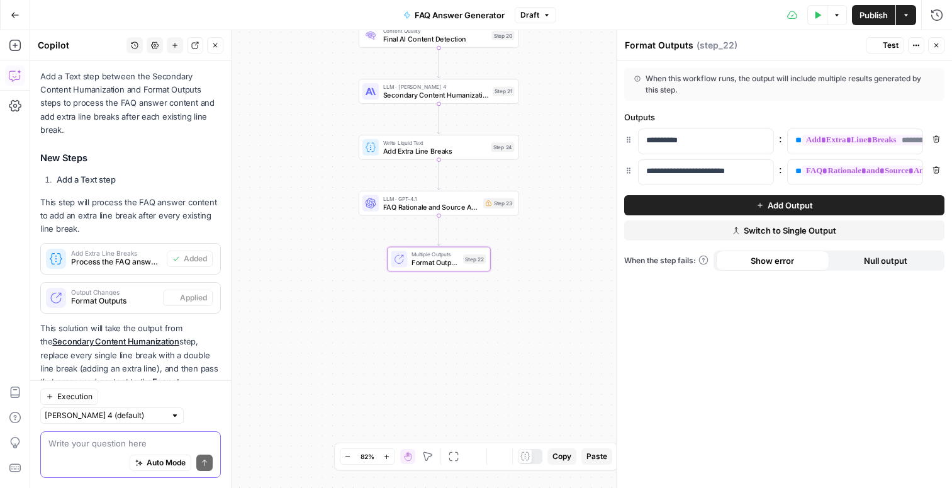
scroll to position [319, 0]
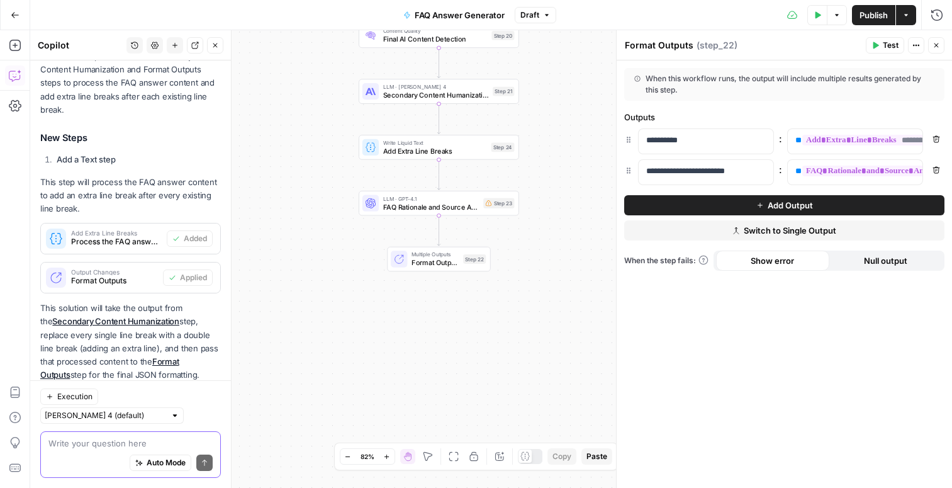
click at [868, 13] on span "Publish" at bounding box center [873, 15] width 28 height 13
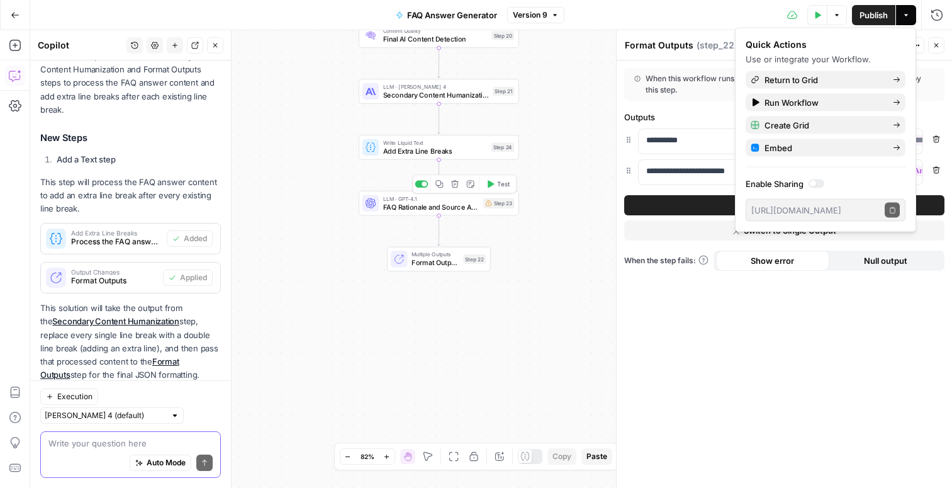
click at [434, 203] on span "FAQ Rationale and Source Analysis" at bounding box center [431, 206] width 96 height 10
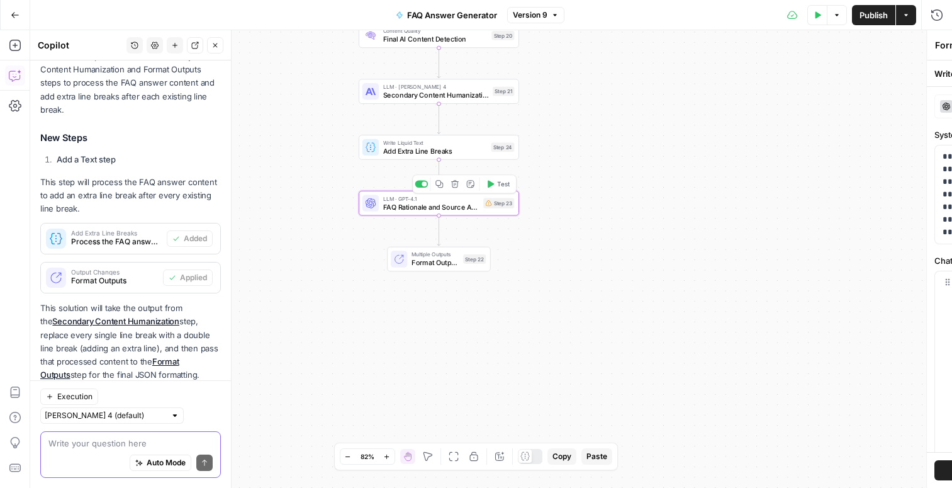
type textarea "FAQ Rationale and Source Analysis"
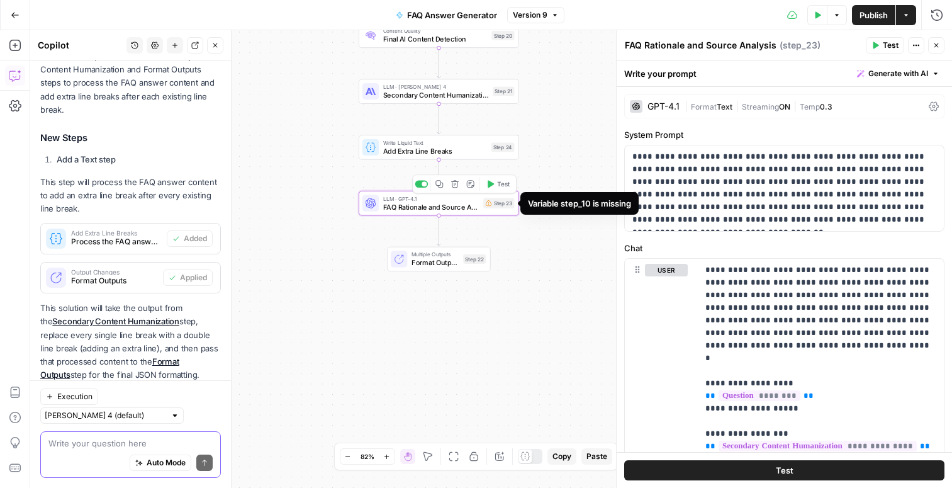
click at [493, 208] on div "LLM · GPT-4.1 FAQ Rationale and Source Analysis Step 23 Copy step Delete step A…" at bounding box center [438, 203] width 152 height 18
click at [491, 205] on icon at bounding box center [488, 203] width 6 height 6
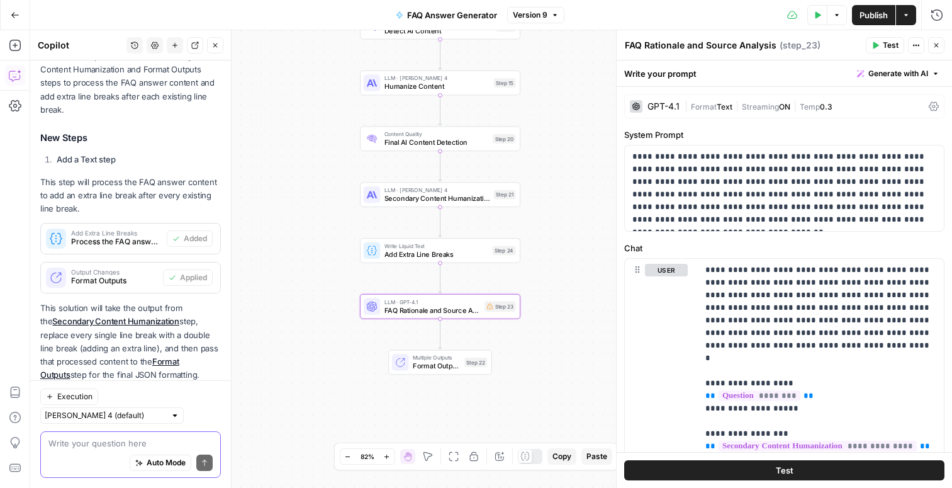
drag, startPoint x: 555, startPoint y: 91, endPoint x: 559, endPoint y: 210, distance: 118.4
click at [559, 216] on div "Workflow Input Settings Inputs LLM · GPT-4.1 Prompt LLM Step 1 Content Quality …" at bounding box center [491, 258] width 922 height 457
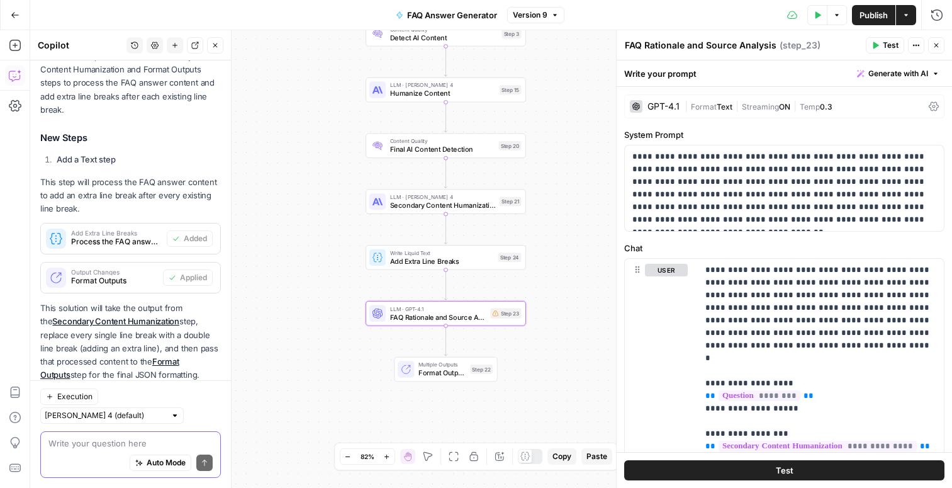
drag, startPoint x: 550, startPoint y: 112, endPoint x: 547, endPoint y: 38, distance: 73.7
click at [547, 38] on div "Workflow Input Settings Inputs LLM · GPT-4.1 Prompt LLM Step 1 Content Quality …" at bounding box center [491, 258] width 922 height 457
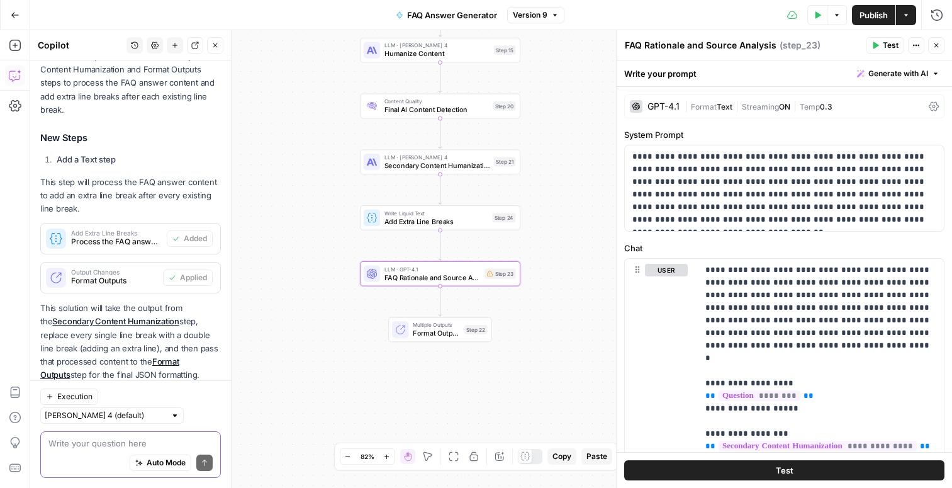
click at [473, 276] on span "FAQ Rationale and Source Analysis" at bounding box center [432, 277] width 96 height 10
click at [799, 202] on p "**********" at bounding box center [784, 188] width 304 height 76
type input "10"
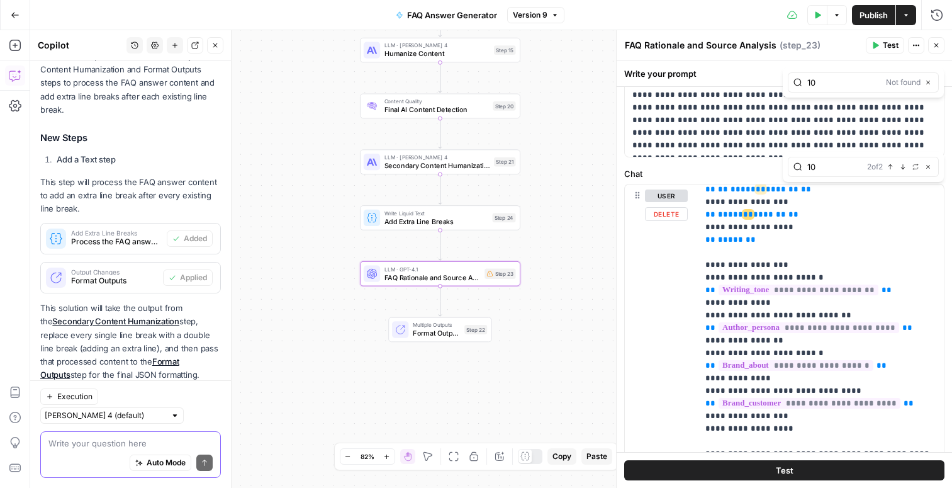
scroll to position [72, 0]
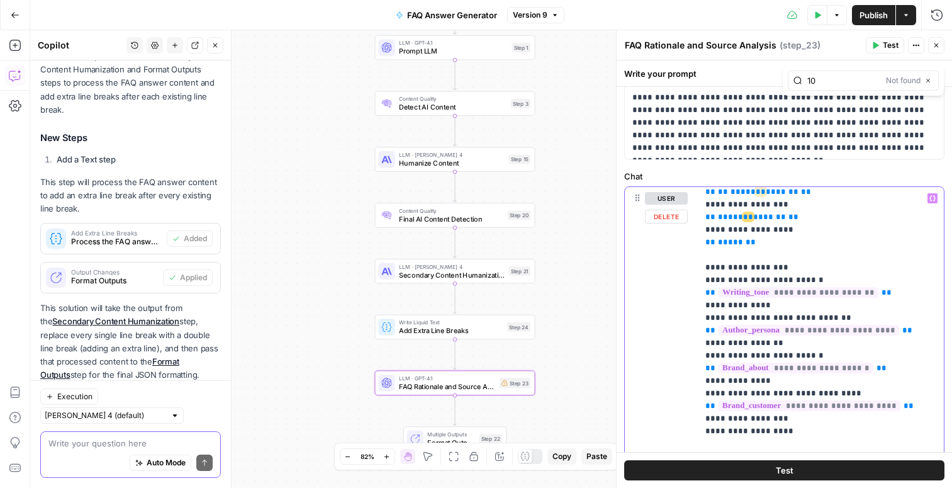
drag, startPoint x: 781, startPoint y: 238, endPoint x: 706, endPoint y: 193, distance: 87.7
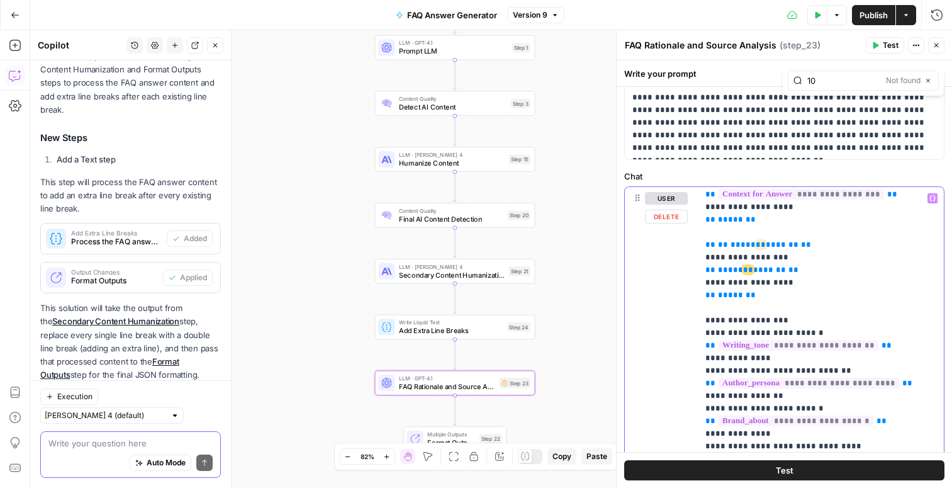
scroll to position [239, 0]
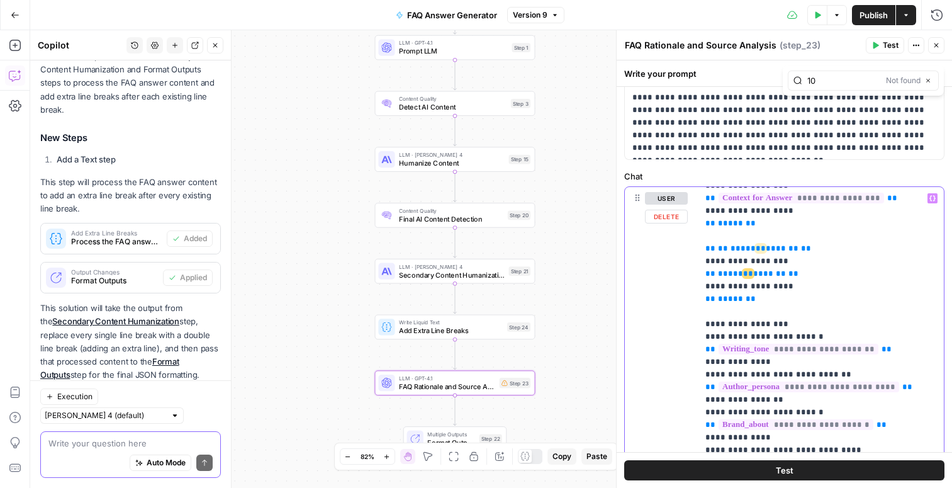
drag, startPoint x: 810, startPoint y: 272, endPoint x: 799, endPoint y: 264, distance: 14.3
drag, startPoint x: 796, startPoint y: 272, endPoint x: 700, endPoint y: 237, distance: 102.3
click at [700, 237] on div "**********" at bounding box center [821, 443] width 246 height 513
drag, startPoint x: 761, startPoint y: 289, endPoint x: 698, endPoint y: 236, distance: 83.1
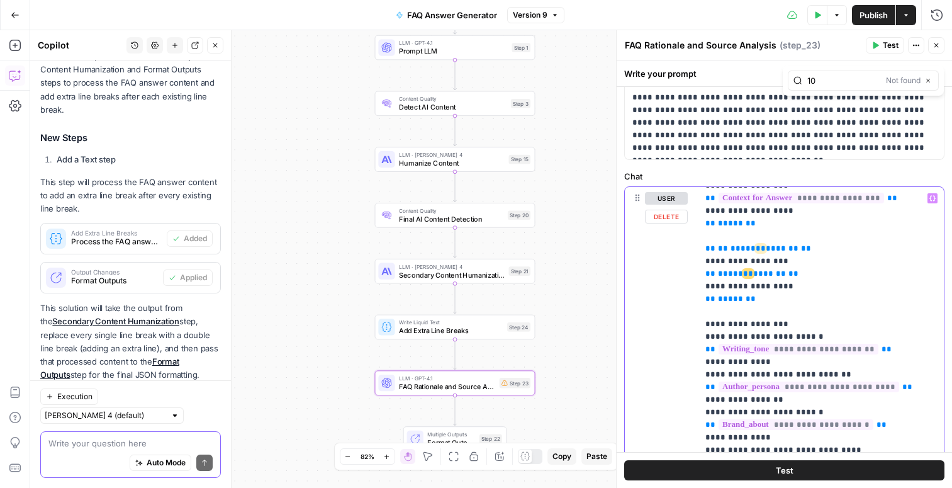
click at [698, 236] on div "**********" at bounding box center [821, 443] width 246 height 513
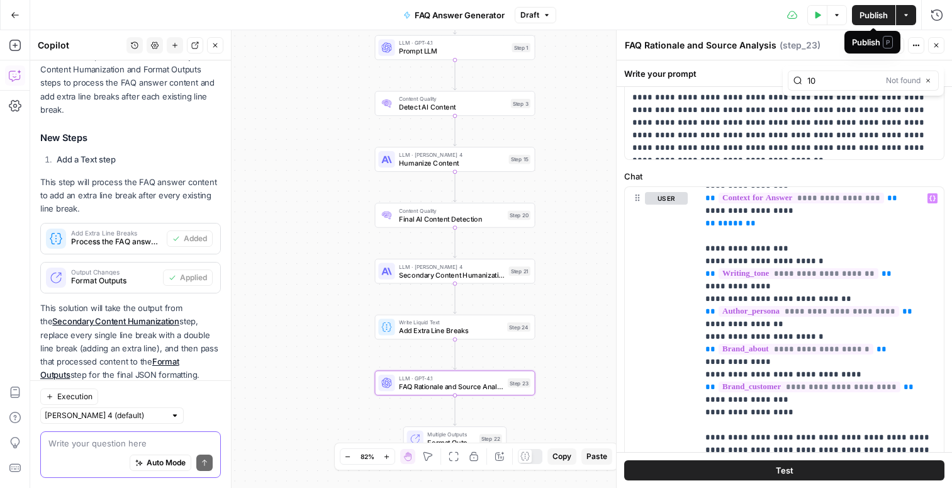
click at [871, 15] on span "Publish" at bounding box center [873, 15] width 28 height 13
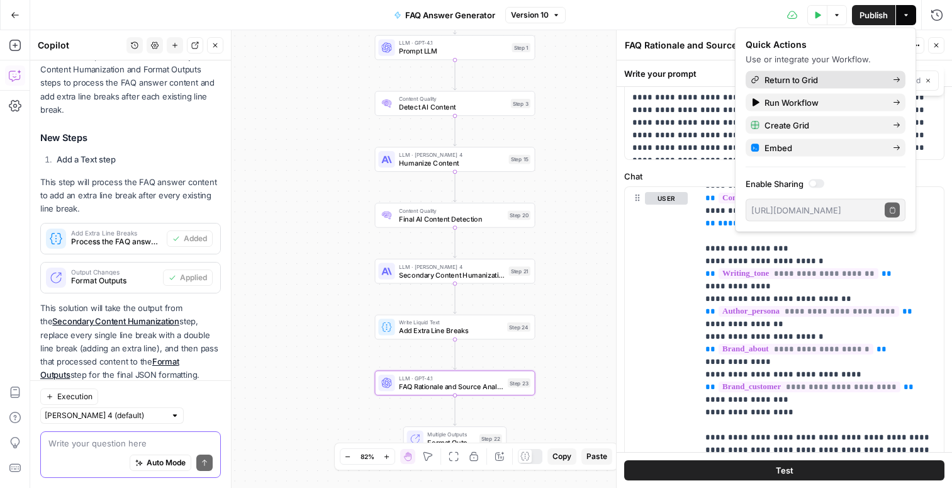
click at [870, 81] on span "Return to Grid" at bounding box center [823, 80] width 118 height 13
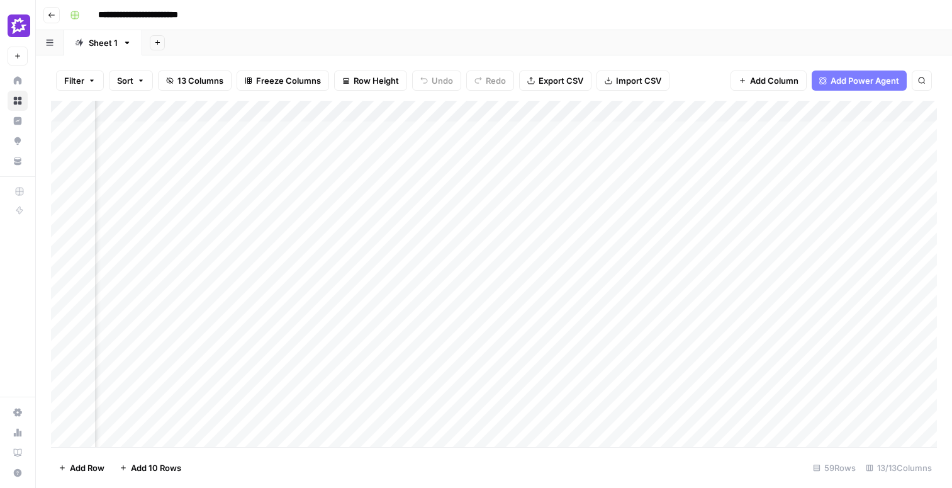
scroll to position [0, 598]
click at [488, 111] on div "Add Column" at bounding box center [494, 274] width 886 height 346
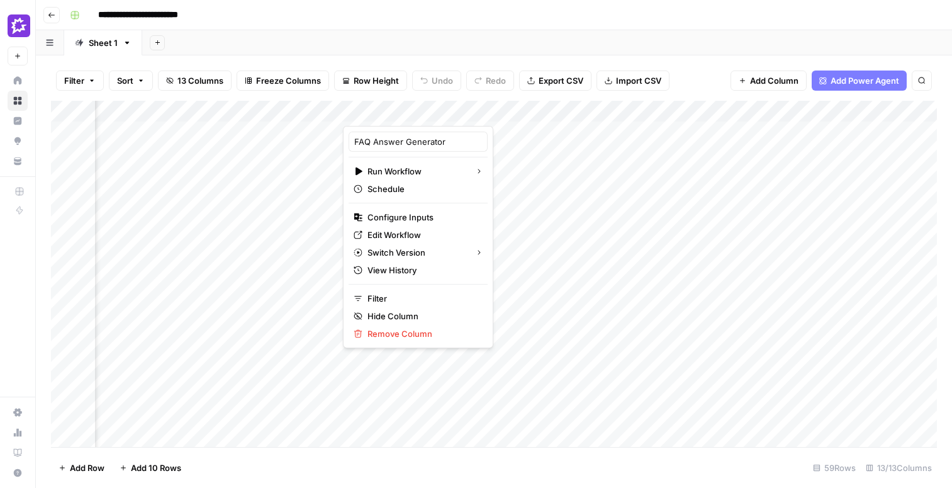
click at [559, 194] on div "Add Column" at bounding box center [494, 274] width 886 height 346
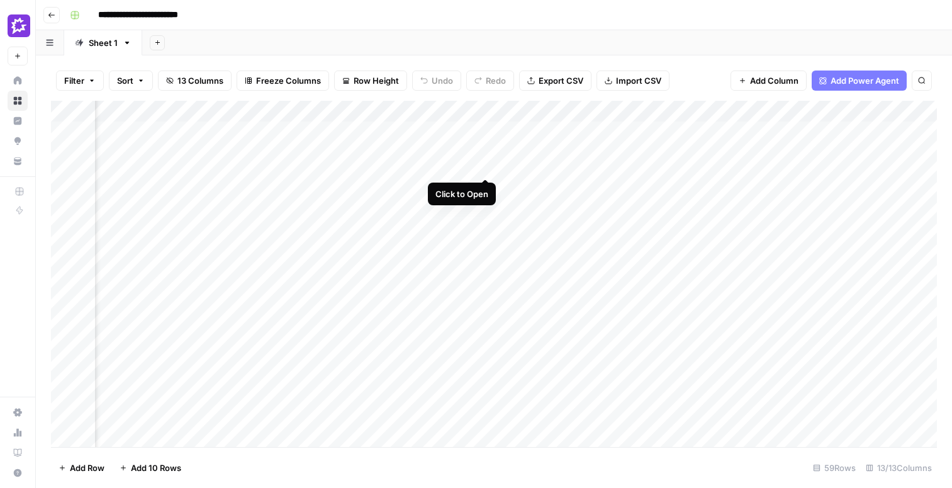
click at [486, 130] on div "Add Column" at bounding box center [494, 274] width 886 height 346
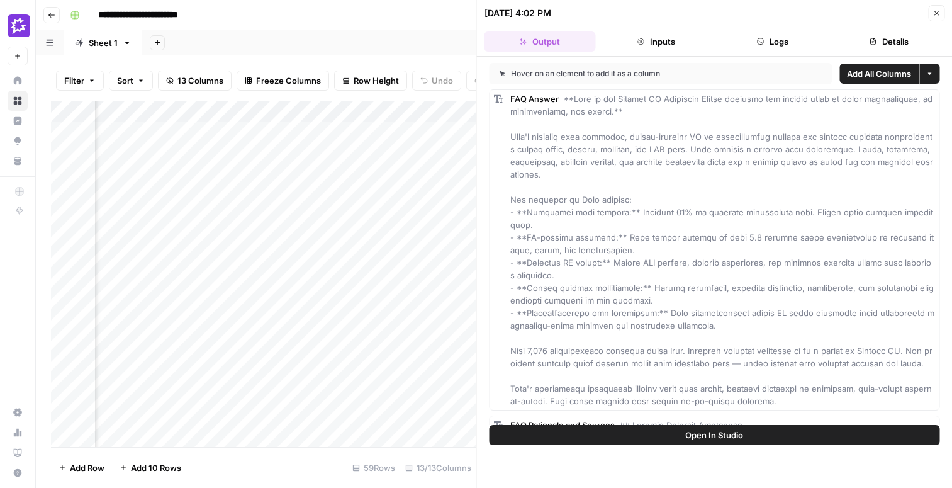
click at [781, 43] on button "Logs" at bounding box center [772, 41] width 111 height 20
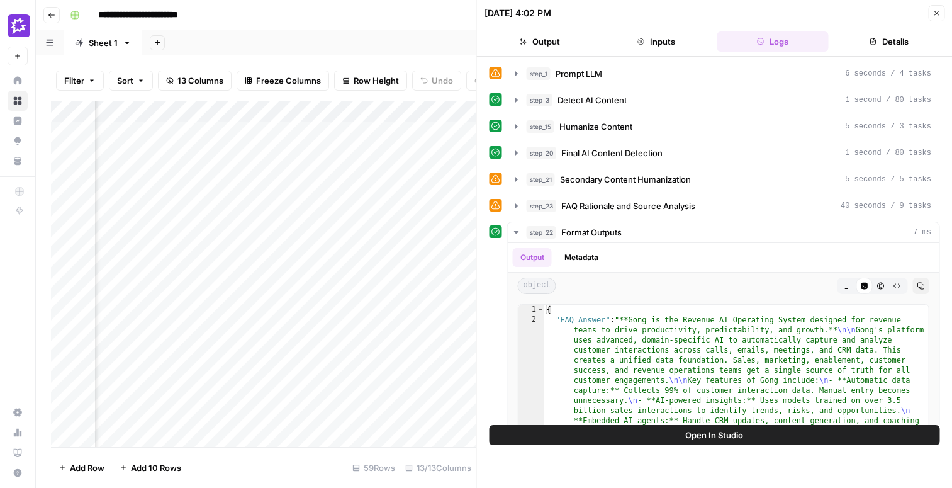
click at [909, 41] on button "Details" at bounding box center [888, 41] width 111 height 20
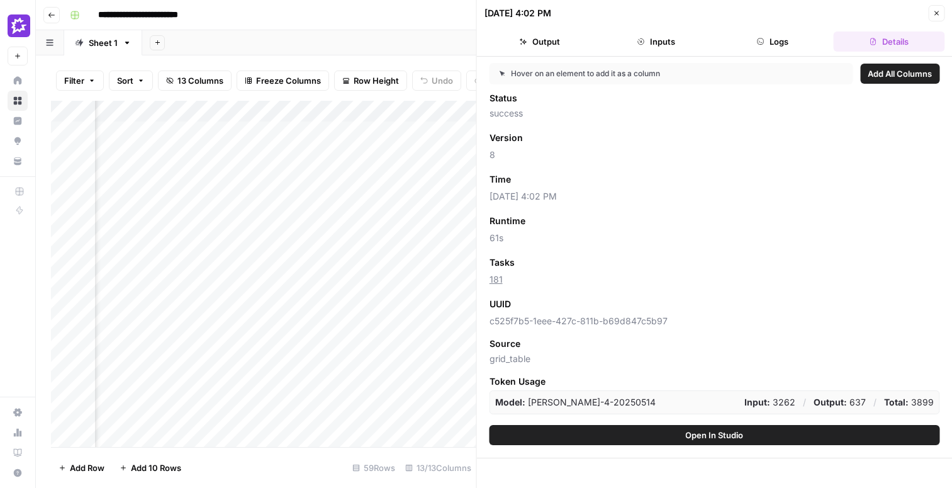
click at [936, 13] on icon "button" at bounding box center [936, 13] width 4 height 4
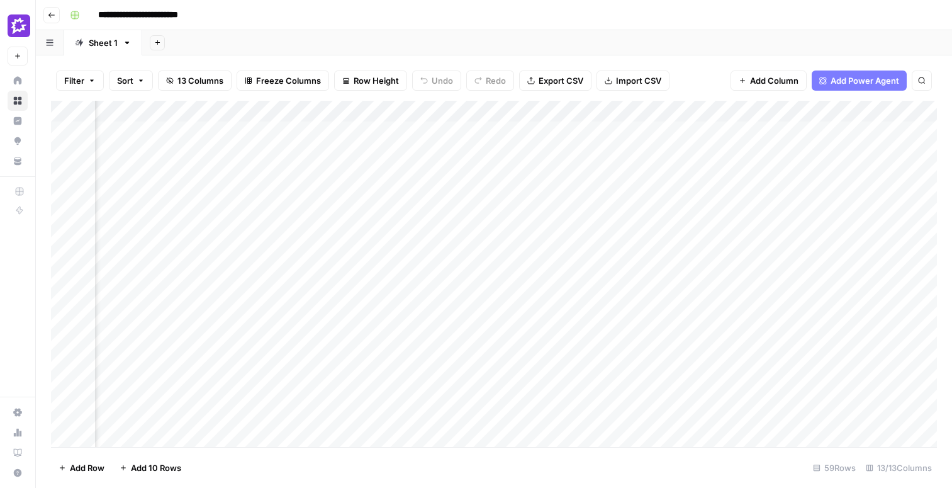
click at [486, 111] on div "Add Column" at bounding box center [494, 274] width 886 height 346
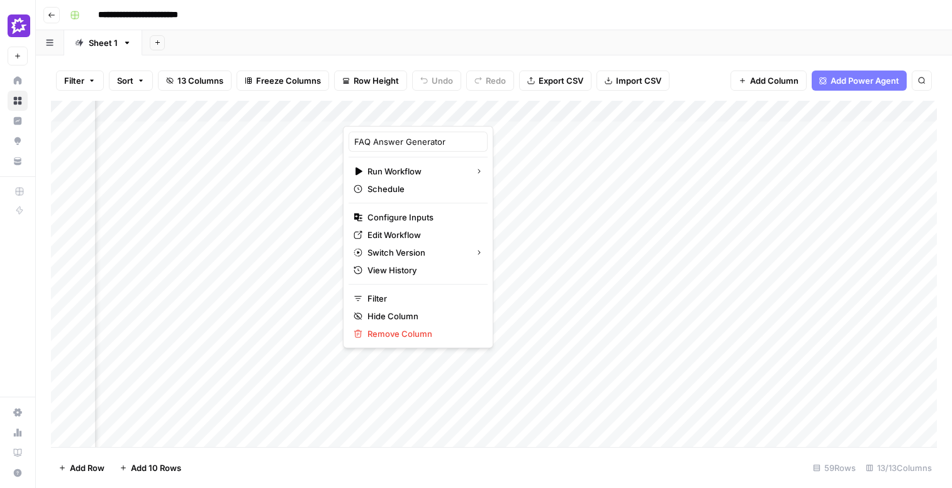
click at [576, 127] on div "Add Column" at bounding box center [494, 274] width 886 height 346
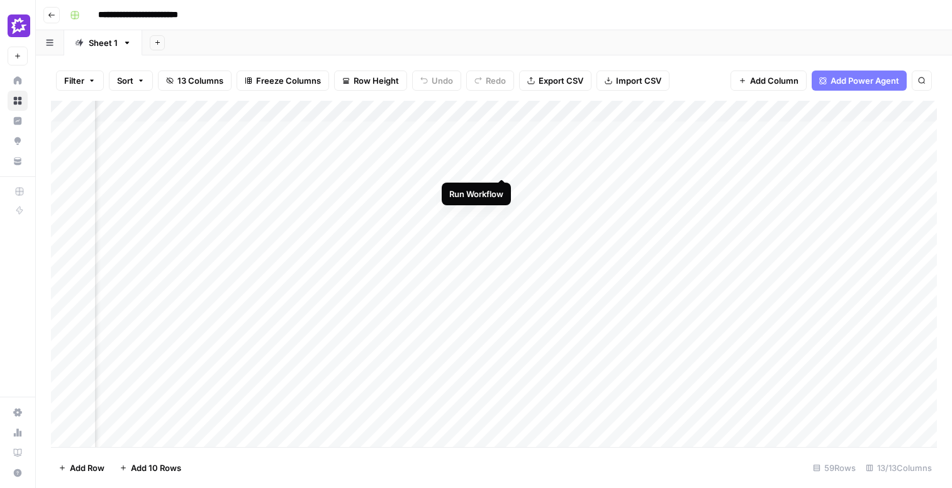
click at [503, 132] on div "Add Column" at bounding box center [494, 274] width 886 height 346
click at [631, 112] on div "Add Column" at bounding box center [494, 274] width 886 height 346
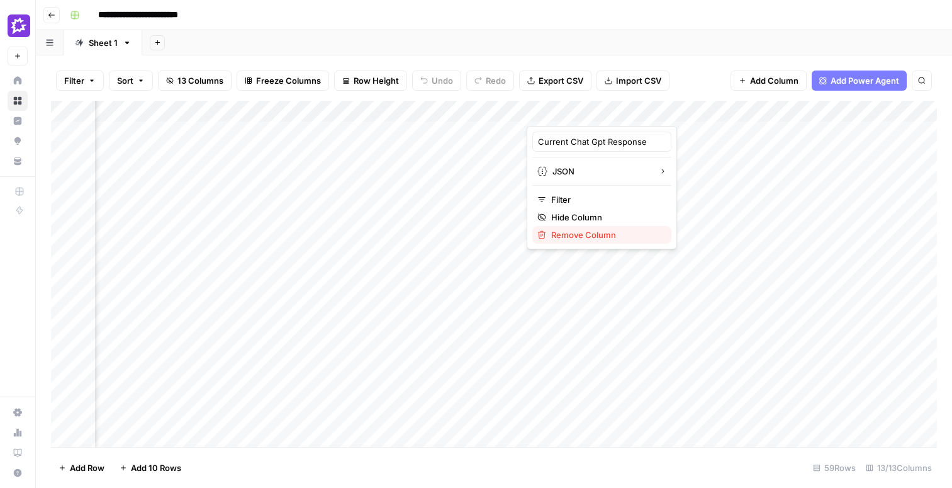
click at [612, 230] on span "Remove Column" at bounding box center [606, 234] width 110 height 13
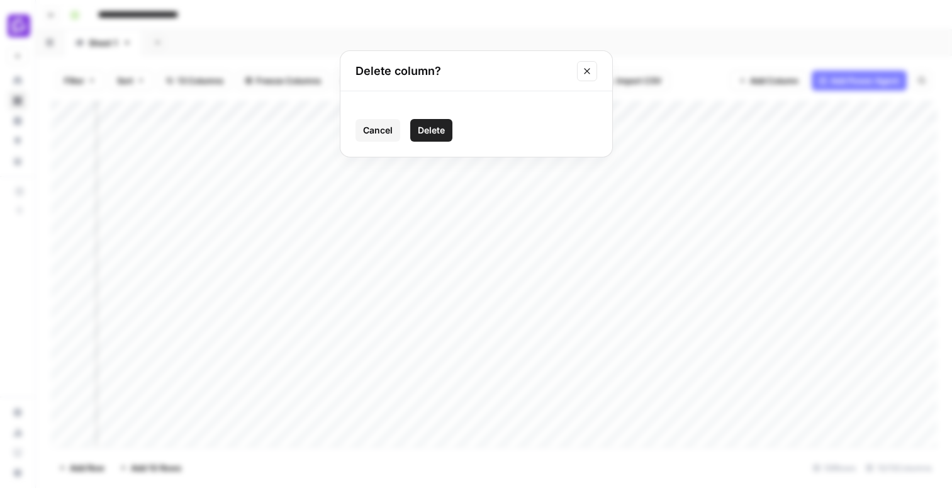
click at [432, 130] on span "Delete" at bounding box center [431, 130] width 27 height 13
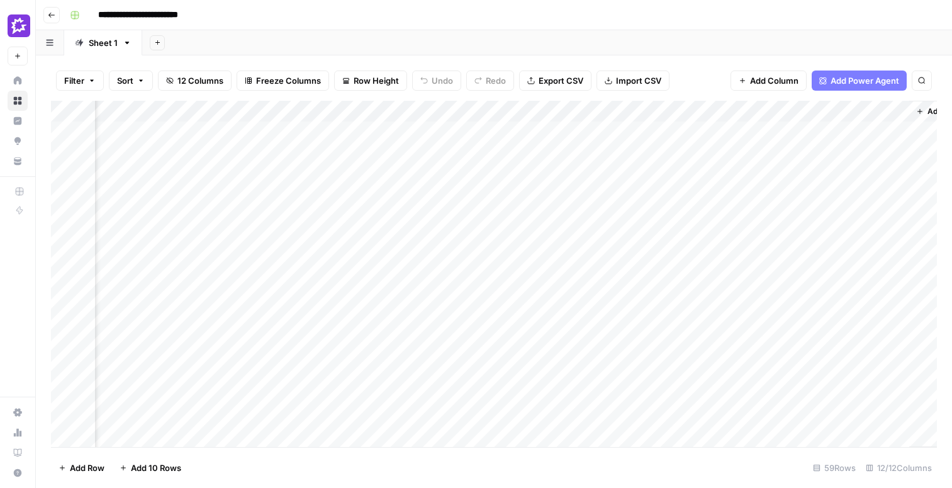
click at [628, 131] on div "Add Column" at bounding box center [494, 274] width 886 height 346
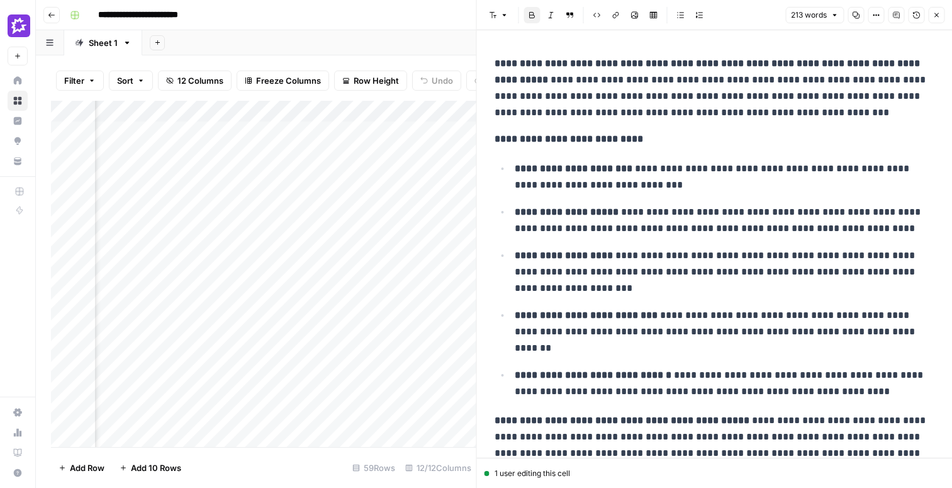
click at [573, 193] on p "**********" at bounding box center [725, 176] width 420 height 33
click at [558, 207] on strong "**********" at bounding box center [567, 211] width 104 height 9
click at [540, 201] on ul "**********" at bounding box center [715, 280] width 440 height 240
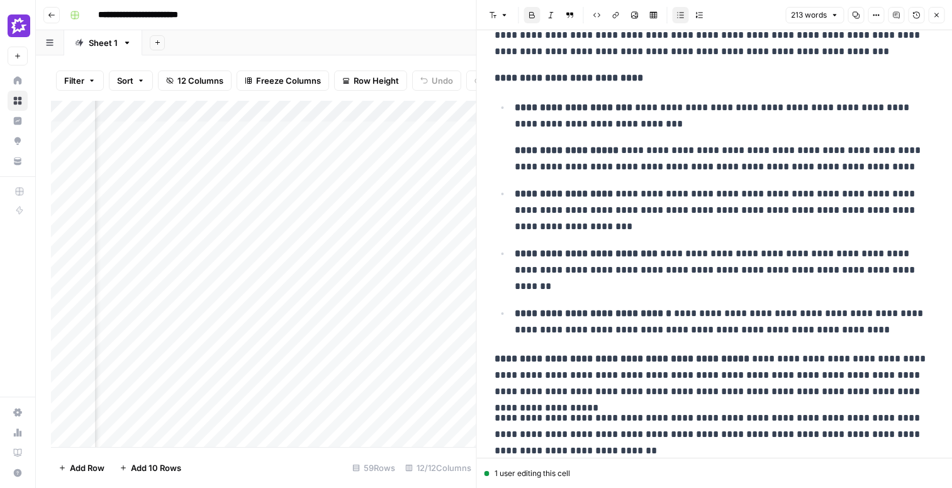
scroll to position [62, 0]
click at [579, 260] on p "**********" at bounding box center [725, 269] width 420 height 49
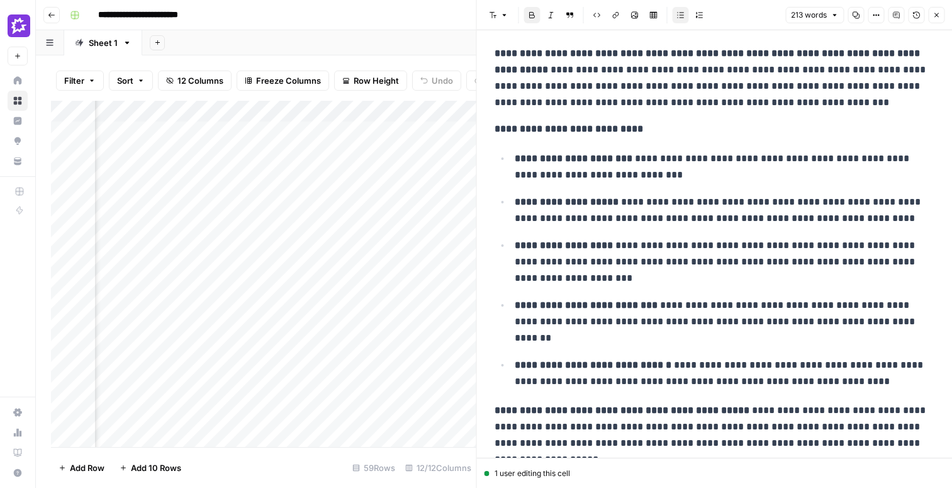
scroll to position [0, 0]
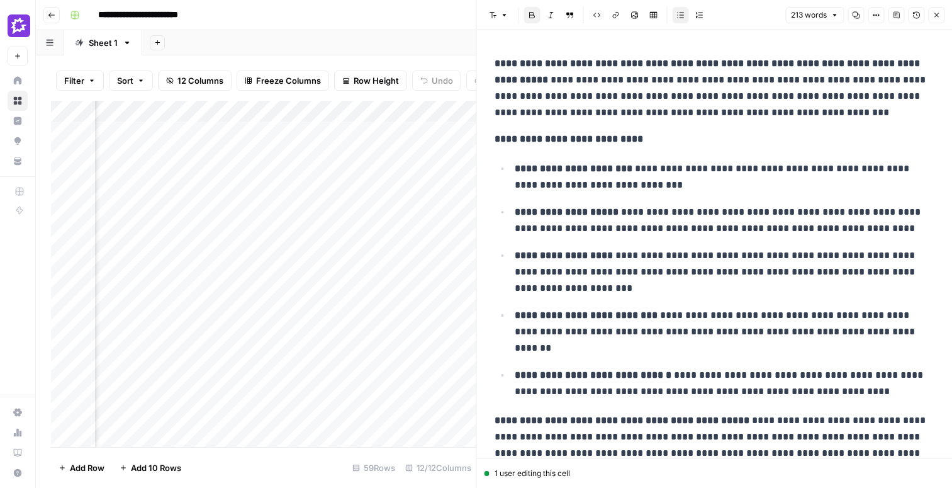
click at [943, 16] on button "Close" at bounding box center [936, 15] width 16 height 16
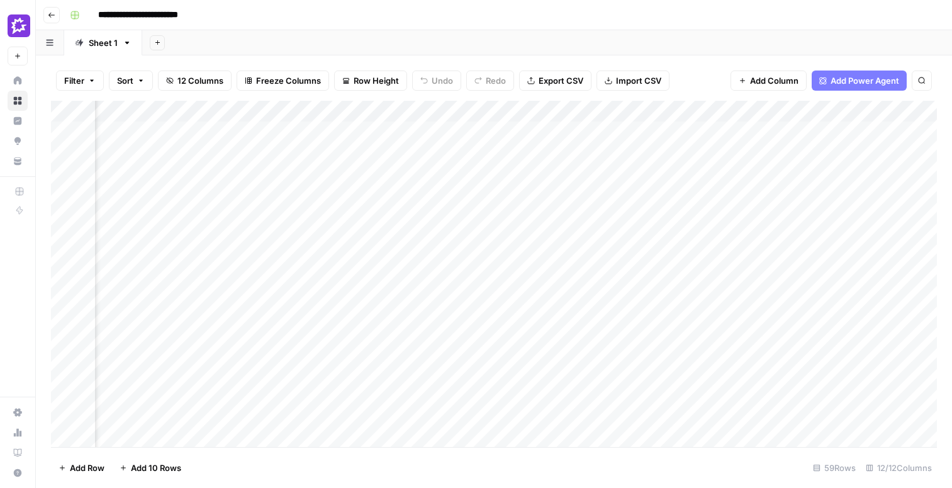
scroll to position [0, 516]
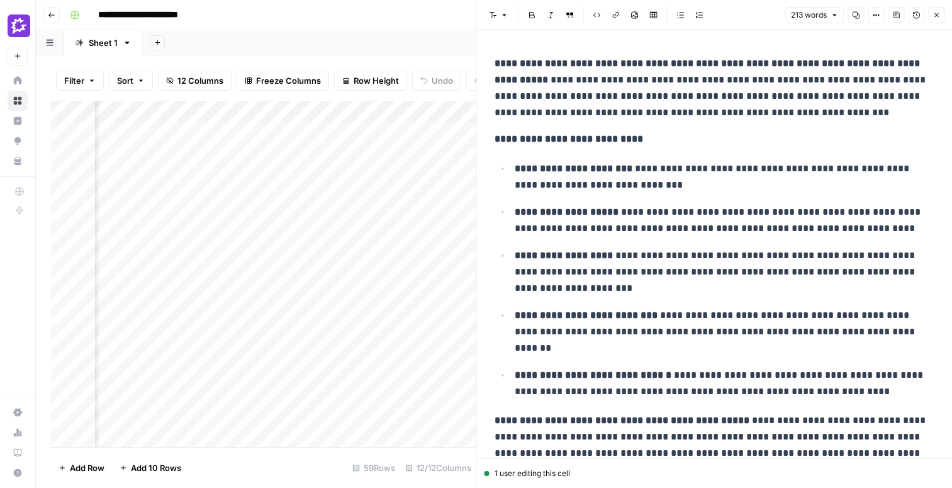
click at [939, 16] on button "Close" at bounding box center [936, 15] width 16 height 16
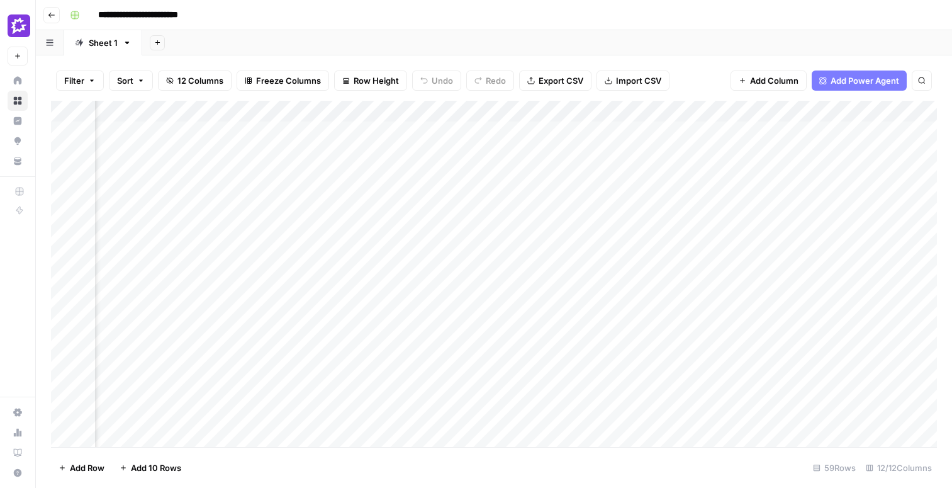
scroll to position [0, 504]
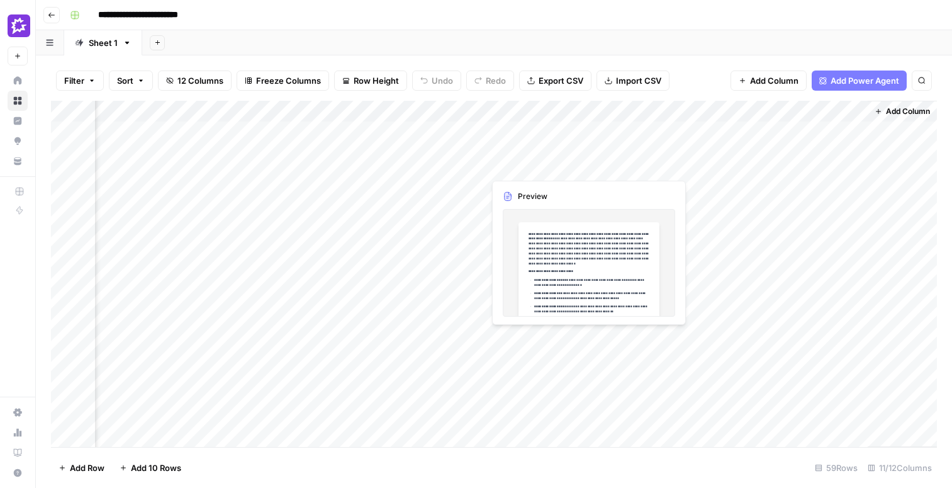
click at [558, 145] on div "Add Column" at bounding box center [494, 274] width 886 height 346
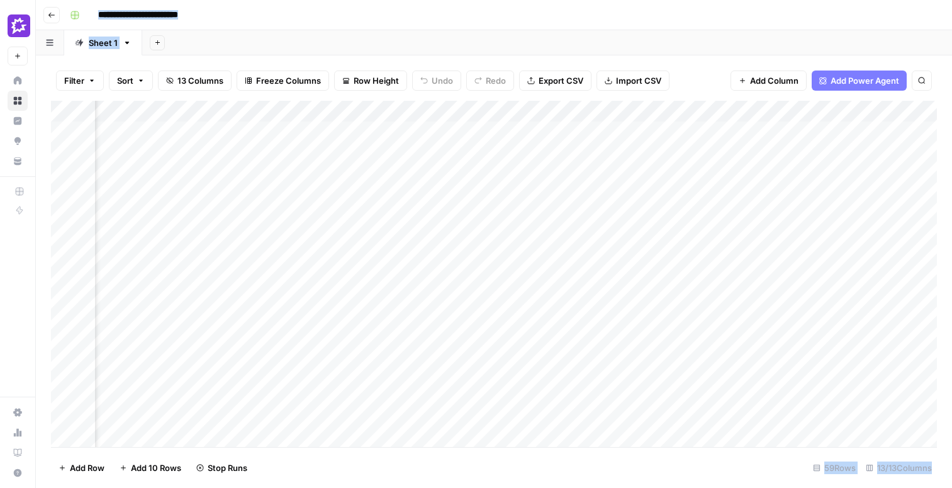
scroll to position [0, 965]
